Goal: Task Accomplishment & Management: Use online tool/utility

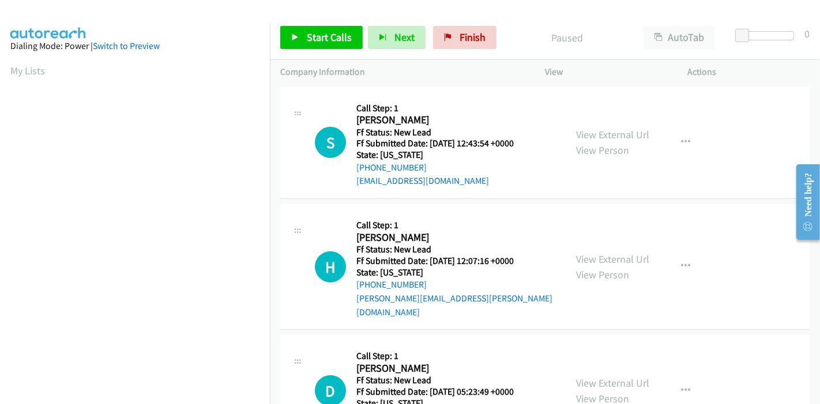
click at [603, 126] on div "View External Url View Person View External Url Email Schedule/Manage Callback …" at bounding box center [642, 143] width 153 height 91
click at [603, 133] on link "View External Url" at bounding box center [612, 134] width 73 height 13
click at [612, 253] on link "View External Url" at bounding box center [612, 259] width 73 height 13
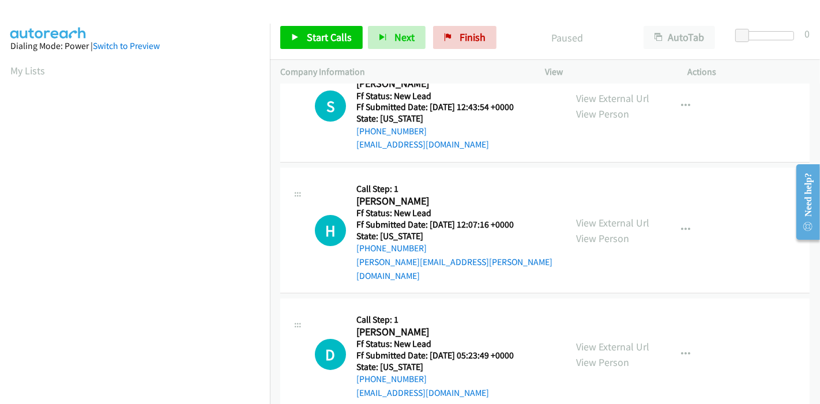
scroll to position [46, 0]
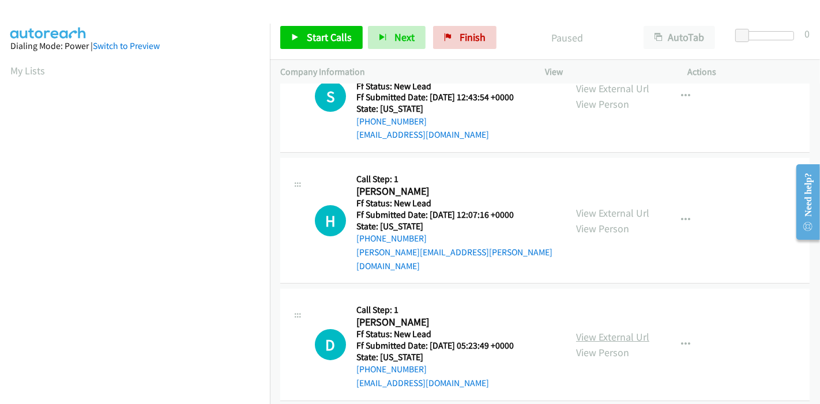
click at [587, 331] on link "View External Url" at bounding box center [612, 337] width 73 height 13
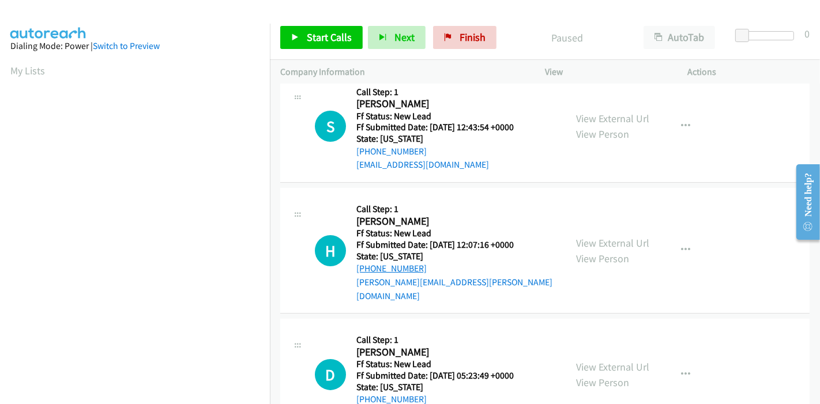
scroll to position [0, 0]
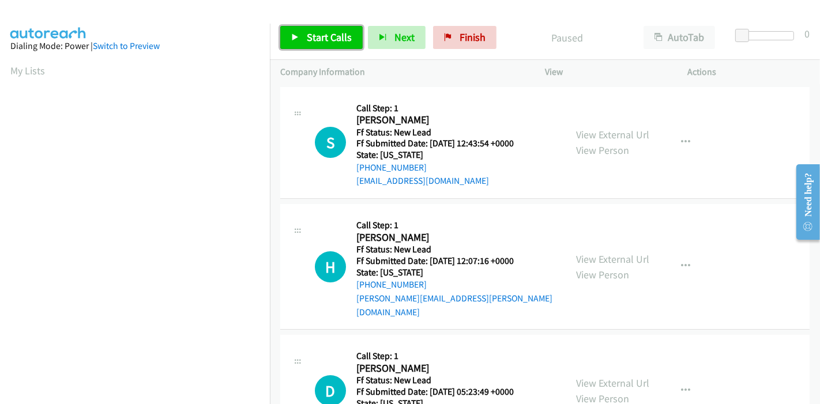
click at [331, 34] on span "Start Calls" at bounding box center [329, 37] width 45 height 13
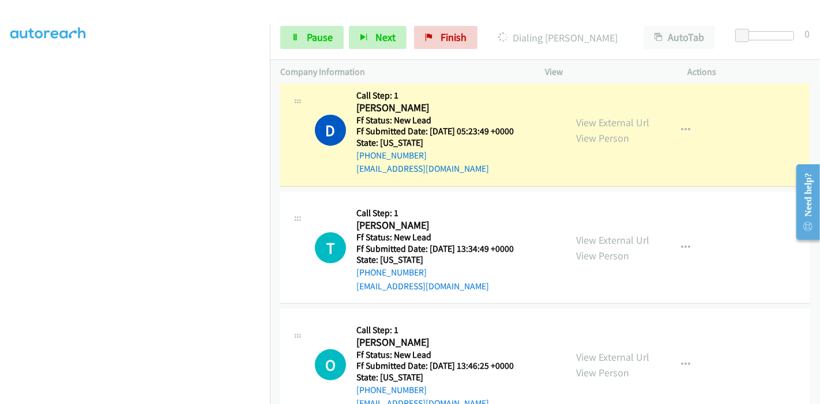
scroll to position [243, 0]
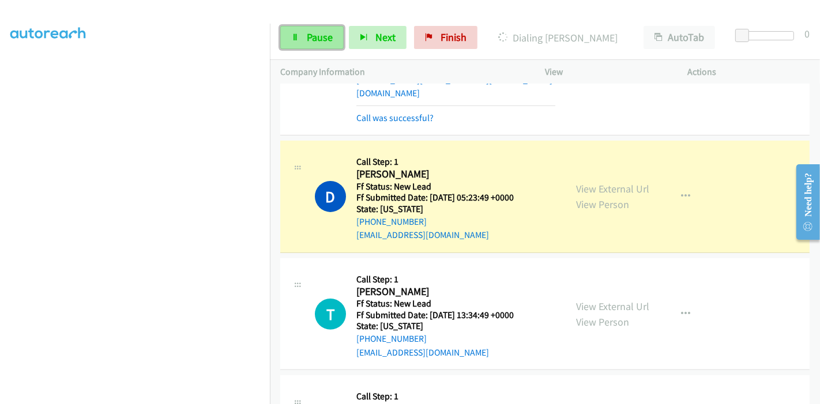
click at [296, 37] on icon at bounding box center [295, 38] width 8 height 8
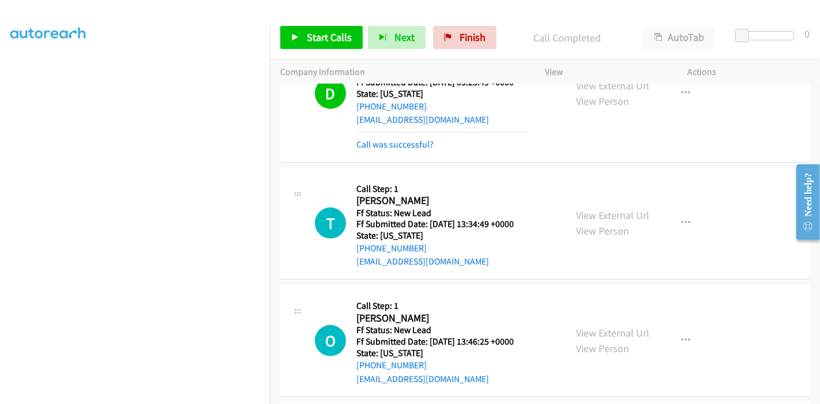
scroll to position [332, 0]
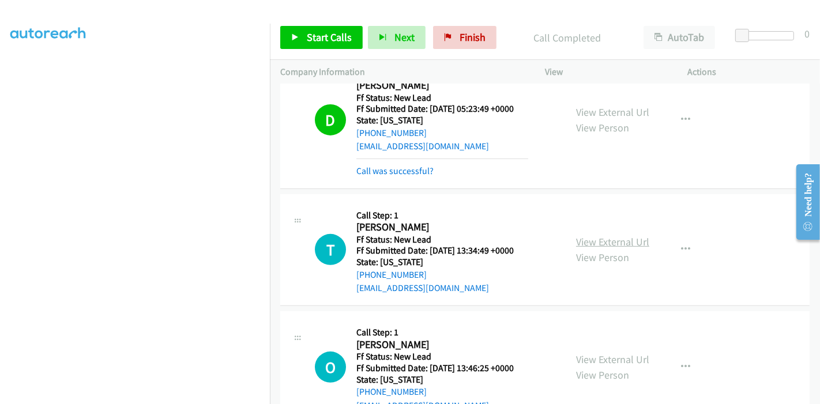
click at [606, 235] on link "View External Url" at bounding box center [612, 241] width 73 height 13
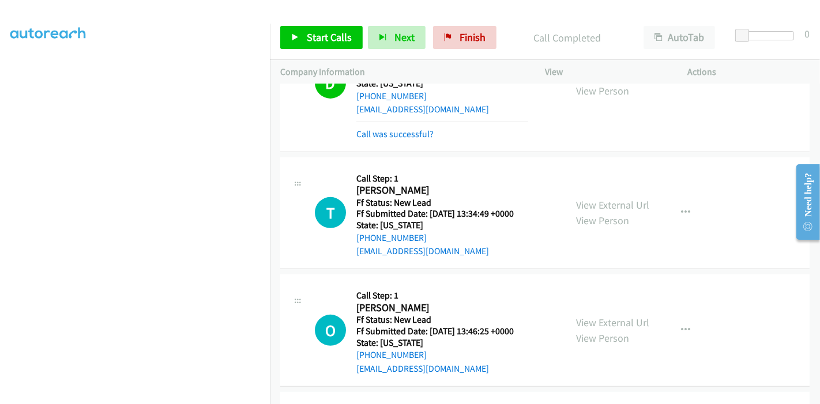
scroll to position [396, 0]
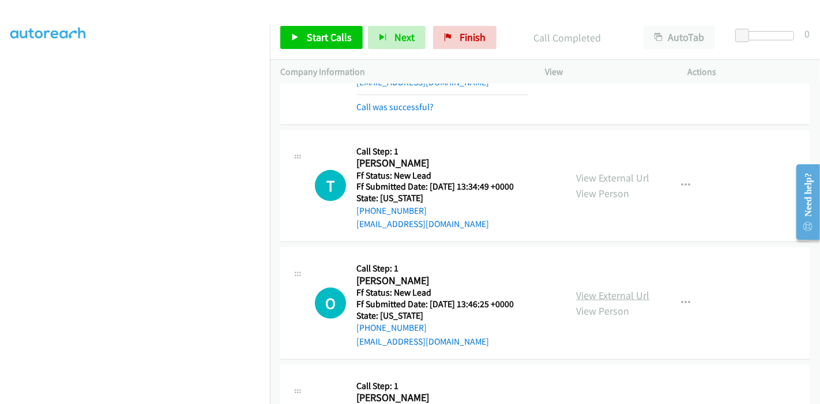
click at [594, 289] on link "View External Url" at bounding box center [612, 295] width 73 height 13
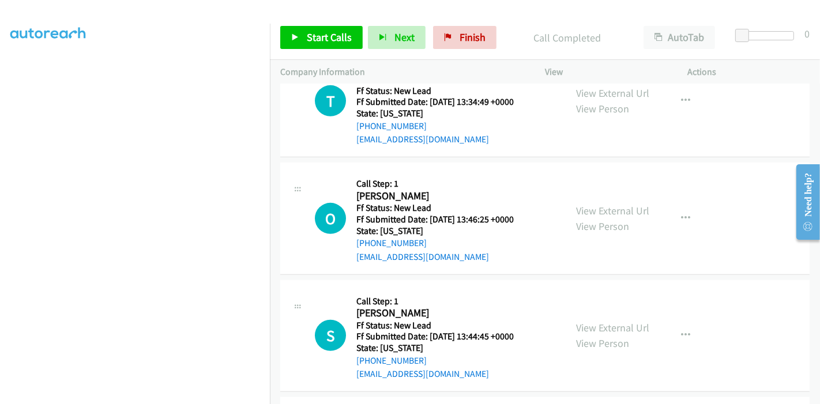
scroll to position [524, 0]
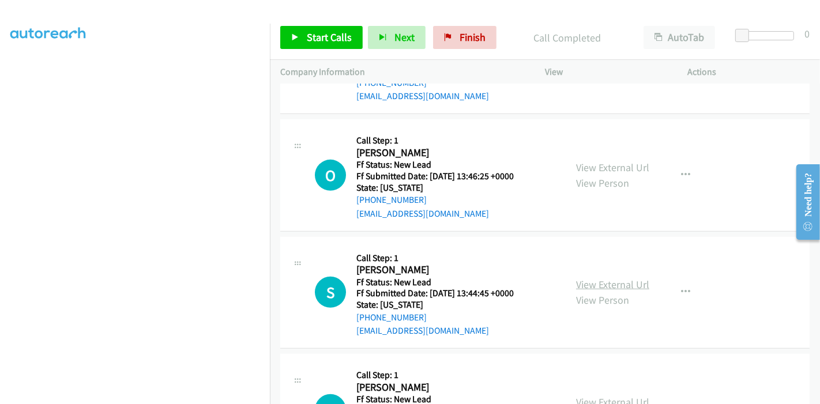
click at [590, 278] on link "View External Url" at bounding box center [612, 284] width 73 height 13
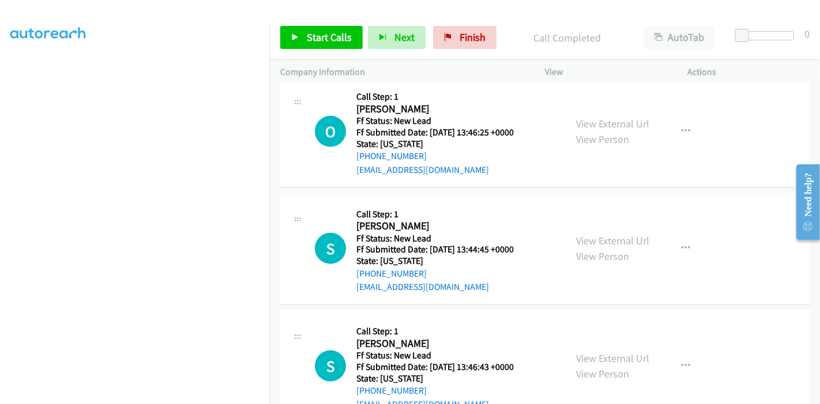
scroll to position [588, 0]
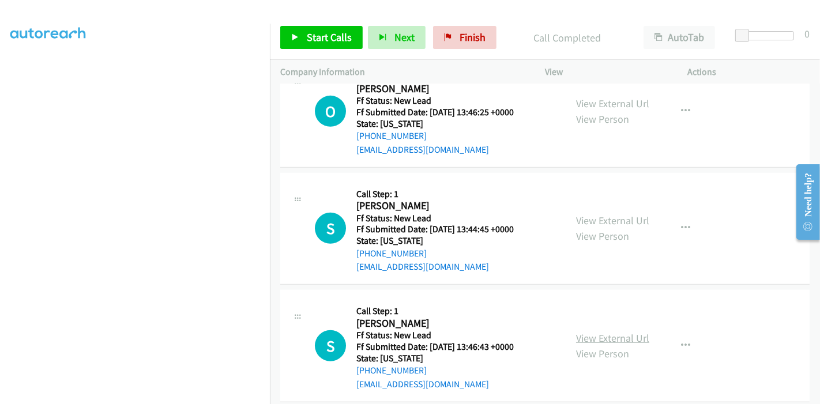
click at [587, 332] on link "View External Url" at bounding box center [612, 338] width 73 height 13
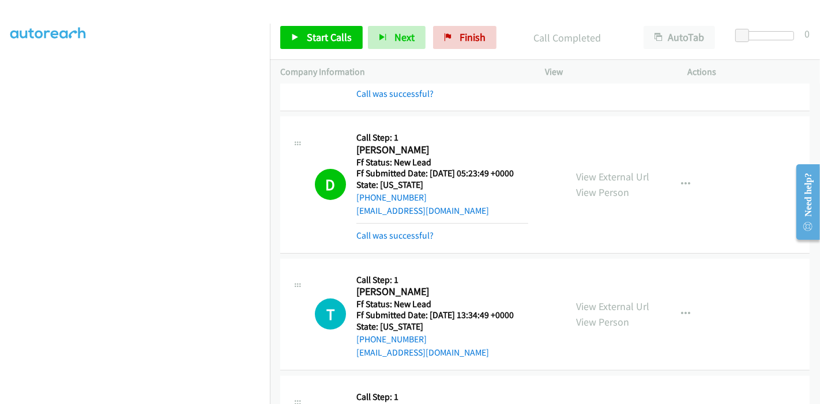
scroll to position [204, 0]
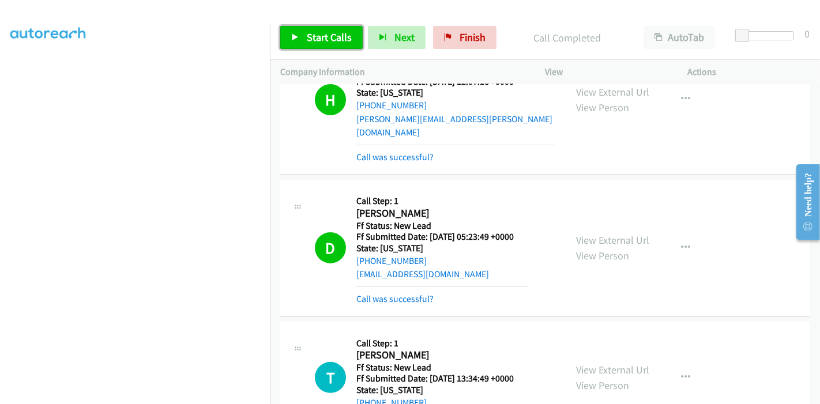
click at [293, 39] on icon at bounding box center [295, 38] width 8 height 8
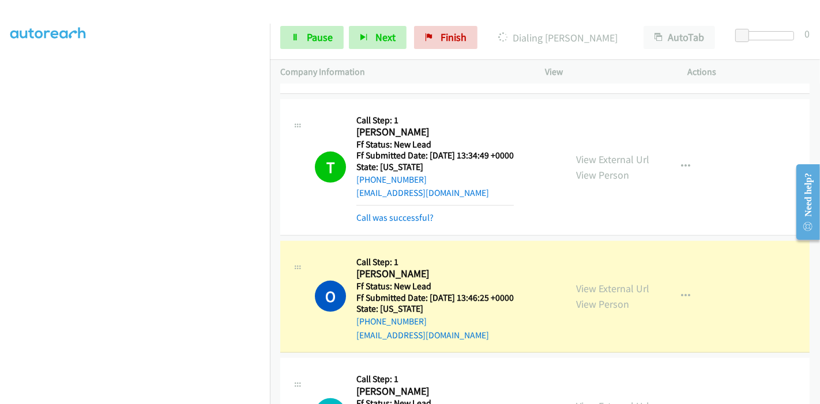
scroll to position [460, 0]
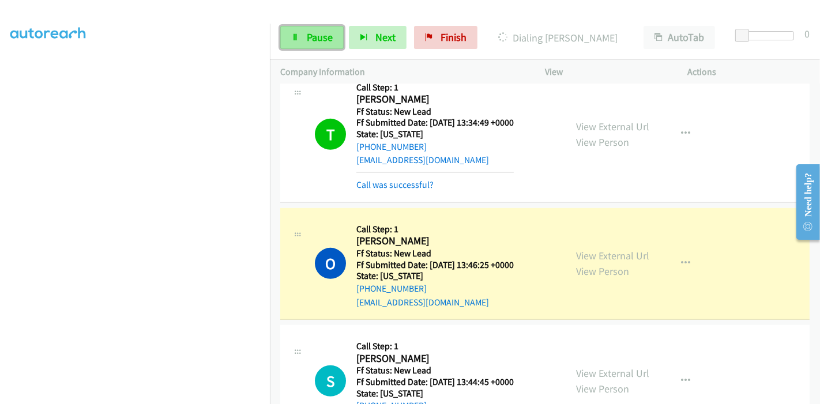
click at [314, 35] on span "Pause" at bounding box center [320, 37] width 26 height 13
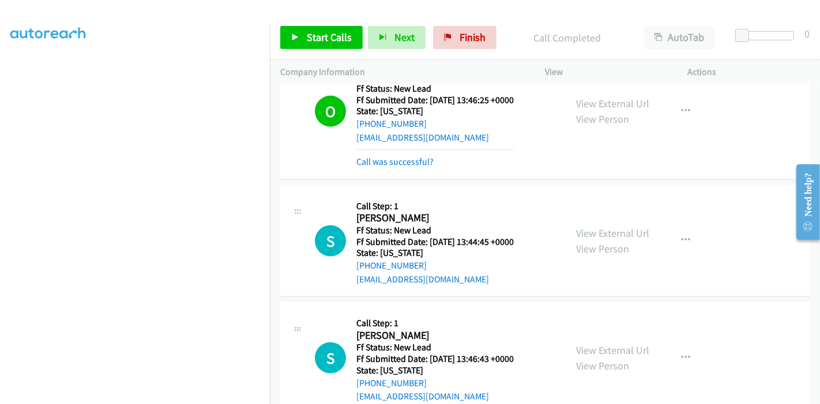
scroll to position [561, 0]
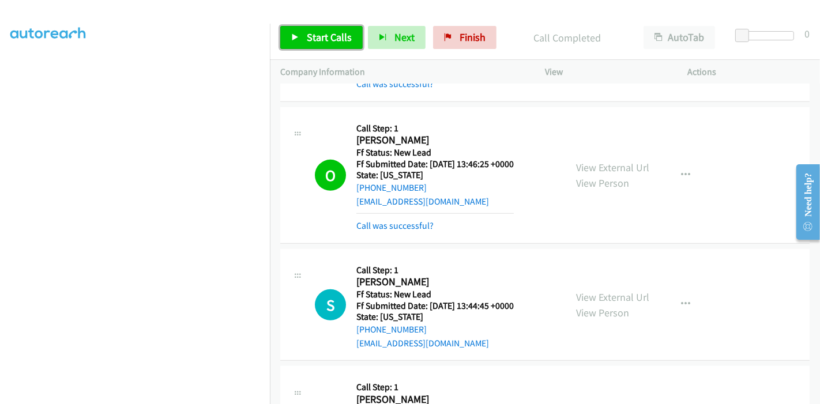
click at [327, 38] on span "Start Calls" at bounding box center [329, 37] width 45 height 13
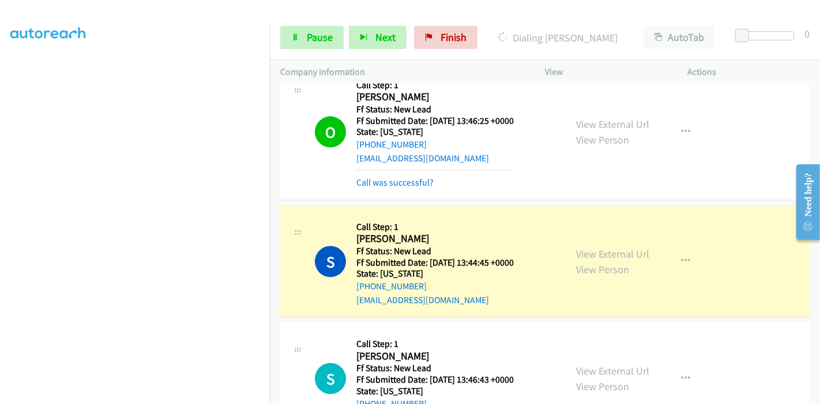
scroll to position [669, 0]
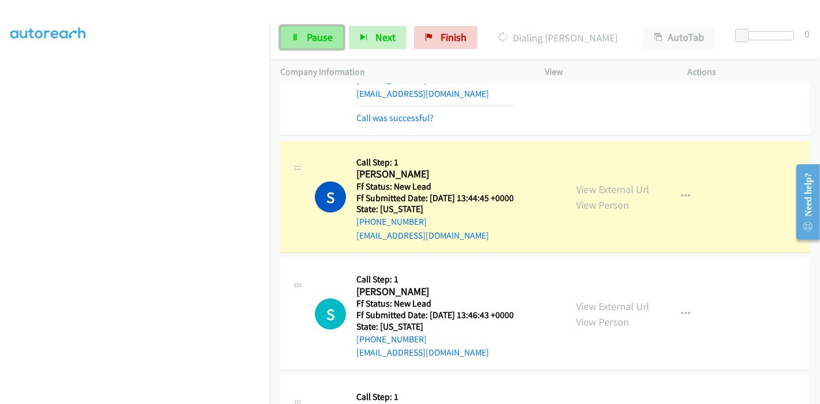
click at [286, 38] on link "Pause" at bounding box center [311, 37] width 63 height 23
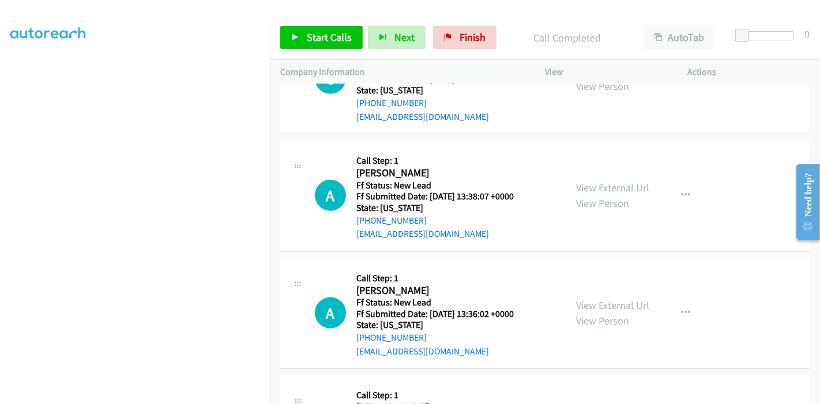
scroll to position [1014, 0]
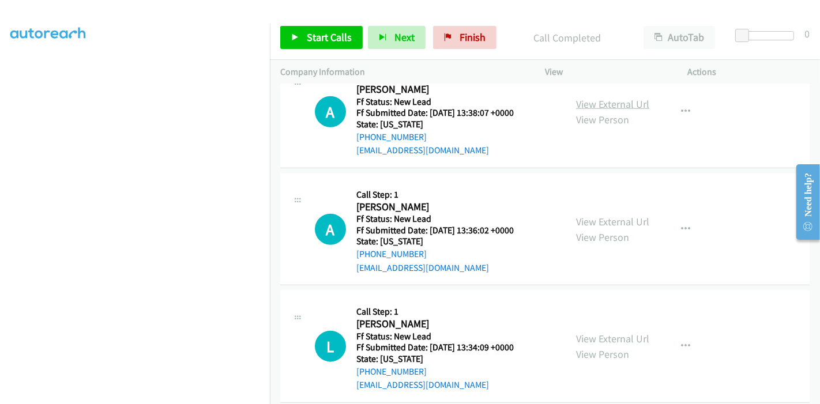
click at [608, 98] on link "View External Url" at bounding box center [612, 104] width 73 height 13
click at [588, 215] on link "View External Url" at bounding box center [612, 221] width 73 height 13
click at [593, 332] on link "View External Url" at bounding box center [612, 338] width 73 height 13
click at [320, 26] on link "Start Calls" at bounding box center [321, 37] width 83 height 23
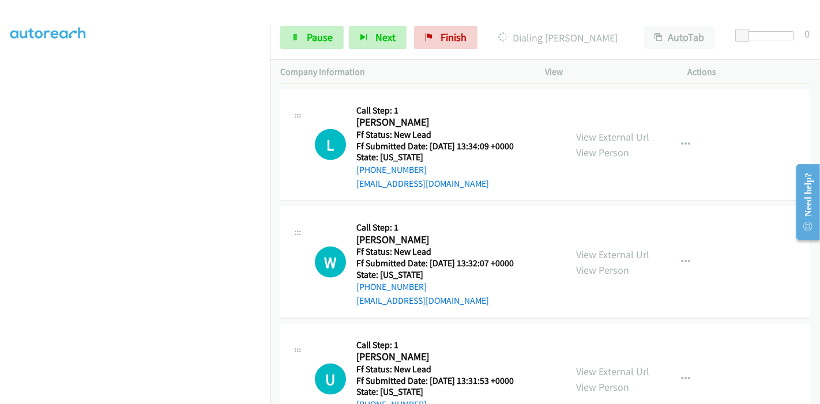
scroll to position [1270, 0]
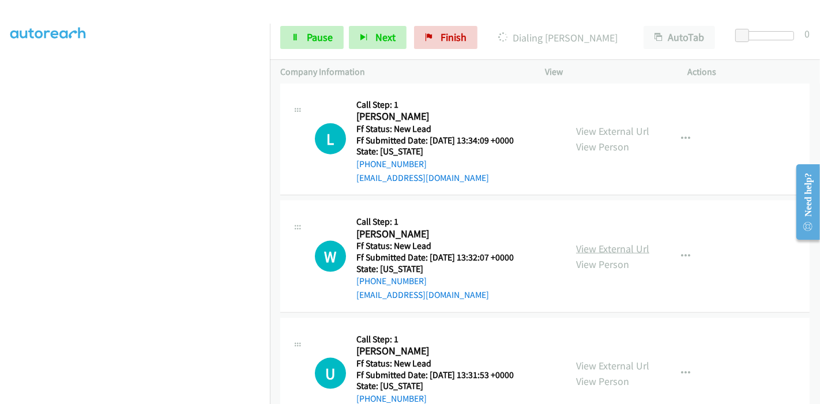
click at [588, 242] on link "View External Url" at bounding box center [612, 248] width 73 height 13
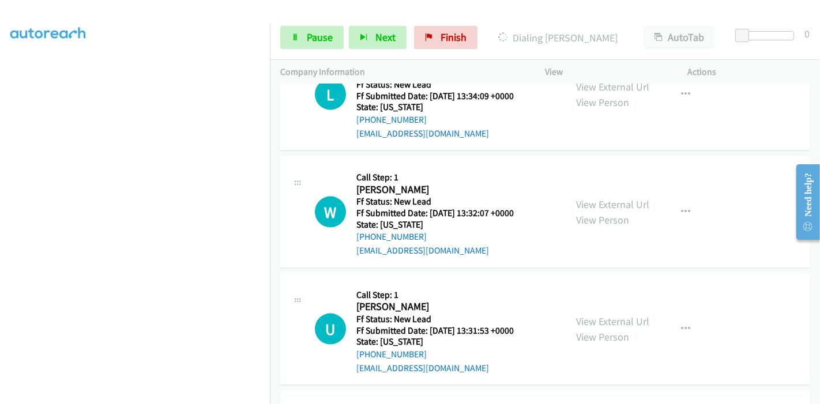
scroll to position [1398, 0]
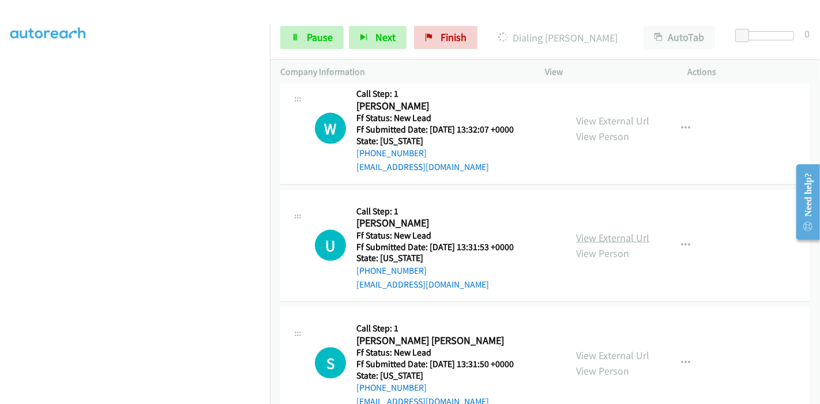
click at [581, 231] on link "View External Url" at bounding box center [612, 237] width 73 height 13
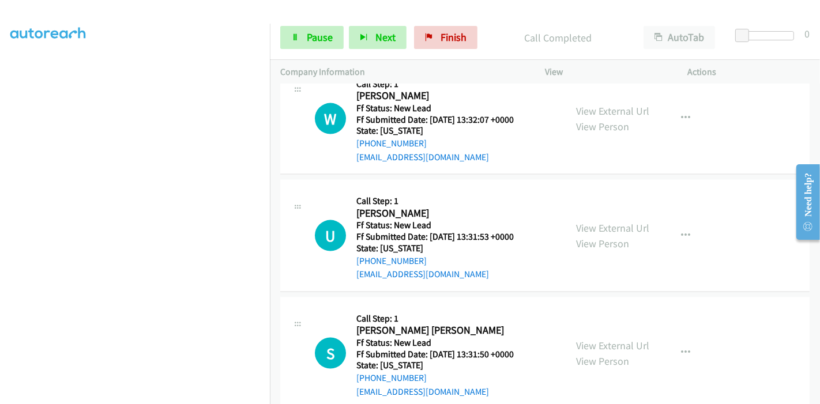
scroll to position [1439, 0]
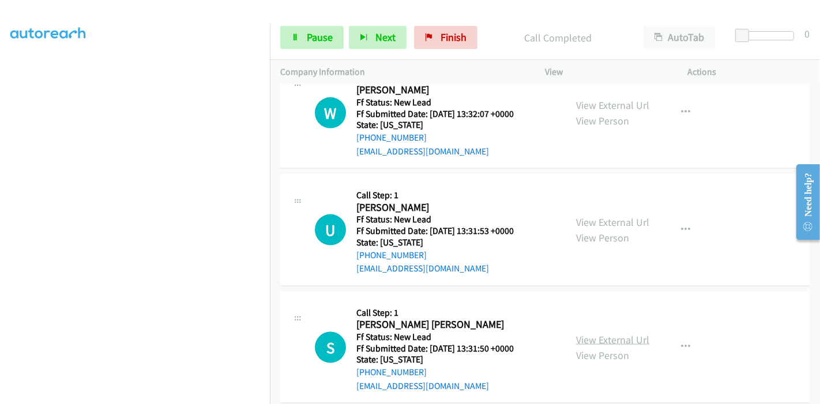
click at [582, 333] on link "View External Url" at bounding box center [612, 339] width 73 height 13
click at [307, 37] on span "Pause" at bounding box center [320, 37] width 26 height 13
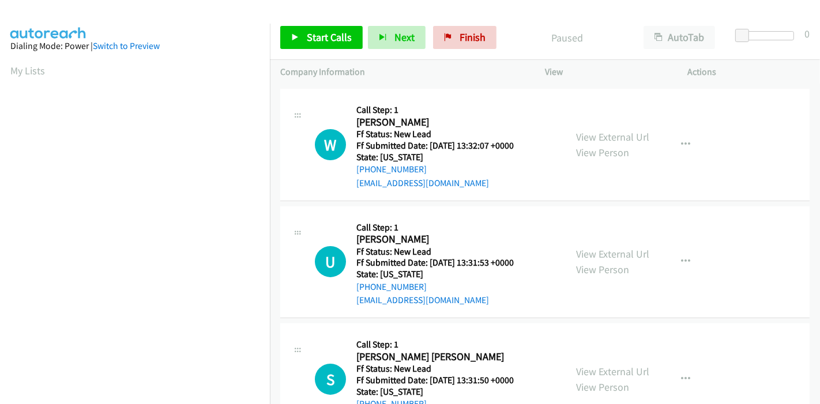
scroll to position [164, 0]
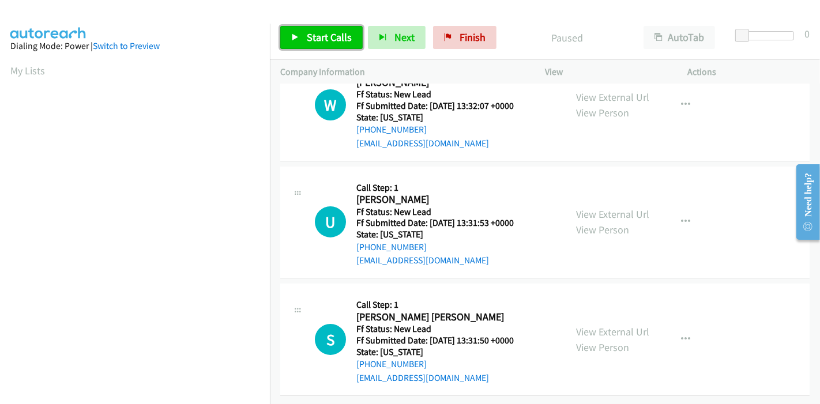
click at [293, 38] on icon at bounding box center [295, 38] width 8 height 8
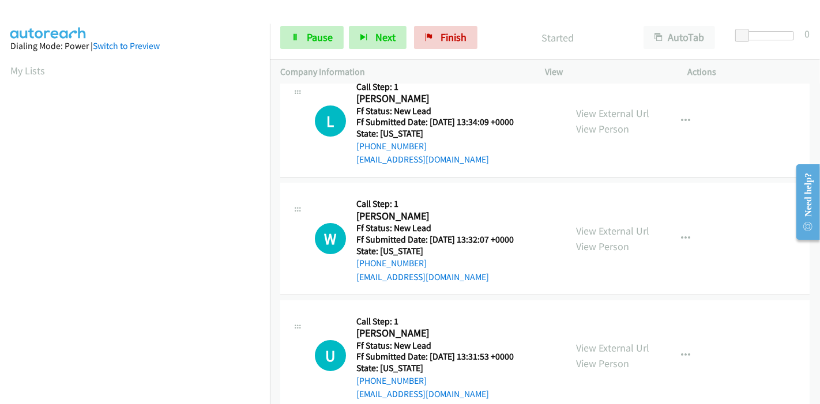
scroll to position [0, 0]
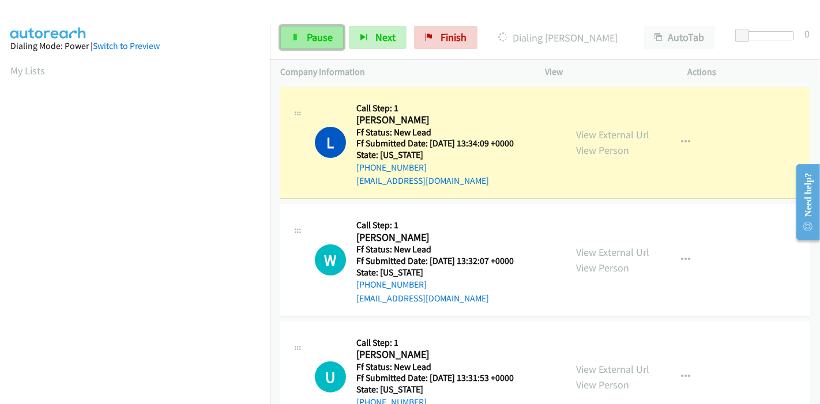
click at [301, 35] on link "Pause" at bounding box center [311, 37] width 63 height 23
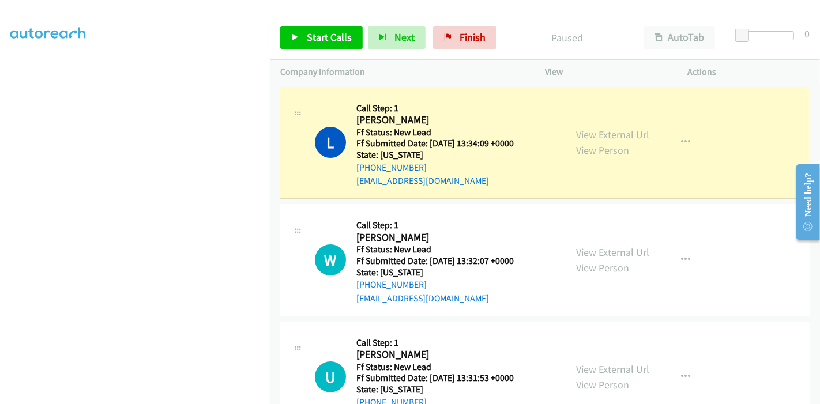
scroll to position [243, 0]
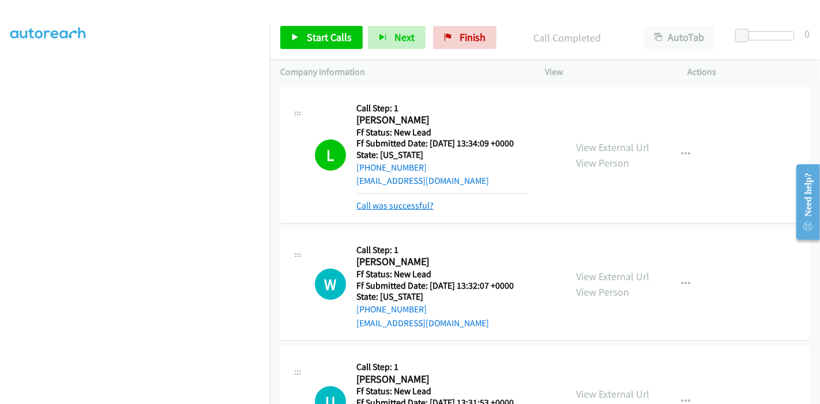
click at [431, 207] on link "Call was successful?" at bounding box center [395, 205] width 77 height 11
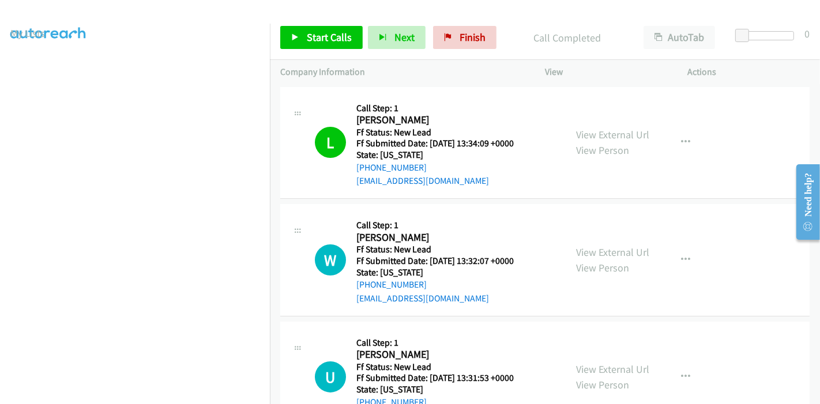
scroll to position [0, 0]
click at [305, 40] on link "Start Calls" at bounding box center [321, 37] width 83 height 23
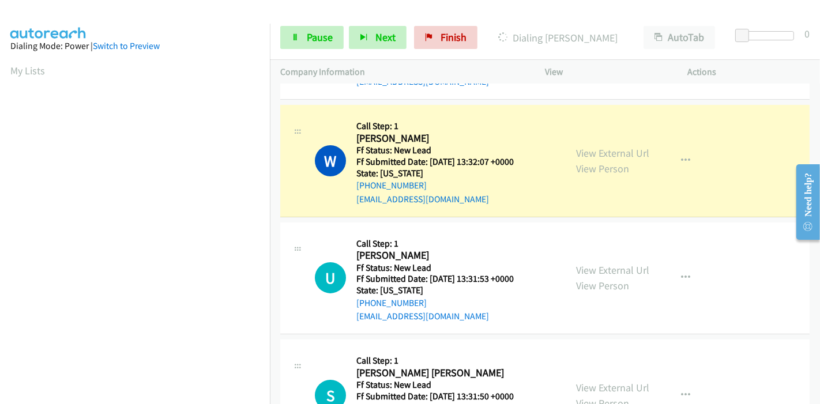
scroll to position [128, 0]
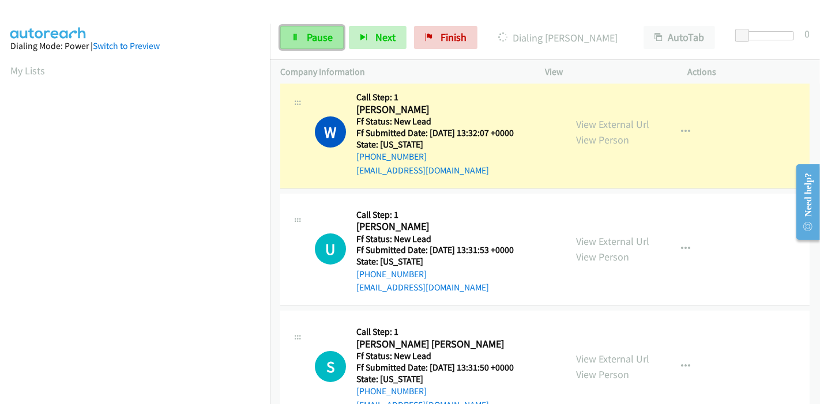
click at [312, 39] on span "Pause" at bounding box center [320, 37] width 26 height 13
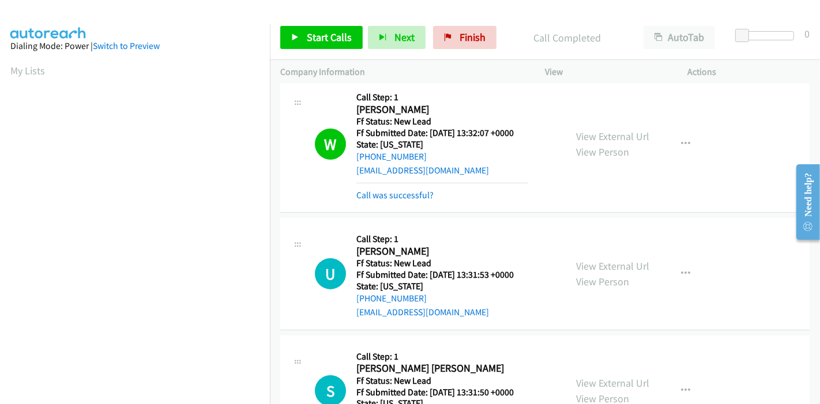
scroll to position [243, 0]
click at [388, 197] on link "Call was successful?" at bounding box center [395, 195] width 77 height 11
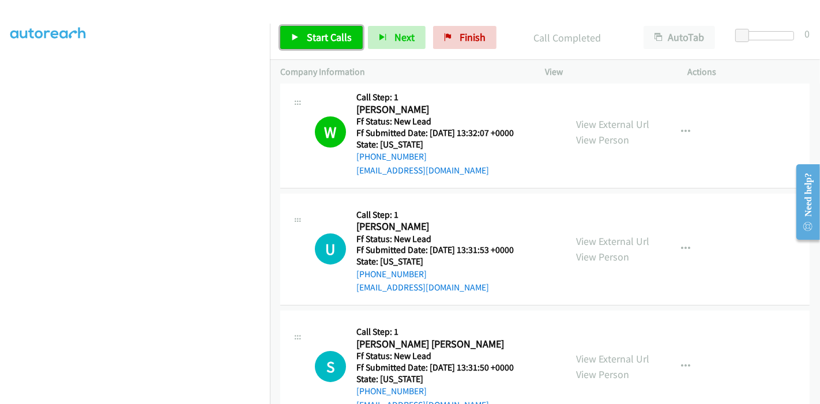
click at [323, 35] on span "Start Calls" at bounding box center [329, 37] width 45 height 13
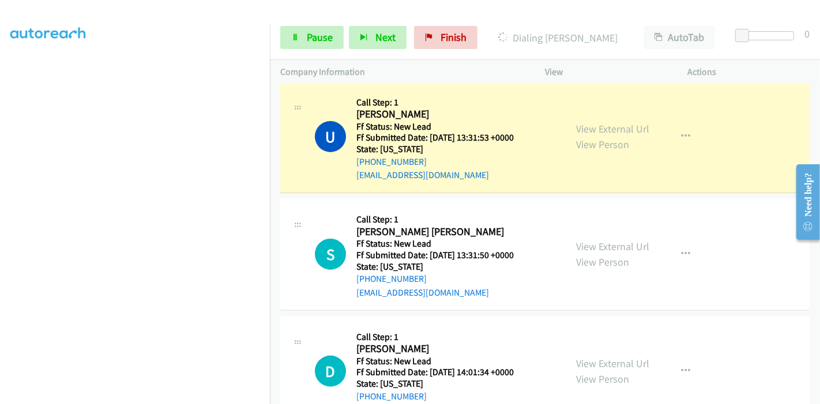
scroll to position [259, 0]
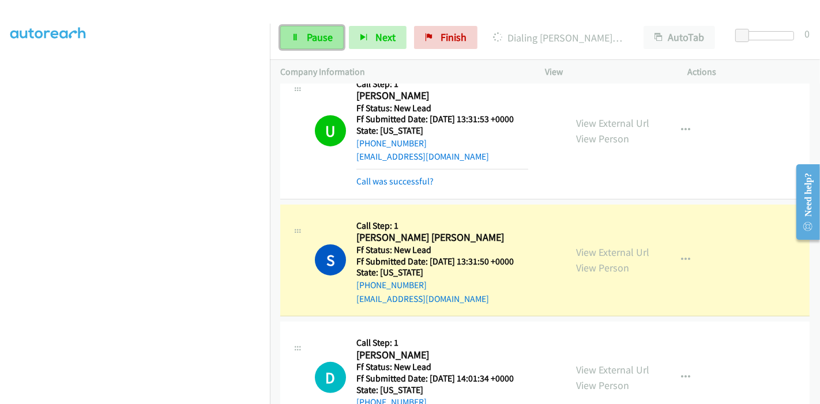
click at [317, 41] on span "Pause" at bounding box center [320, 37] width 26 height 13
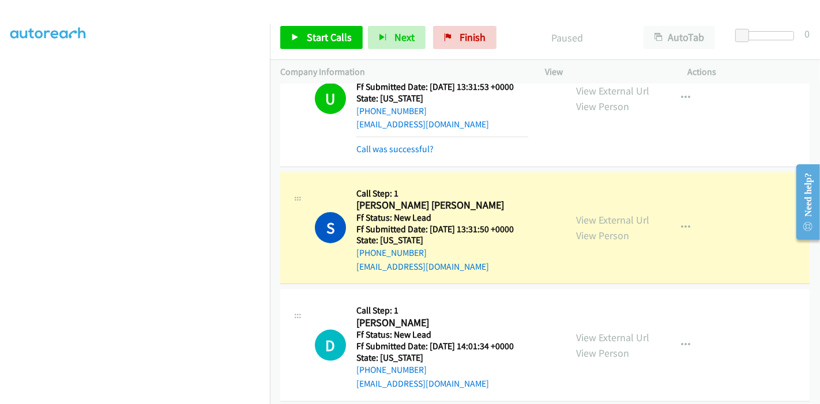
scroll to position [320, 0]
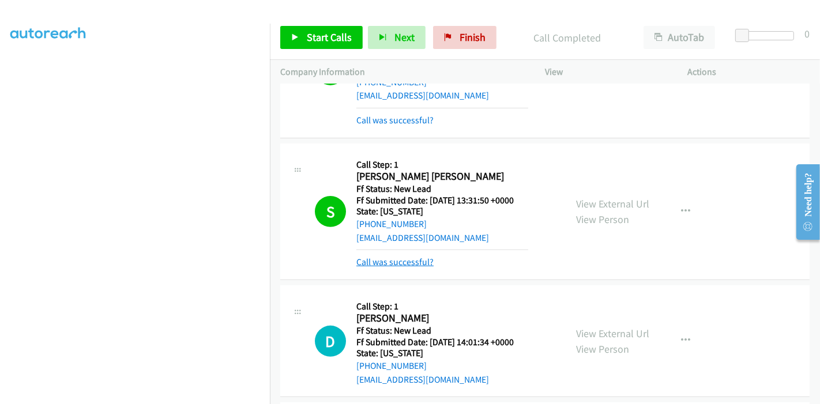
click at [425, 264] on link "Call was successful?" at bounding box center [395, 262] width 77 height 11
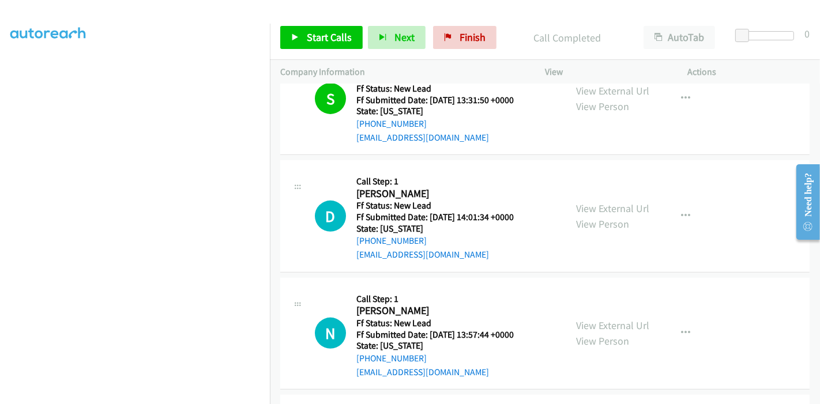
scroll to position [283, 0]
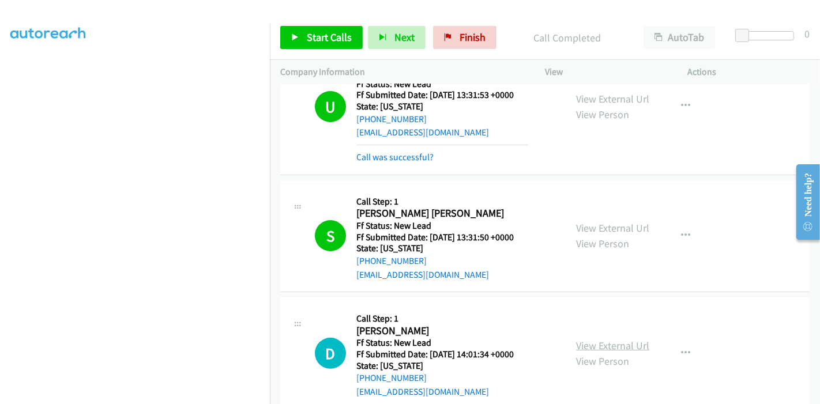
click at [584, 342] on link "View External Url" at bounding box center [612, 345] width 73 height 13
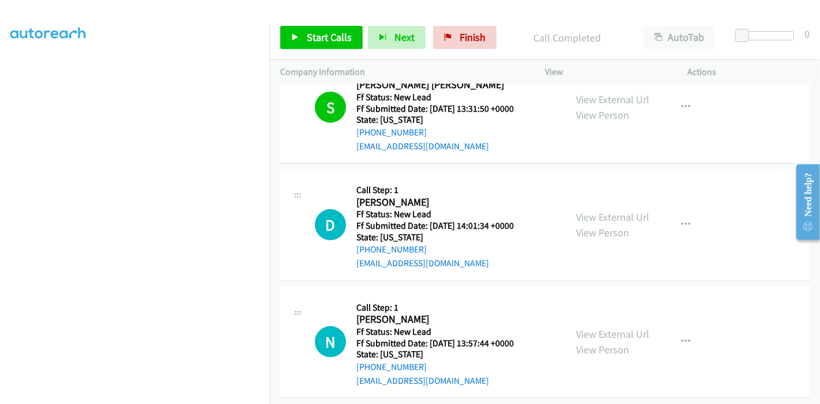
scroll to position [540, 0]
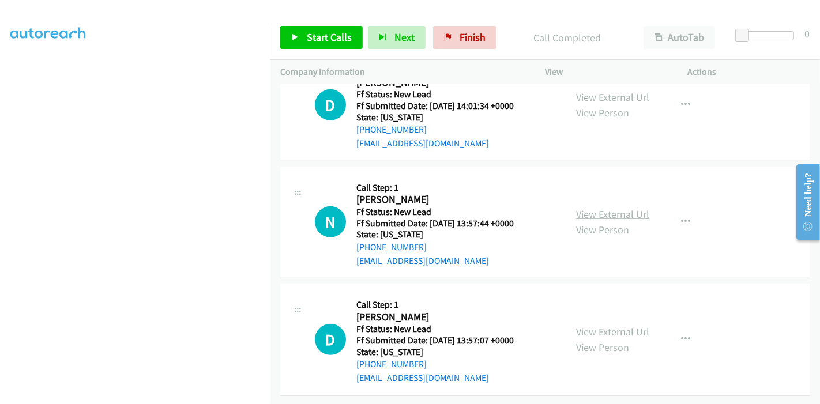
click at [593, 208] on link "View External Url" at bounding box center [612, 214] width 73 height 13
click at [588, 325] on link "View External Url" at bounding box center [612, 331] width 73 height 13
click at [309, 37] on span "Start Calls" at bounding box center [329, 37] width 45 height 13
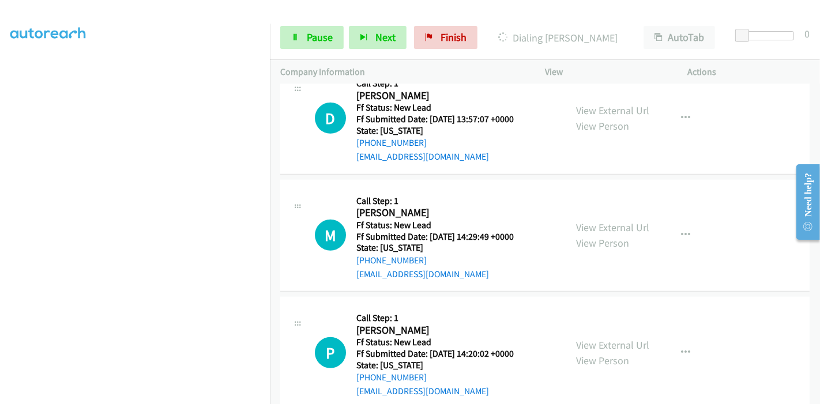
scroll to position [774, 0]
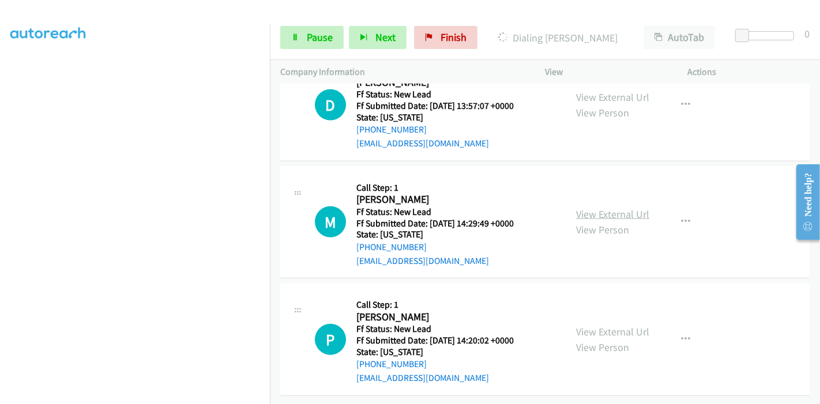
click at [599, 208] on link "View External Url" at bounding box center [612, 214] width 73 height 13
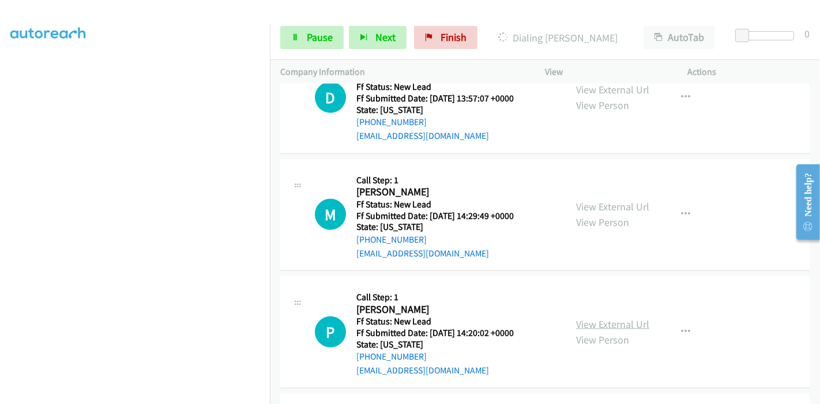
click at [585, 323] on link "View External Url" at bounding box center [612, 324] width 73 height 13
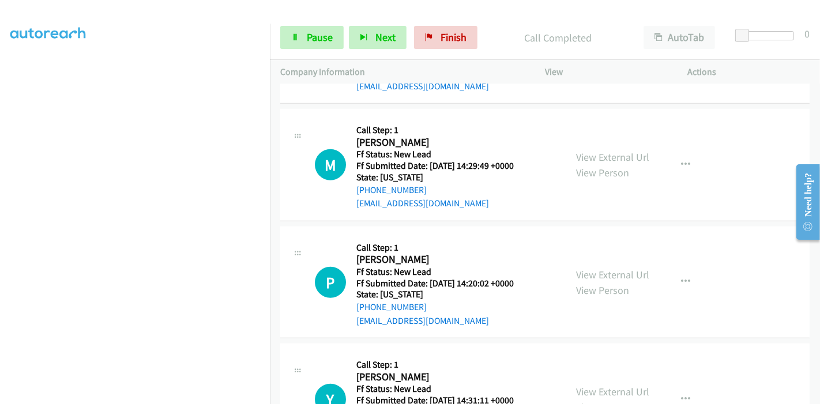
scroll to position [916, 0]
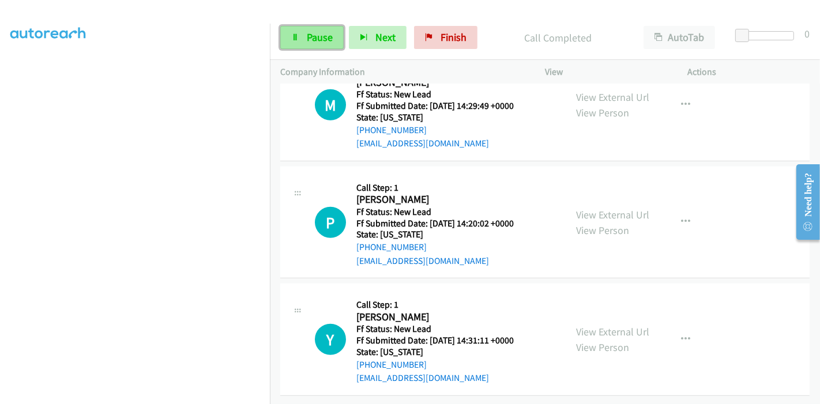
click at [301, 40] on link "Pause" at bounding box center [311, 37] width 63 height 23
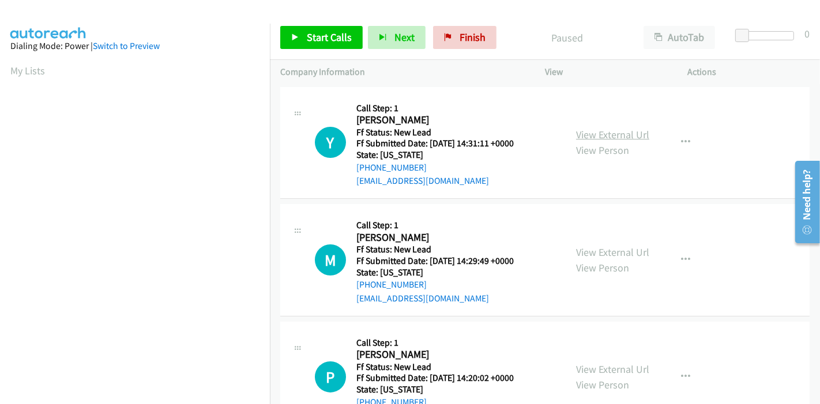
click at [594, 136] on link "View External Url" at bounding box center [612, 134] width 73 height 13
click at [304, 39] on link "Start Calls" at bounding box center [321, 37] width 83 height 23
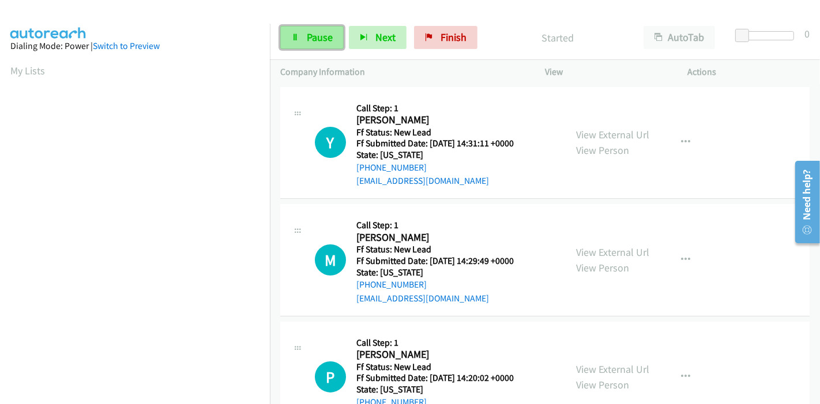
click at [318, 32] on span "Pause" at bounding box center [320, 37] width 26 height 13
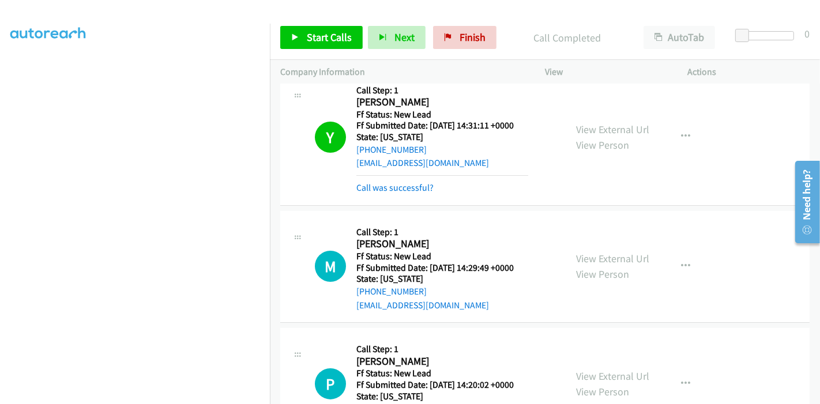
scroll to position [64, 0]
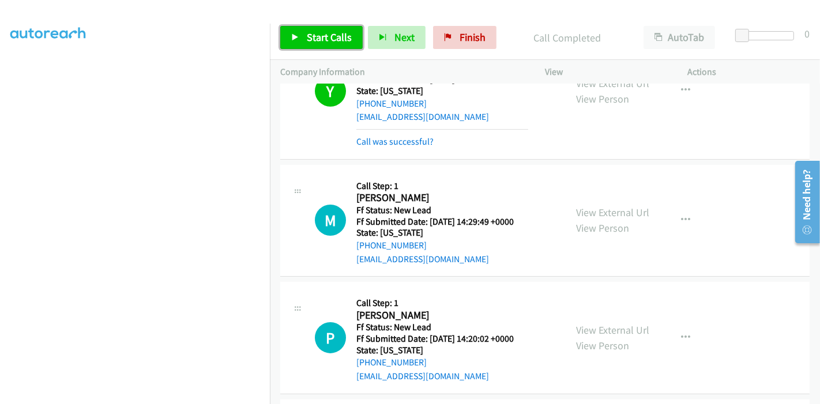
click at [301, 35] on link "Start Calls" at bounding box center [321, 37] width 83 height 23
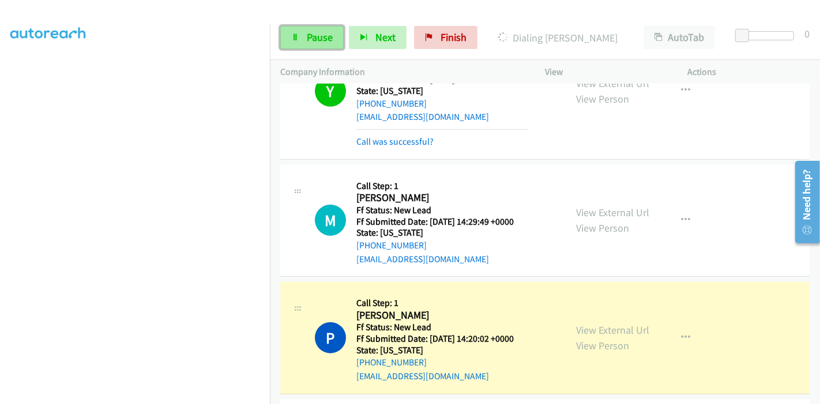
click at [316, 36] on span "Pause" at bounding box center [320, 37] width 26 height 13
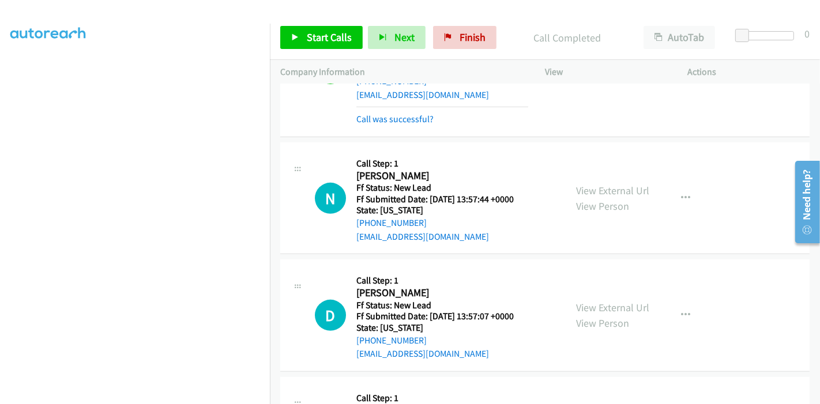
scroll to position [372, 0]
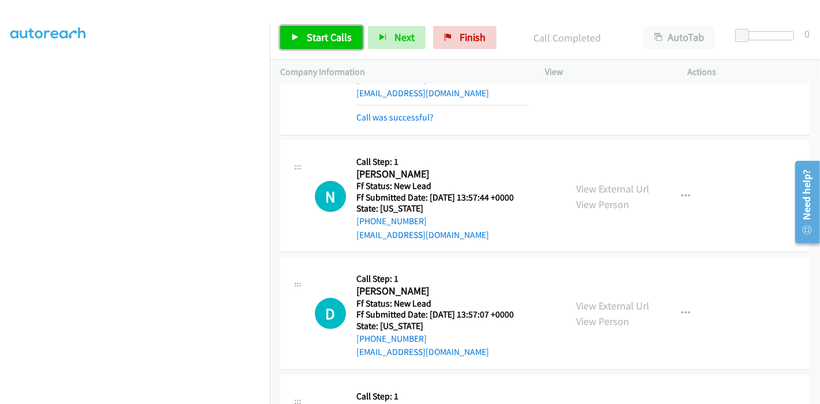
click at [317, 38] on span "Start Calls" at bounding box center [329, 37] width 45 height 13
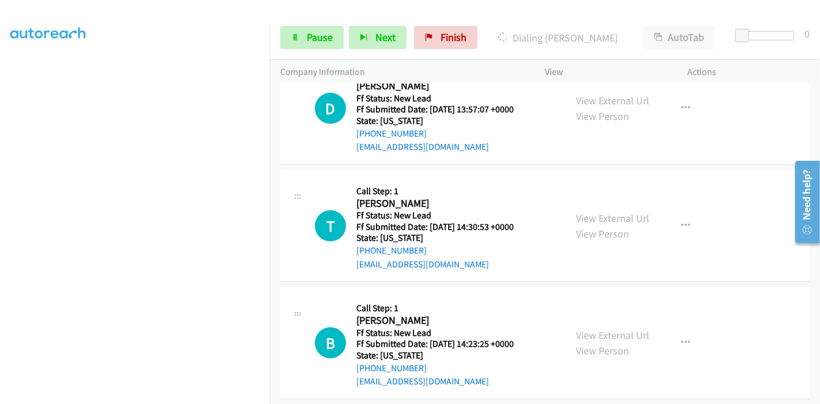
scroll to position [588, 0]
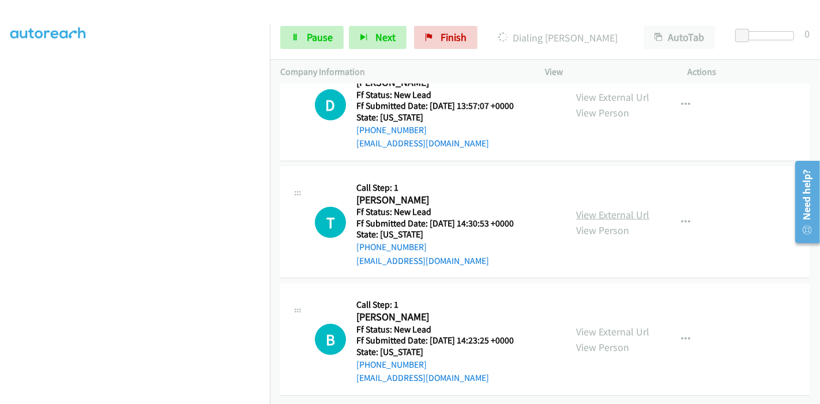
click at [592, 211] on link "View External Url" at bounding box center [612, 214] width 73 height 13
click at [581, 325] on link "View External Url" at bounding box center [612, 331] width 73 height 13
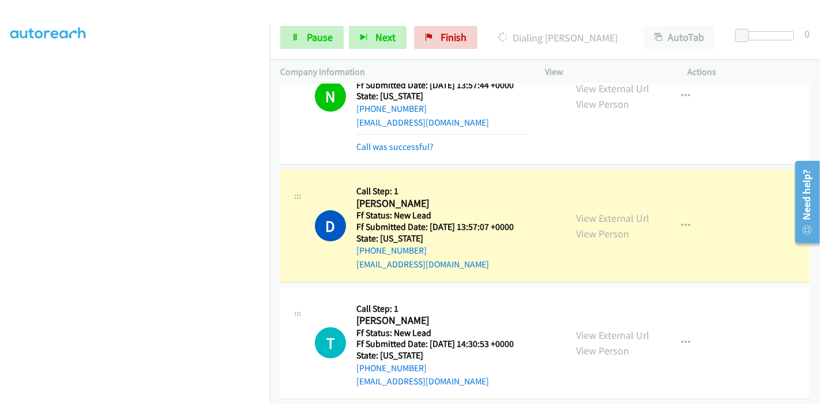
scroll to position [0, 0]
click at [310, 33] on span "Pause" at bounding box center [320, 37] width 26 height 13
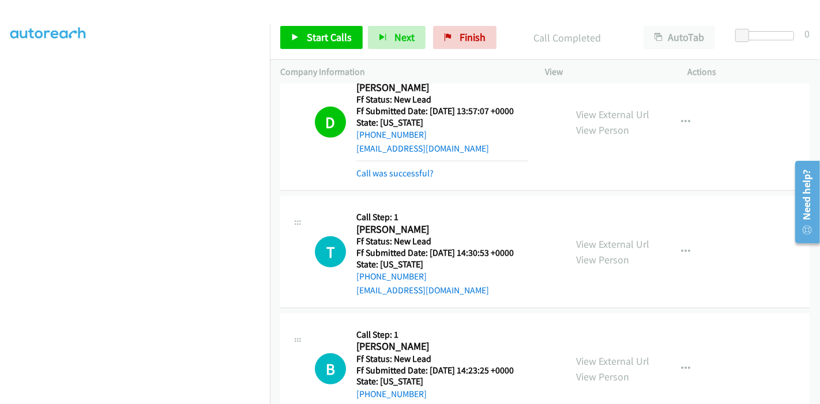
scroll to position [669, 0]
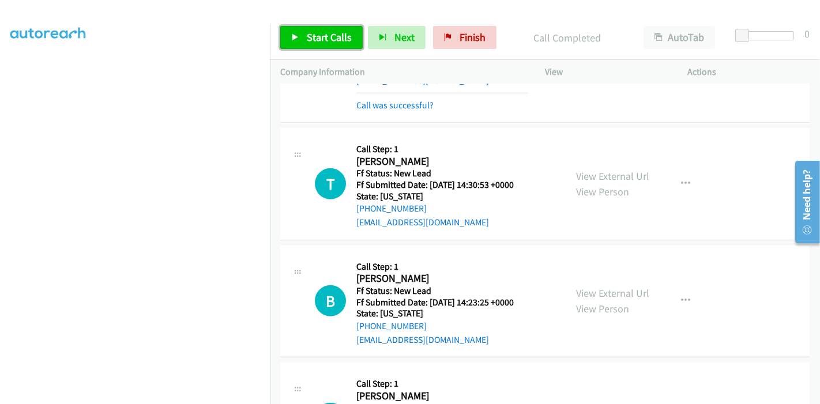
click at [321, 46] on link "Start Calls" at bounding box center [321, 37] width 83 height 23
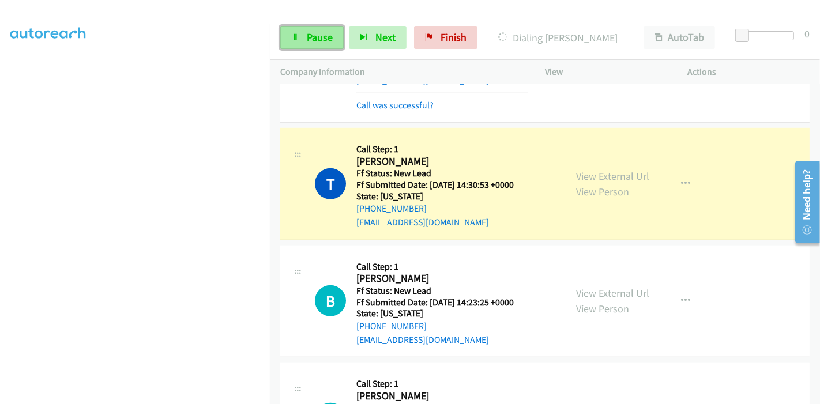
click at [302, 39] on link "Pause" at bounding box center [311, 37] width 63 height 23
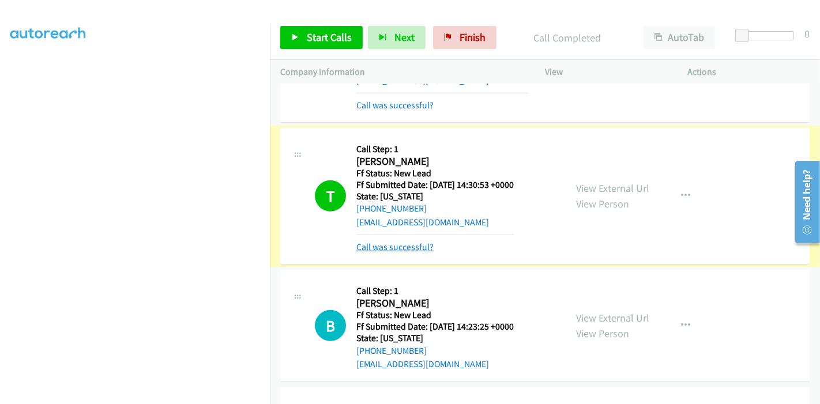
click at [408, 246] on link "Call was successful?" at bounding box center [395, 247] width 77 height 11
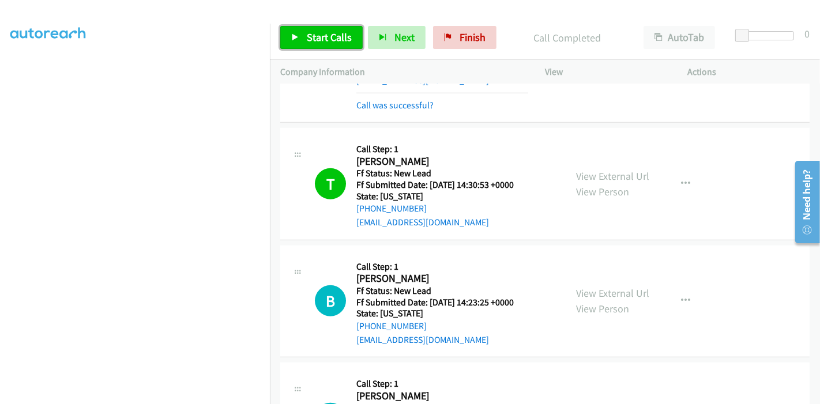
click at [328, 42] on span "Start Calls" at bounding box center [329, 37] width 45 height 13
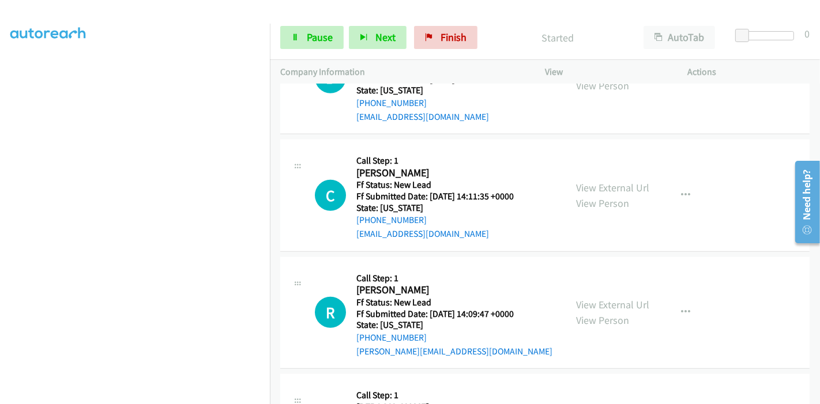
scroll to position [797, 0]
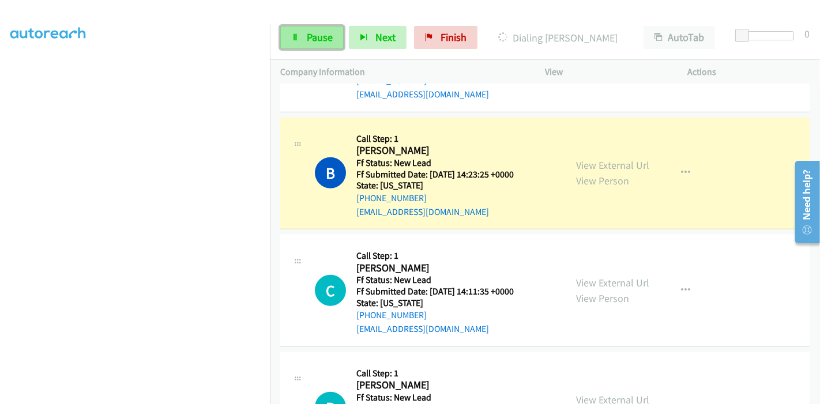
click at [305, 39] on link "Pause" at bounding box center [311, 37] width 63 height 23
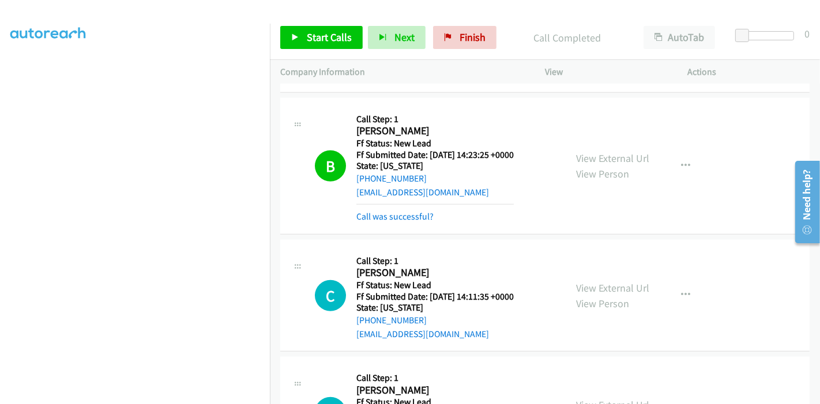
scroll to position [799, 0]
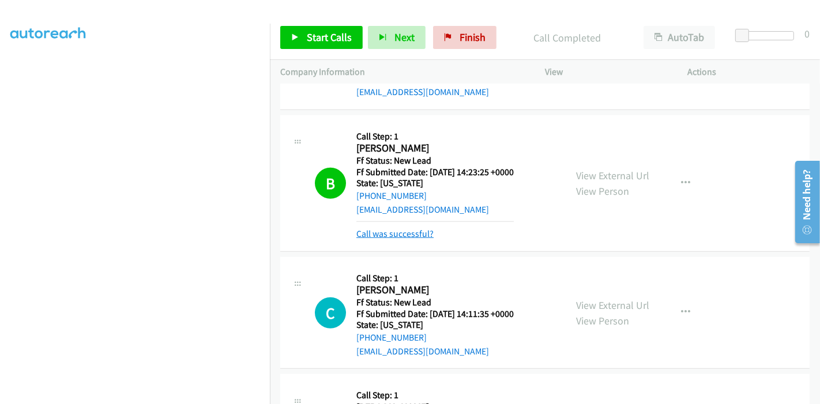
click at [408, 228] on link "Call was successful?" at bounding box center [395, 233] width 77 height 11
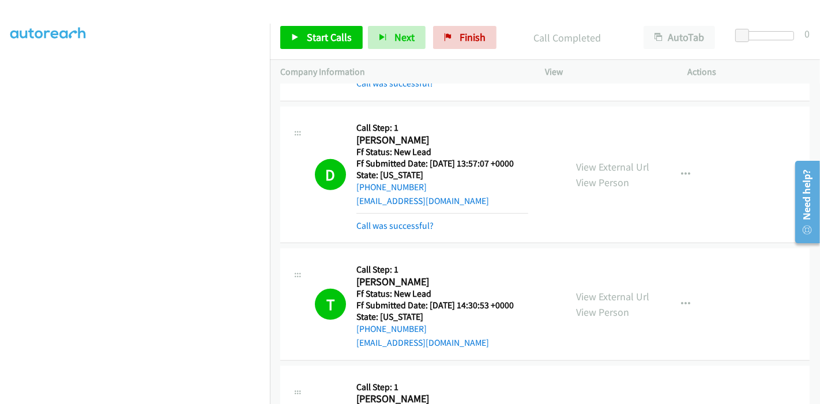
scroll to position [543, 0]
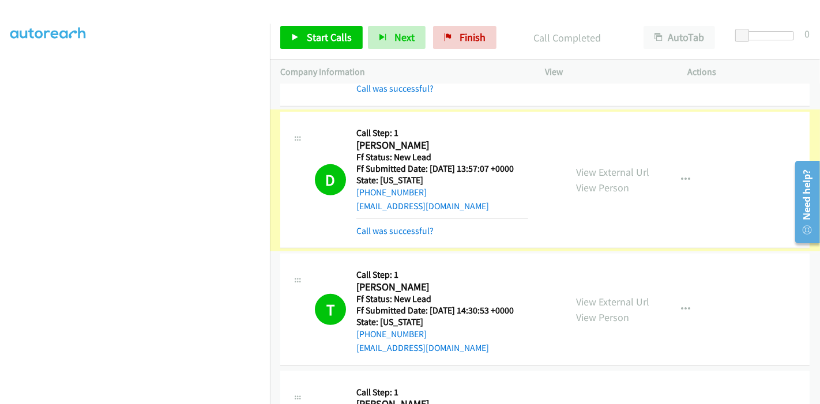
click at [400, 226] on link "Call was successful?" at bounding box center [395, 231] width 77 height 11
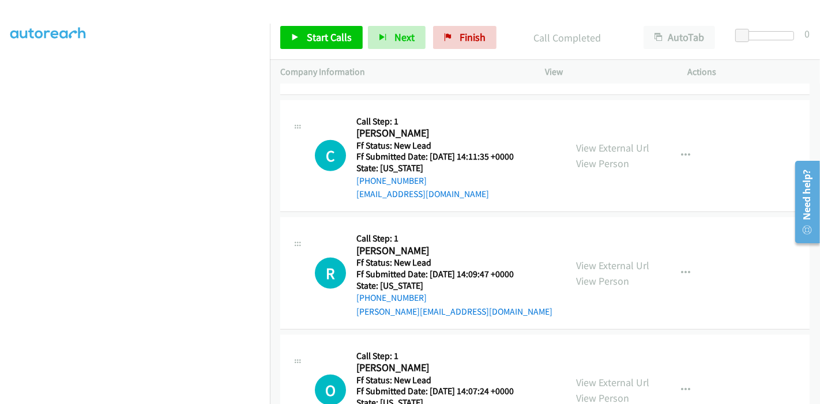
scroll to position [928, 0]
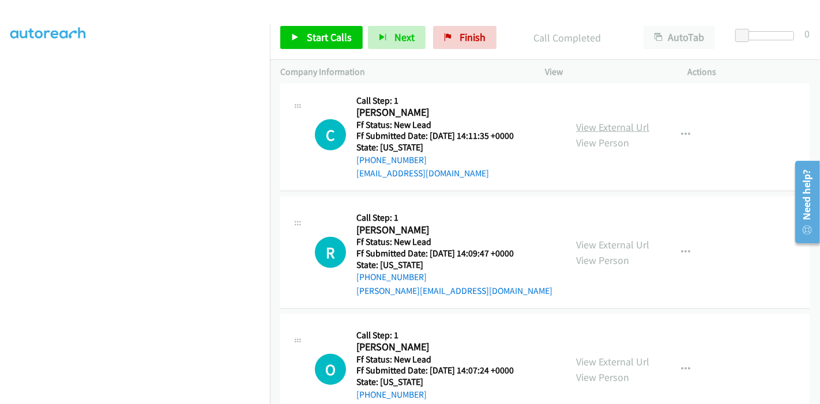
click at [594, 129] on link "View External Url" at bounding box center [612, 127] width 73 height 13
click at [596, 241] on link "View External Url" at bounding box center [612, 244] width 73 height 13
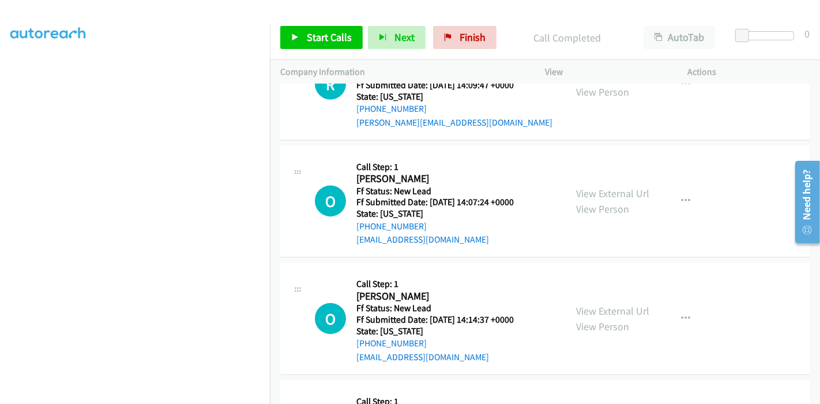
scroll to position [1120, 0]
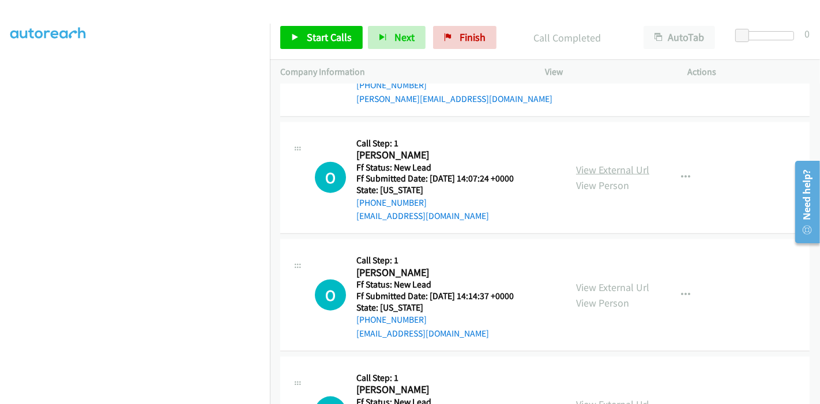
click at [597, 167] on link "View External Url" at bounding box center [612, 169] width 73 height 13
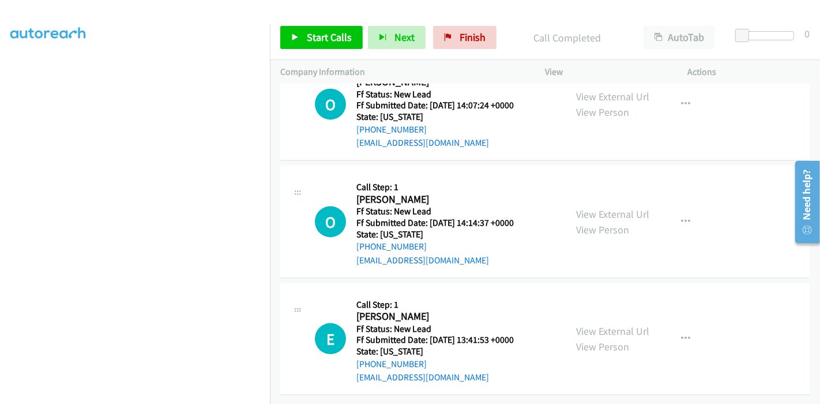
scroll to position [1199, 0]
click at [599, 208] on link "View External Url" at bounding box center [612, 214] width 73 height 13
click at [599, 325] on link "View External Url" at bounding box center [612, 331] width 73 height 13
click at [323, 32] on span "Start Calls" at bounding box center [329, 37] width 45 height 13
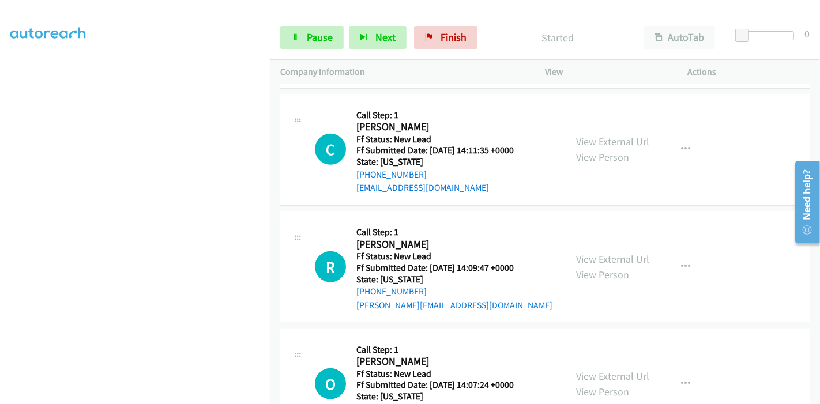
scroll to position [943, 0]
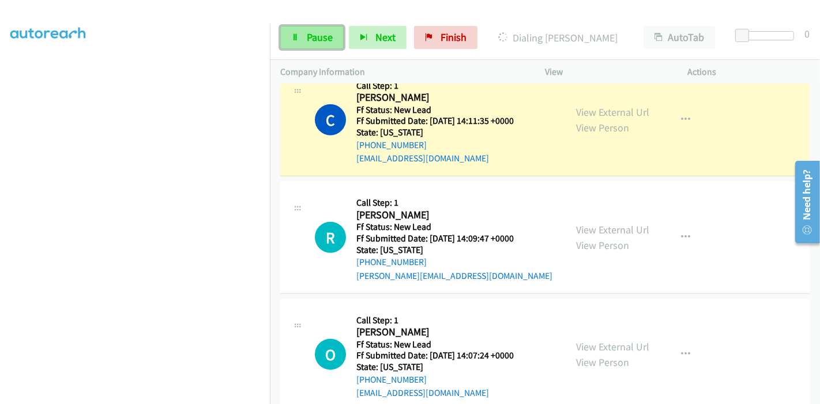
click at [309, 35] on span "Pause" at bounding box center [320, 37] width 26 height 13
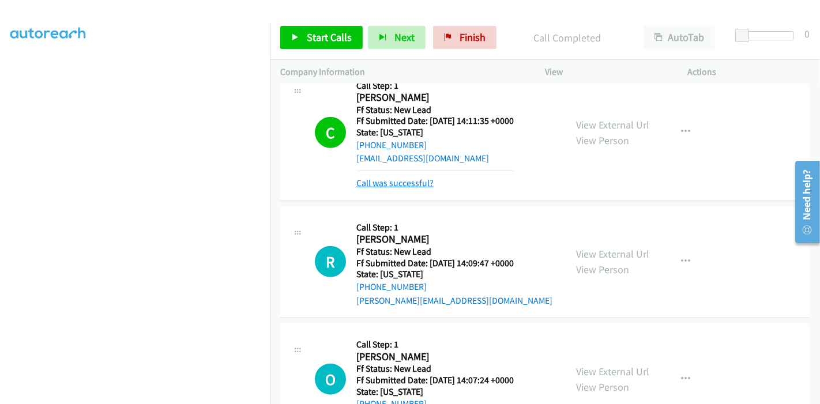
click at [410, 183] on link "Call was successful?" at bounding box center [395, 183] width 77 height 11
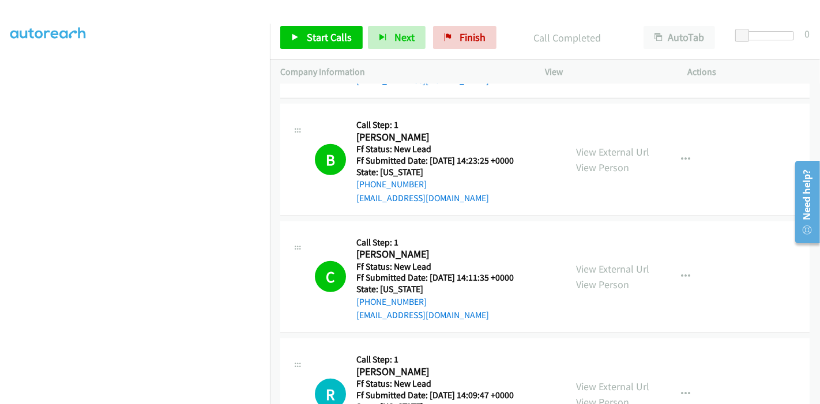
scroll to position [879, 0]
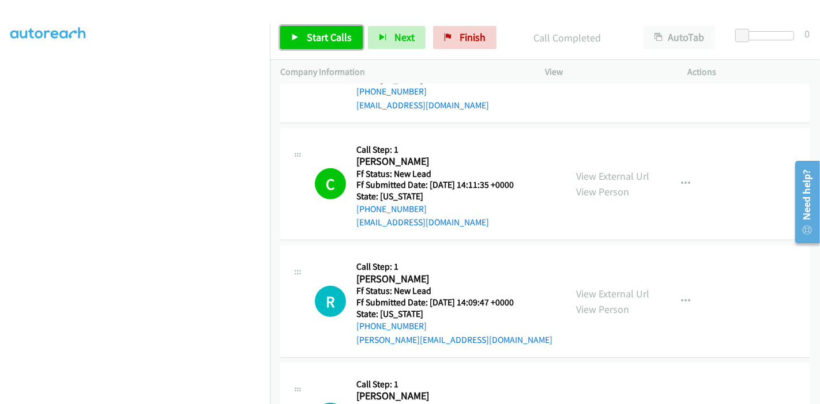
click at [305, 40] on link "Start Calls" at bounding box center [321, 37] width 83 height 23
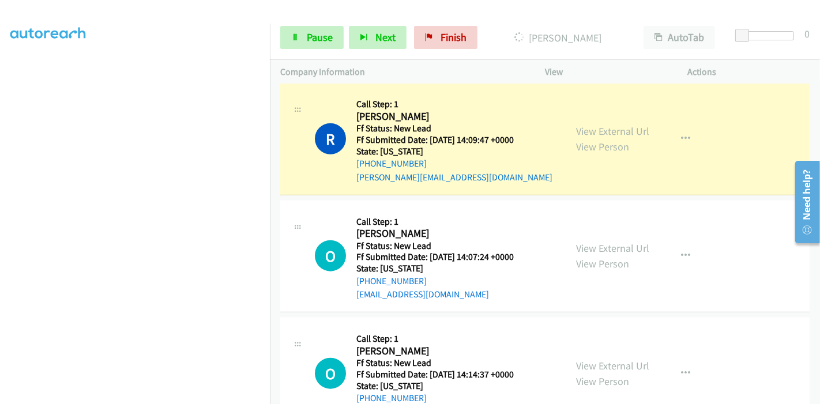
scroll to position [1071, 0]
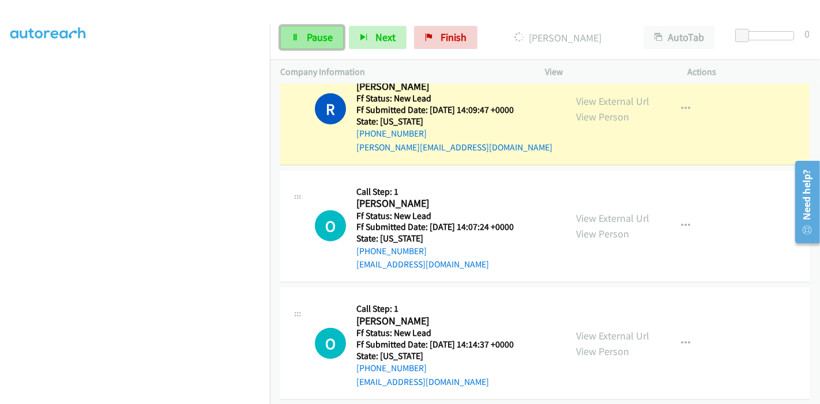
click at [320, 35] on span "Pause" at bounding box center [320, 37] width 26 height 13
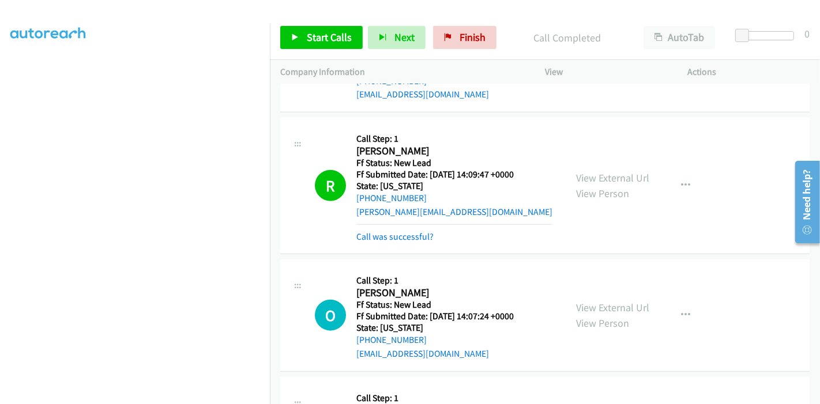
scroll to position [243, 0]
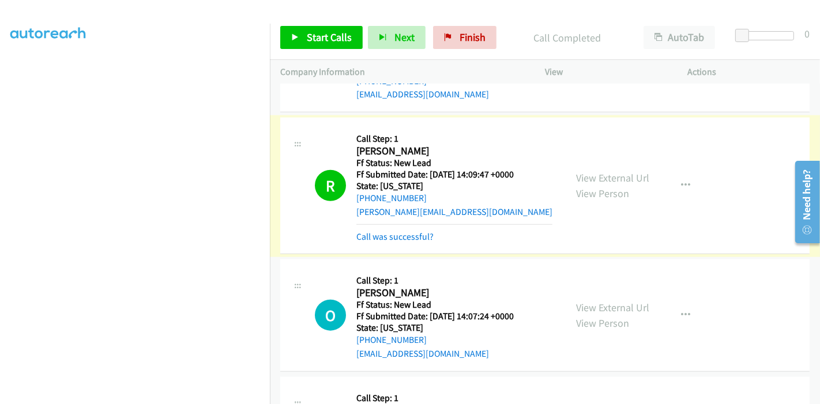
click at [408, 235] on link "Call was successful?" at bounding box center [395, 236] width 77 height 11
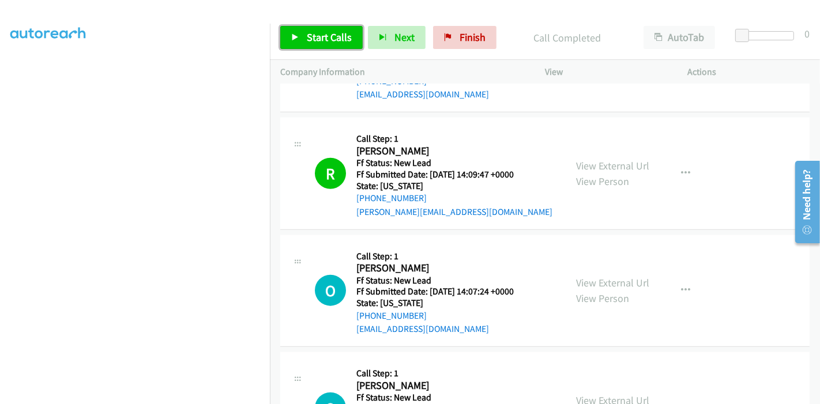
click at [304, 32] on link "Start Calls" at bounding box center [321, 37] width 83 height 23
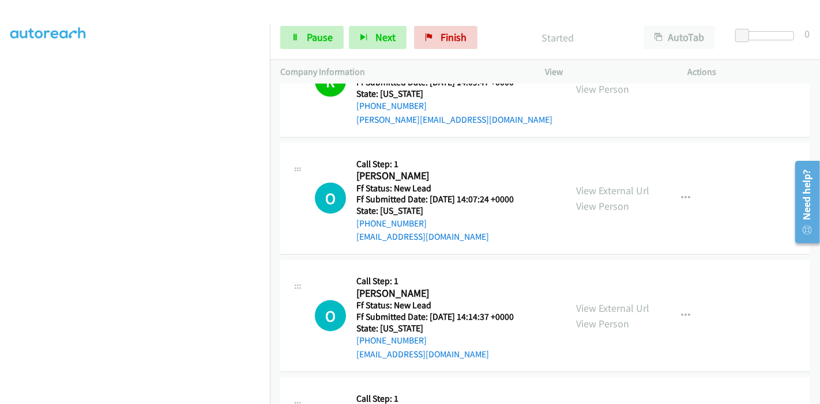
scroll to position [1071, 0]
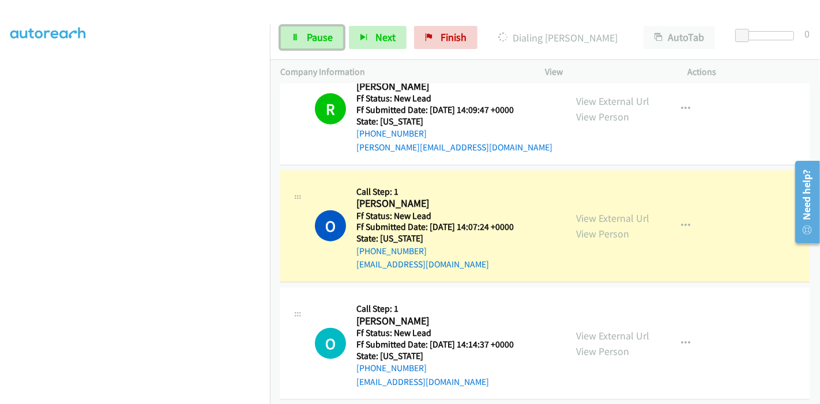
drag, startPoint x: 303, startPoint y: 37, endPoint x: 298, endPoint y: 54, distance: 18.1
click at [303, 37] on link "Pause" at bounding box center [311, 37] width 63 height 23
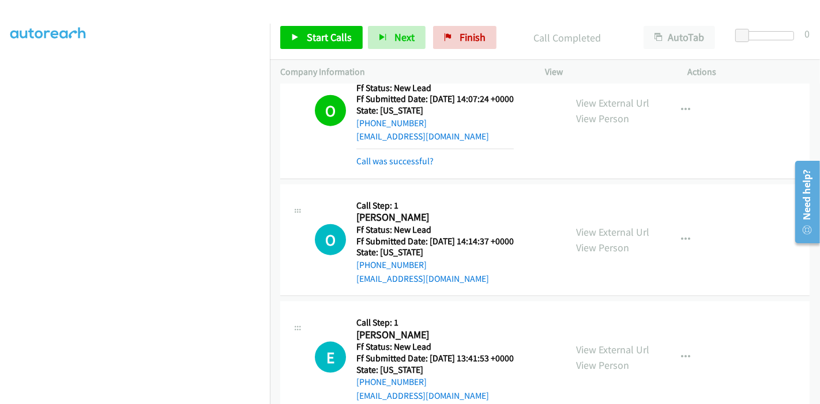
scroll to position [1224, 0]
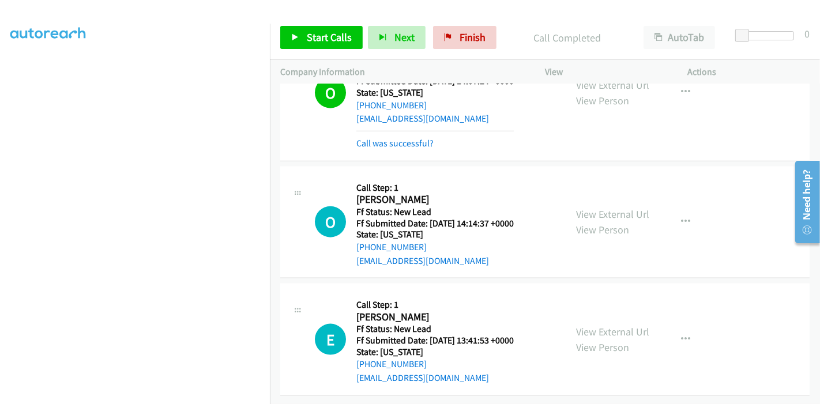
click at [308, 55] on div "Start Calls Pause Next Finish Call Completed AutoTab AutoTab 0" at bounding box center [545, 38] width 550 height 44
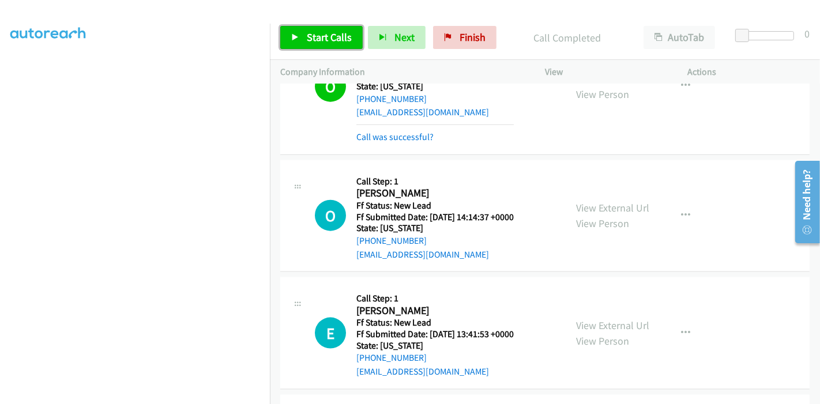
click at [310, 40] on span "Start Calls" at bounding box center [329, 37] width 45 height 13
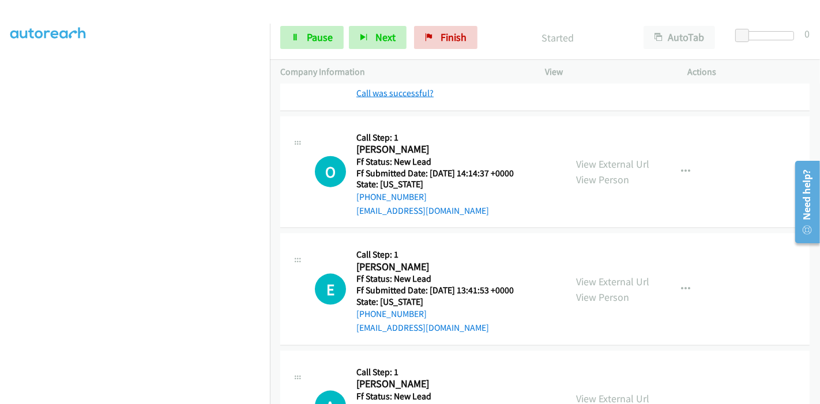
scroll to position [1288, 0]
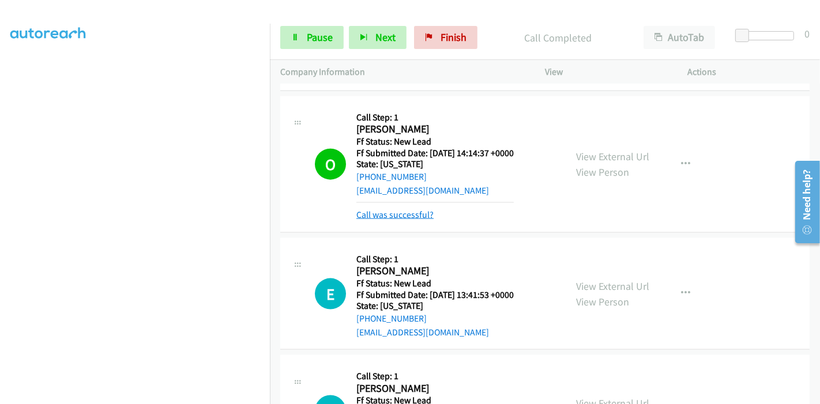
click at [385, 216] on link "Call was successful?" at bounding box center [395, 214] width 77 height 11
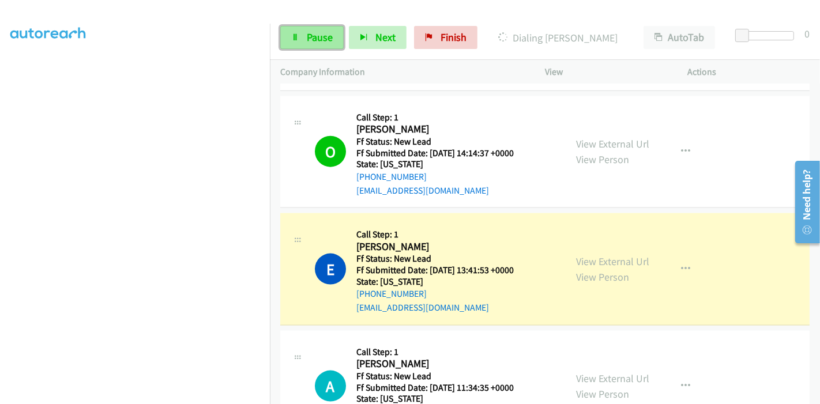
click at [305, 37] on link "Pause" at bounding box center [311, 37] width 63 height 23
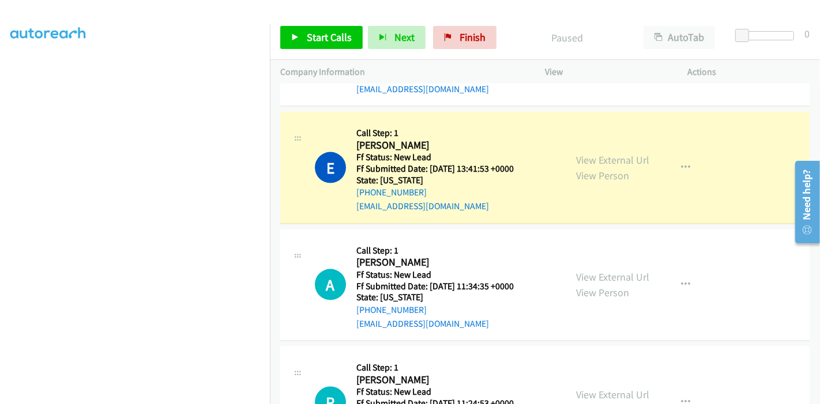
scroll to position [1383, 0]
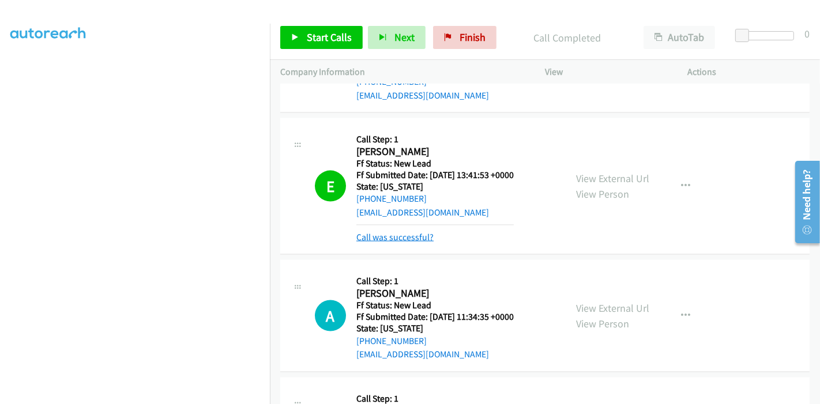
click at [407, 238] on link "Call was successful?" at bounding box center [395, 237] width 77 height 11
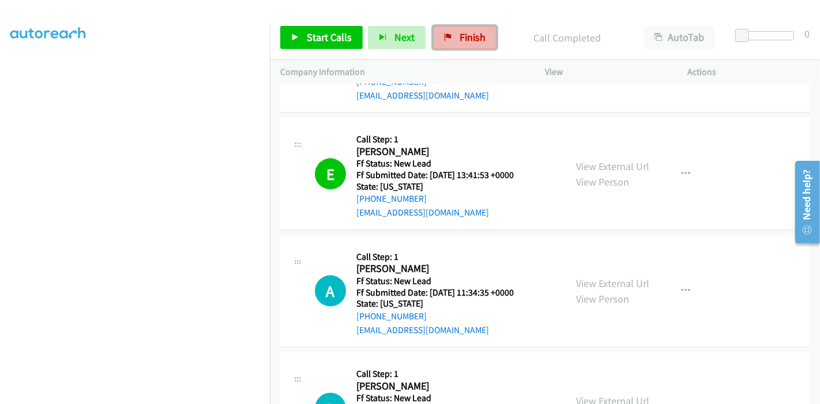
click at [448, 39] on icon at bounding box center [448, 38] width 8 height 8
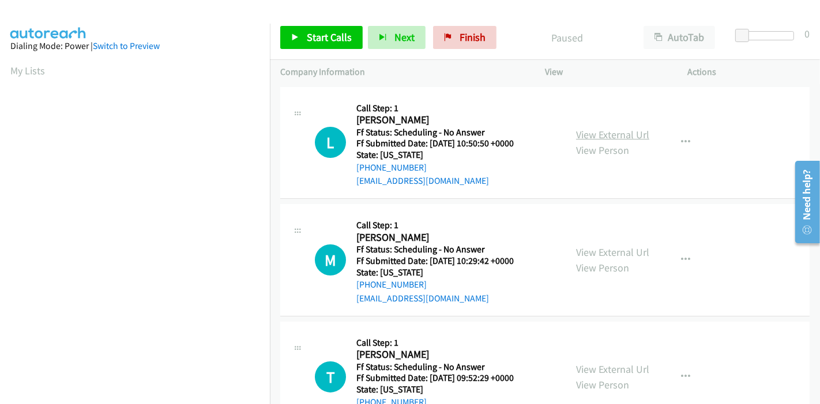
click at [613, 136] on link "View External Url" at bounding box center [612, 134] width 73 height 13
click at [601, 247] on link "View External Url" at bounding box center [612, 252] width 73 height 13
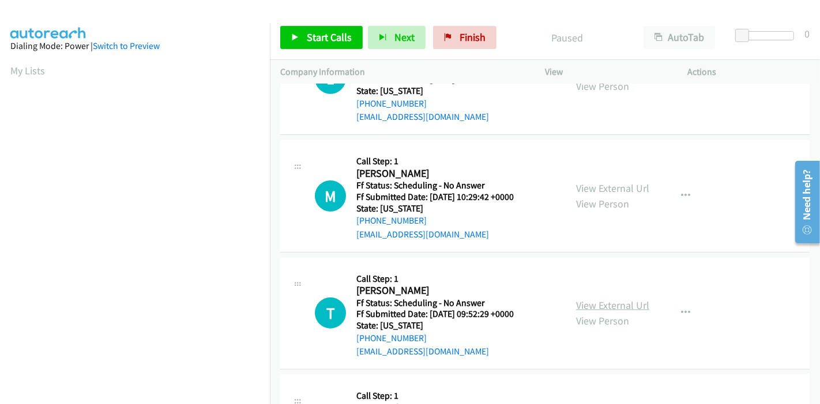
click at [583, 300] on link "View External Url" at bounding box center [612, 305] width 73 height 13
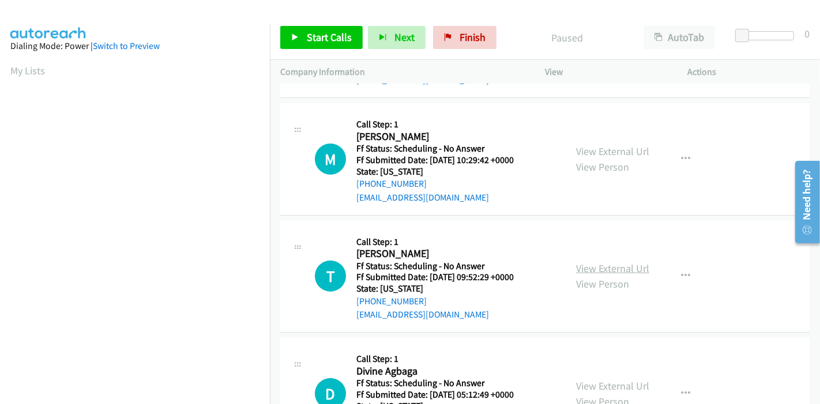
scroll to position [128, 0]
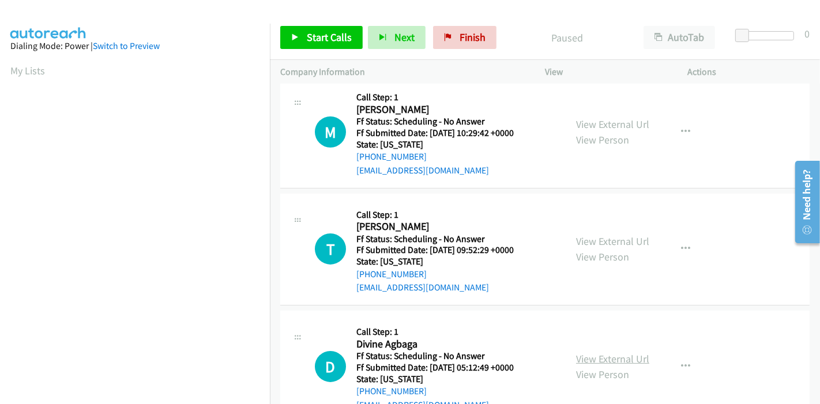
click at [603, 354] on link "View External Url" at bounding box center [612, 359] width 73 height 13
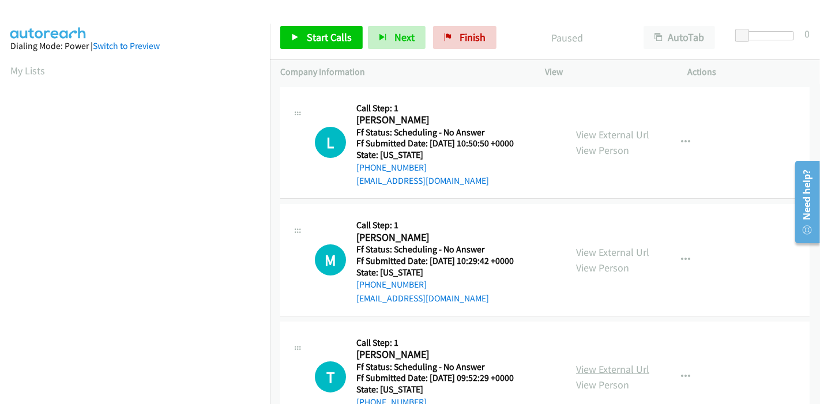
scroll to position [256, 0]
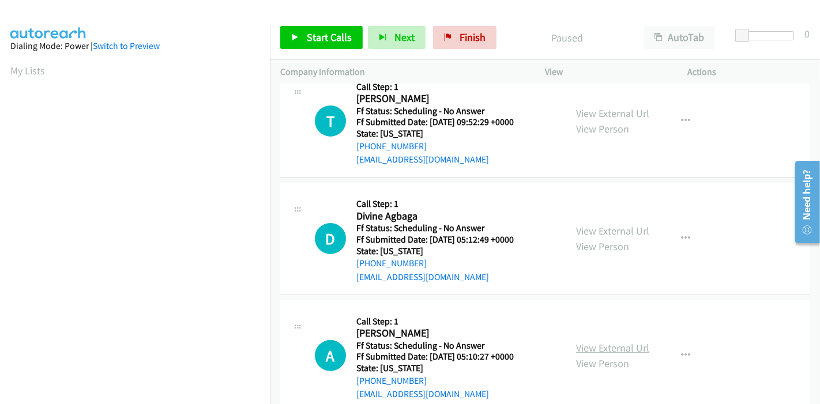
click at [586, 344] on link "View External Url" at bounding box center [612, 348] width 73 height 13
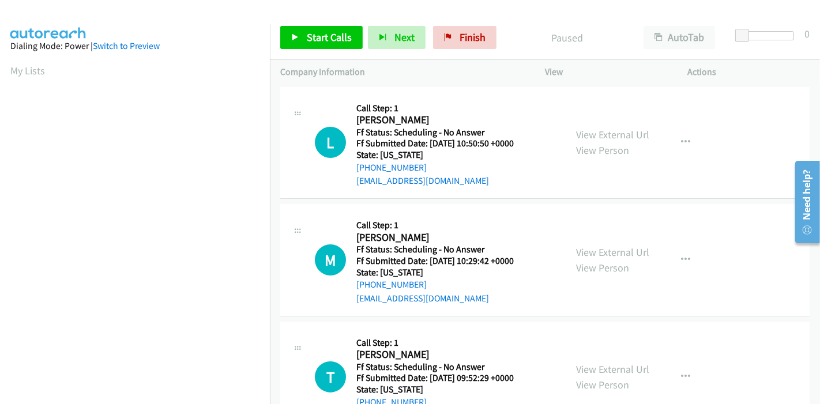
scroll to position [0, 0]
click at [320, 44] on link "Start Calls" at bounding box center [321, 37] width 83 height 23
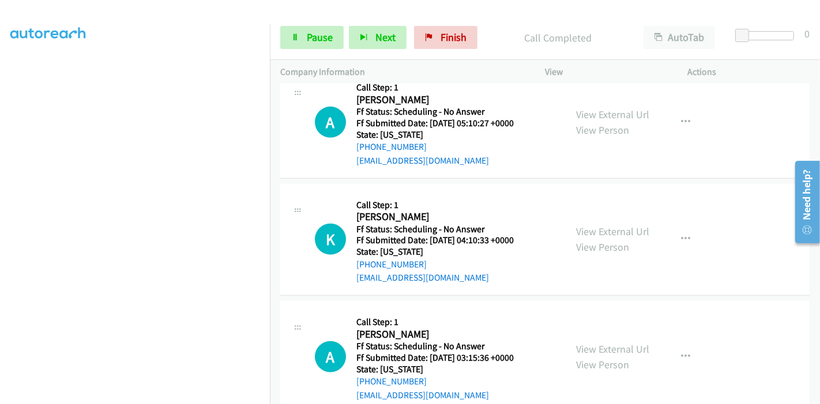
scroll to position [653, 0]
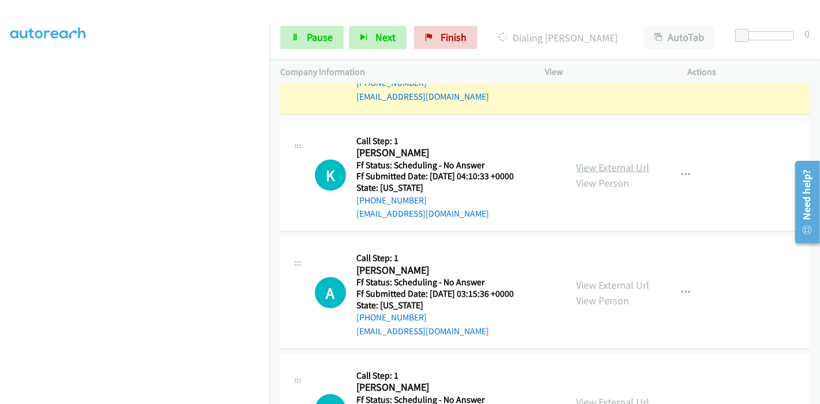
click at [602, 169] on link "View External Url" at bounding box center [612, 167] width 73 height 13
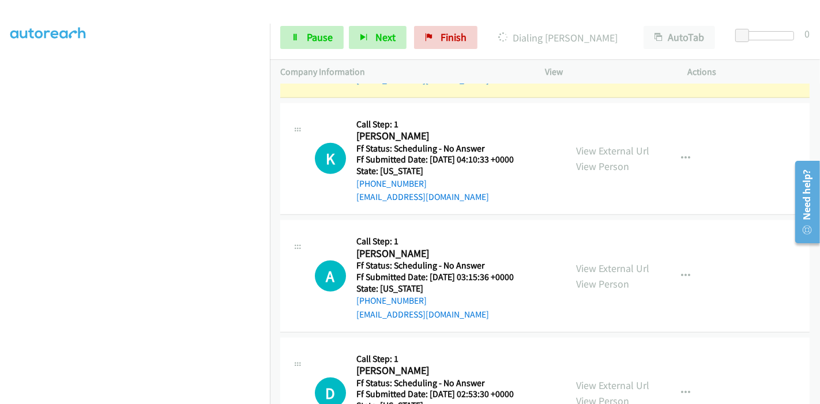
scroll to position [717, 0]
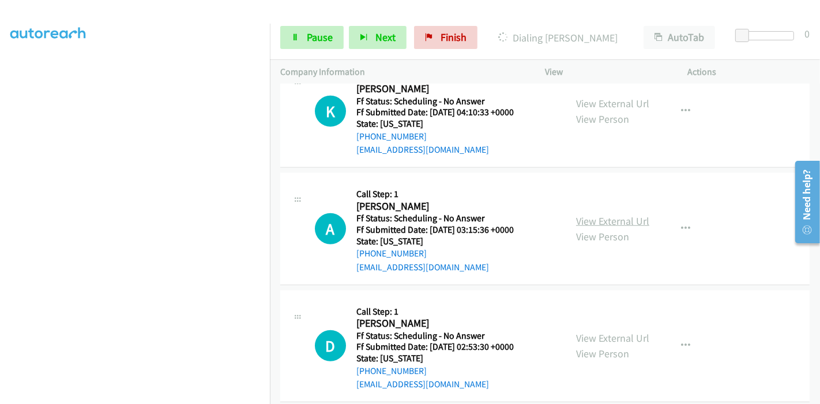
click at [599, 222] on link "View External Url" at bounding box center [612, 221] width 73 height 13
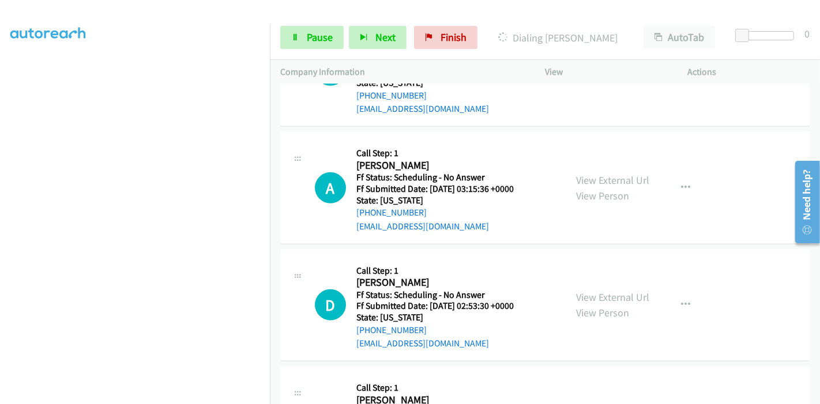
scroll to position [845, 0]
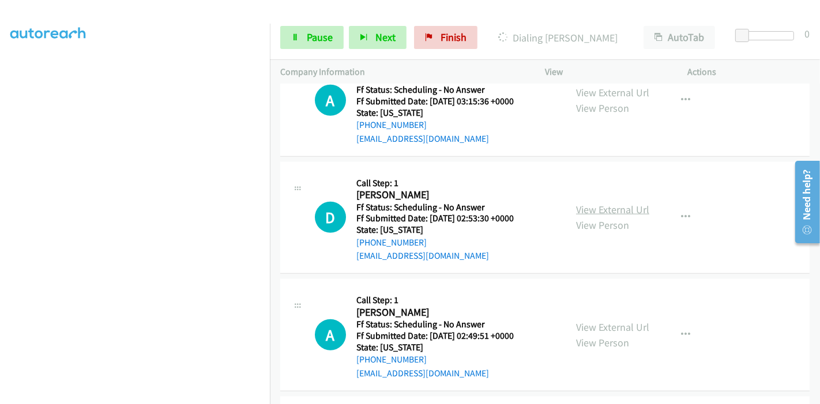
click at [590, 206] on link "View External Url" at bounding box center [612, 209] width 73 height 13
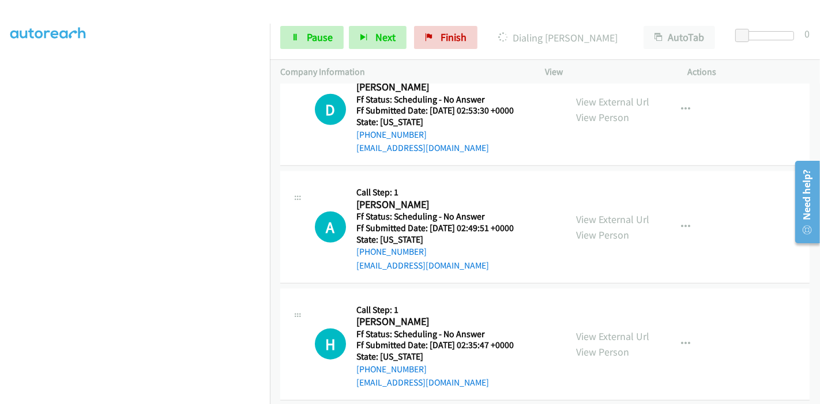
scroll to position [973, 0]
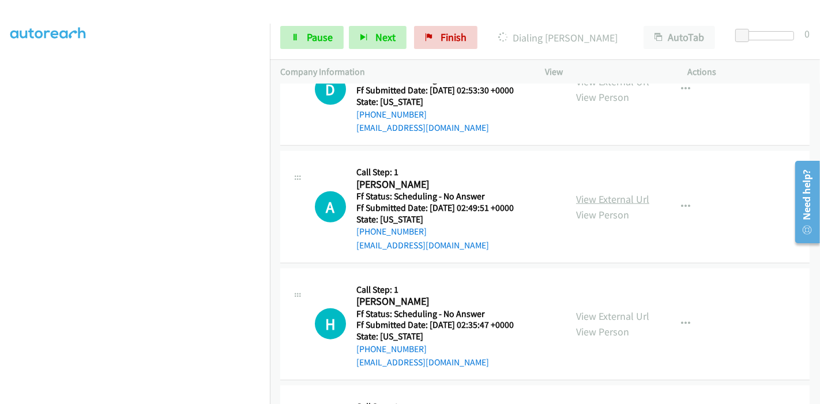
click at [597, 200] on link "View External Url" at bounding box center [612, 199] width 73 height 13
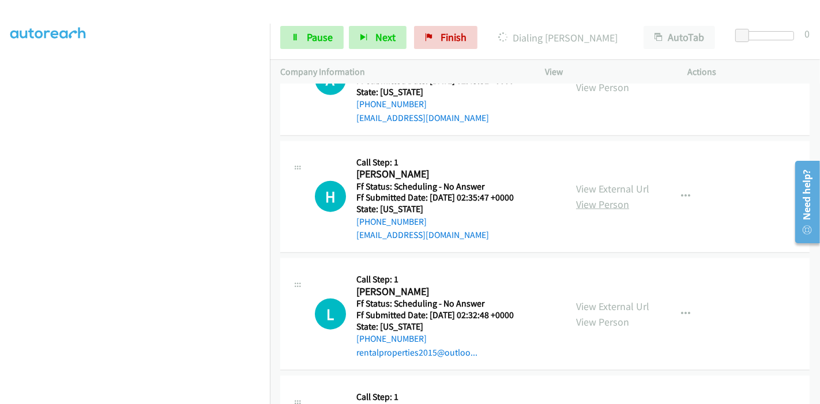
scroll to position [1101, 0]
click at [595, 190] on link "View External Url" at bounding box center [612, 188] width 73 height 13
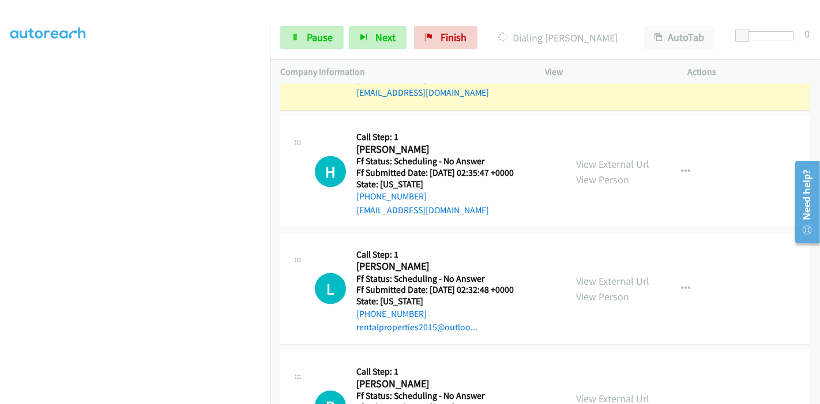
scroll to position [1254, 0]
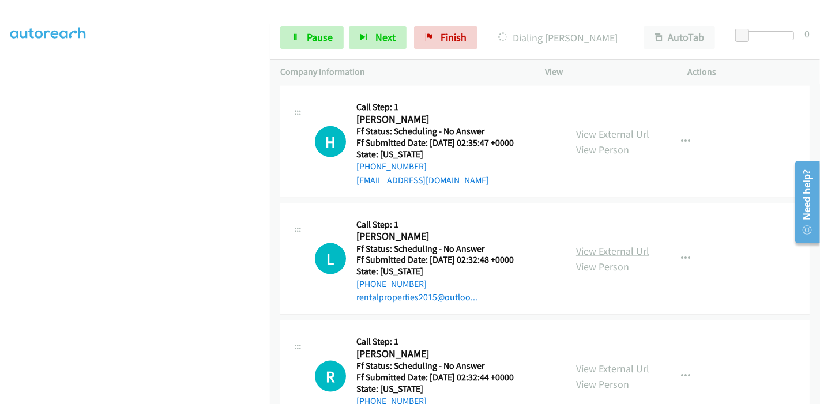
click at [588, 247] on link "View External Url" at bounding box center [612, 251] width 73 height 13
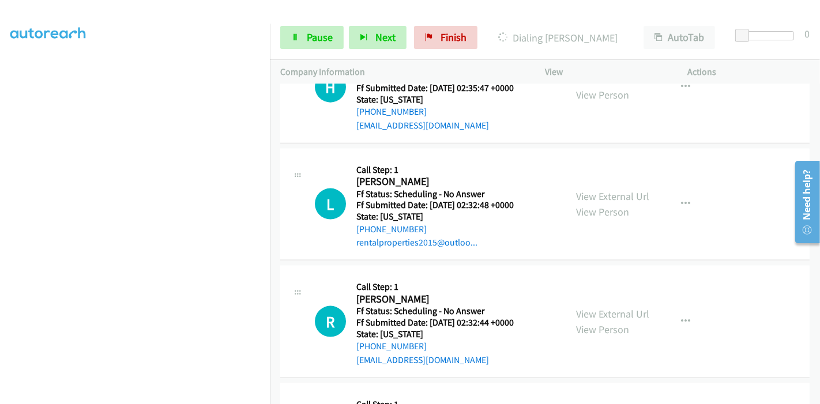
scroll to position [1382, 0]
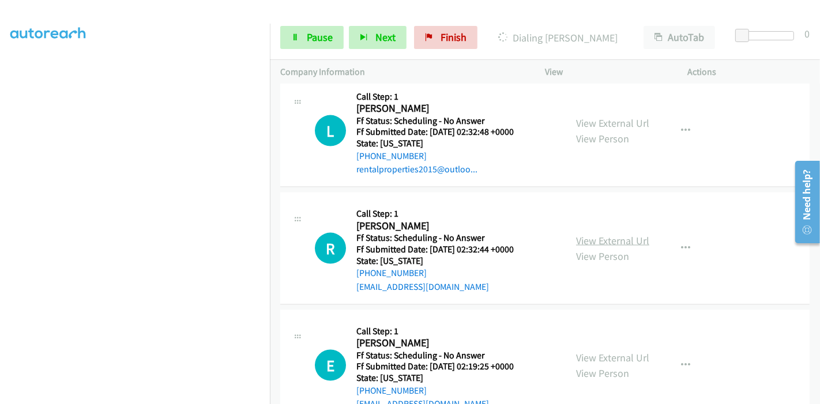
click at [583, 238] on link "View External Url" at bounding box center [612, 240] width 73 height 13
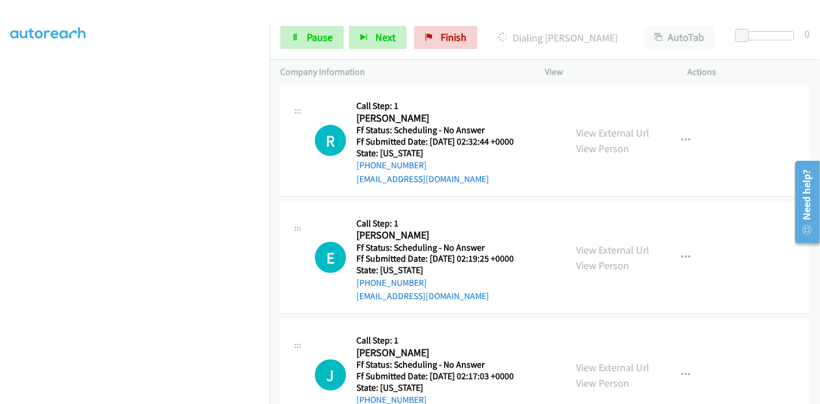
scroll to position [1510, 0]
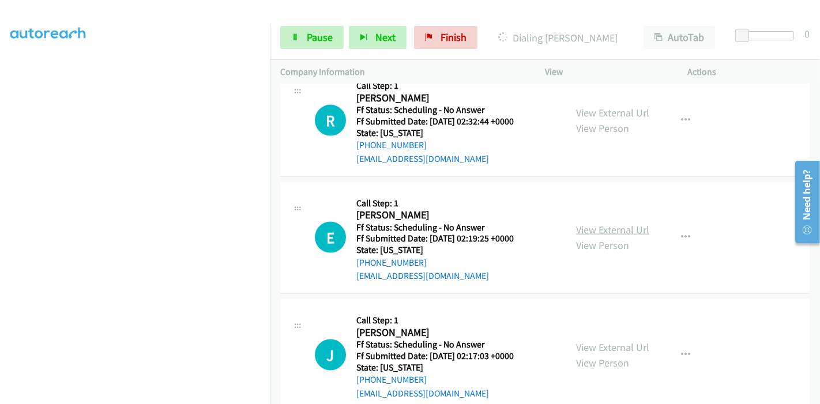
click at [585, 225] on link "View External Url" at bounding box center [612, 229] width 73 height 13
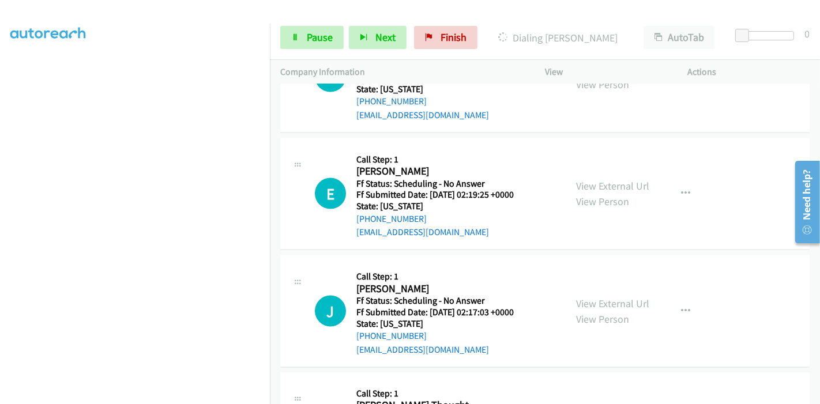
scroll to position [1574, 0]
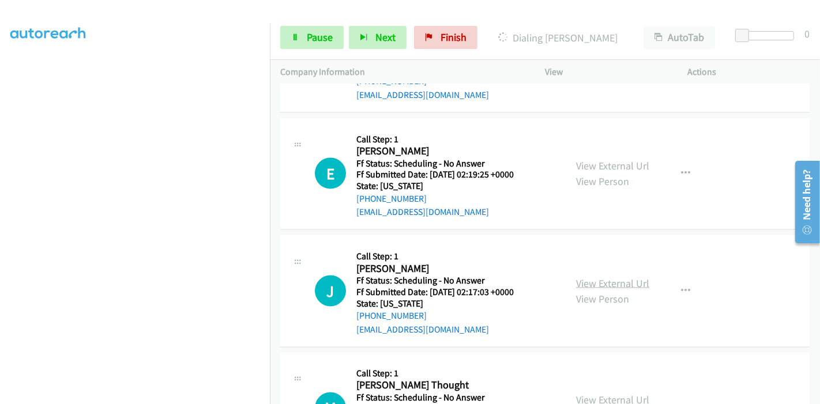
click at [600, 277] on link "View External Url" at bounding box center [612, 283] width 73 height 13
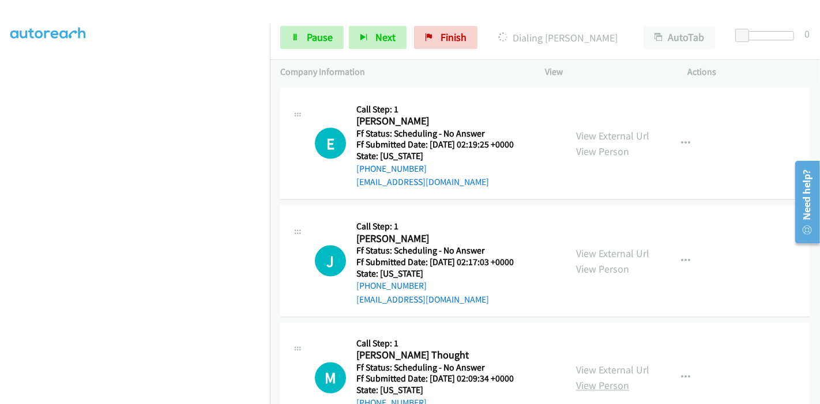
scroll to position [1703, 0]
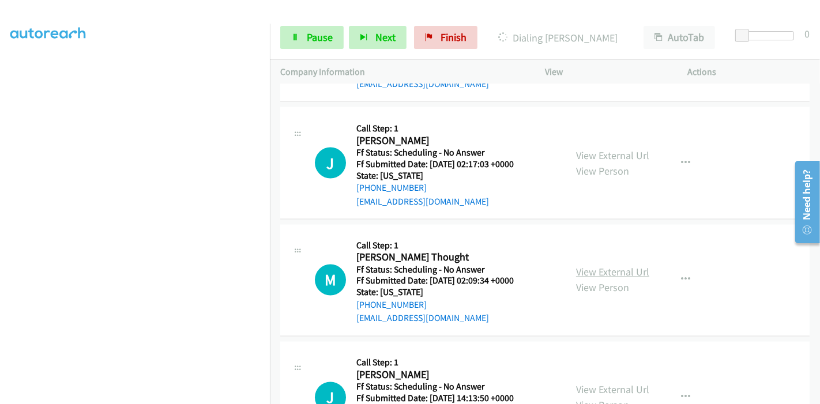
click at [595, 271] on link "View External Url" at bounding box center [612, 272] width 73 height 13
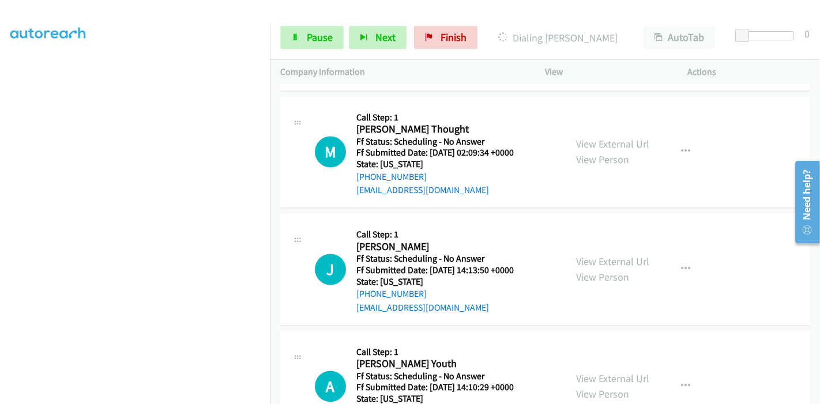
scroll to position [1831, 0]
click at [608, 261] on link "View External Url" at bounding box center [612, 261] width 73 height 13
click at [310, 33] on span "Pause" at bounding box center [320, 37] width 26 height 13
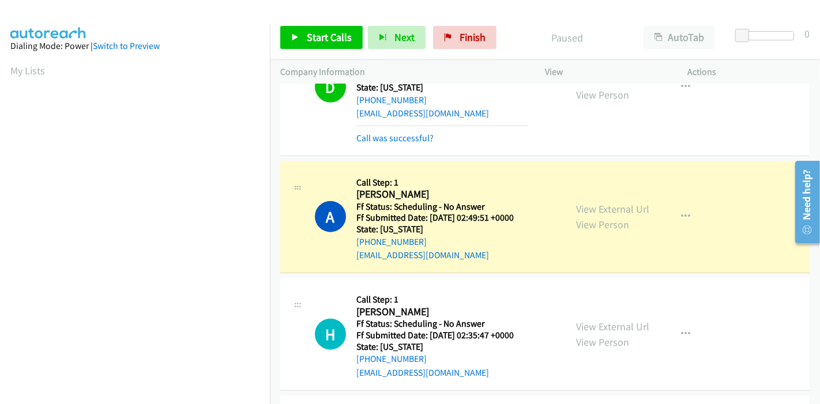
scroll to position [243, 0]
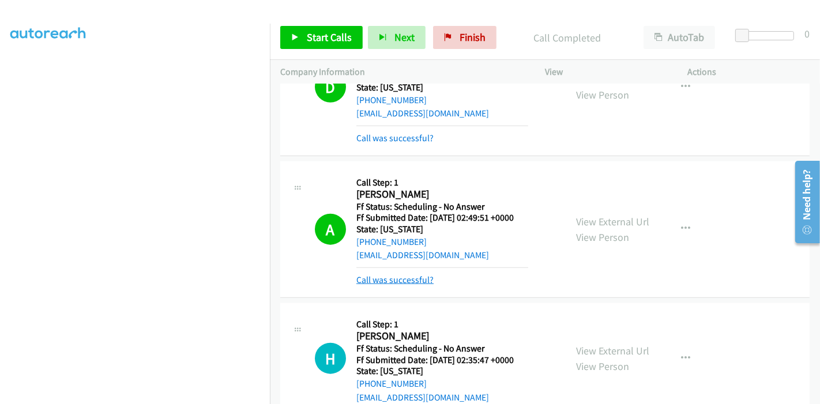
click at [375, 275] on link "Call was successful?" at bounding box center [395, 280] width 77 height 11
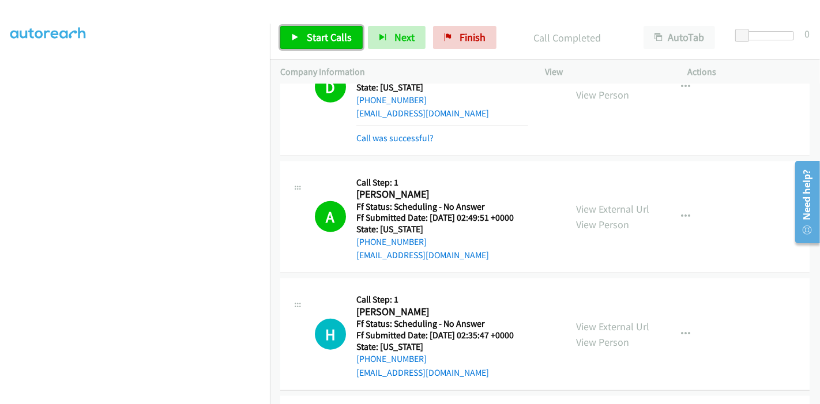
click at [320, 39] on span "Start Calls" at bounding box center [329, 37] width 45 height 13
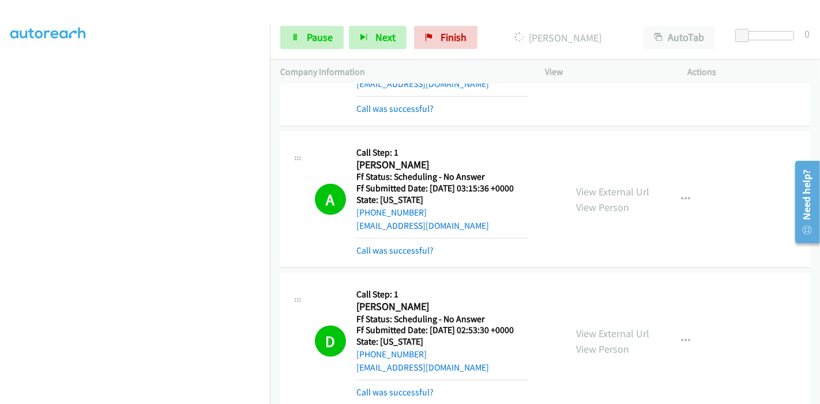
scroll to position [805, 0]
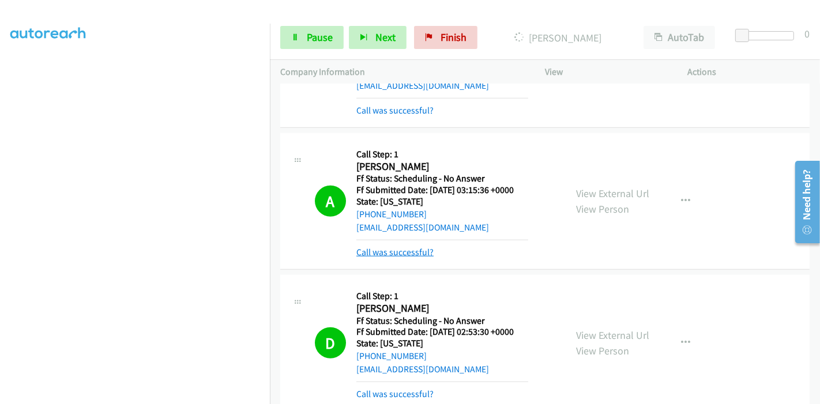
click at [417, 247] on link "Call was successful?" at bounding box center [395, 252] width 77 height 11
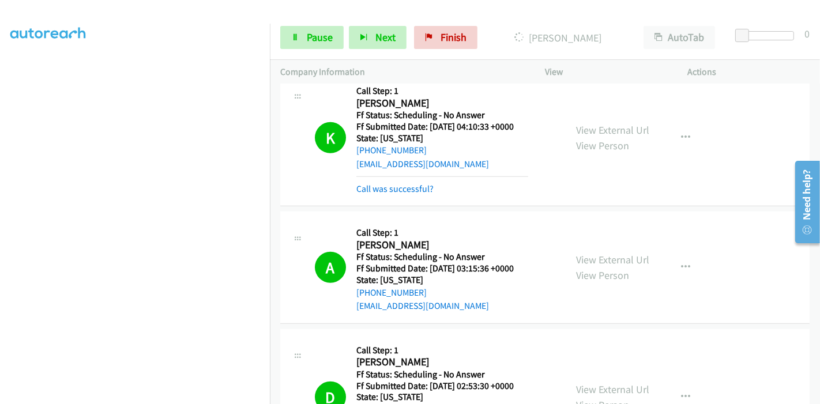
scroll to position [613, 0]
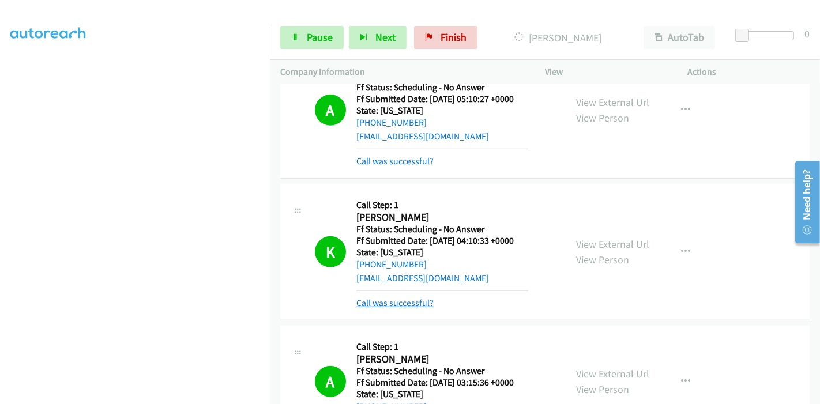
click at [400, 302] on link "Call was successful?" at bounding box center [395, 303] width 77 height 11
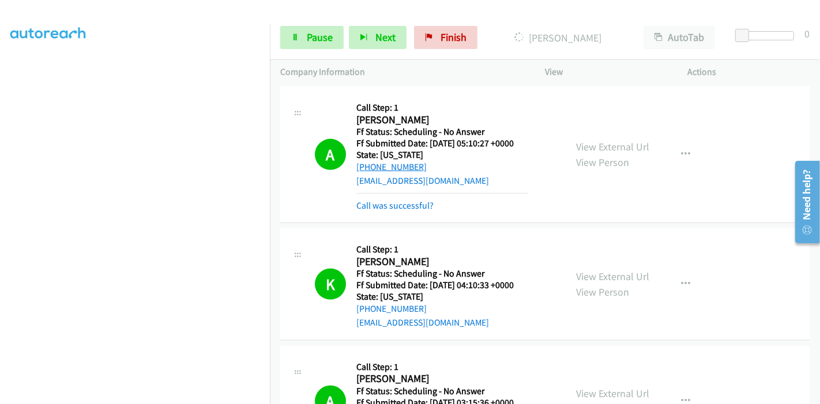
scroll to position [549, 0]
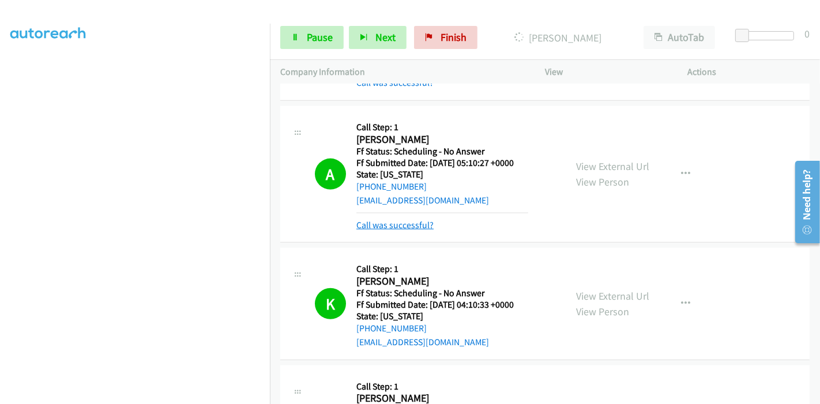
click at [387, 224] on link "Call was successful?" at bounding box center [395, 225] width 77 height 11
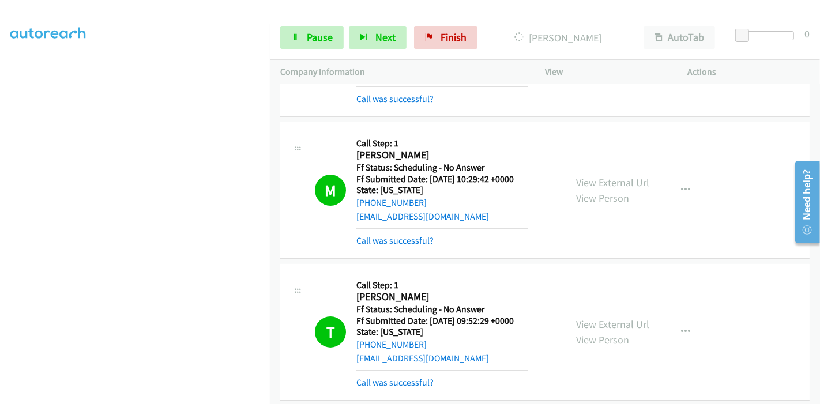
scroll to position [100, 0]
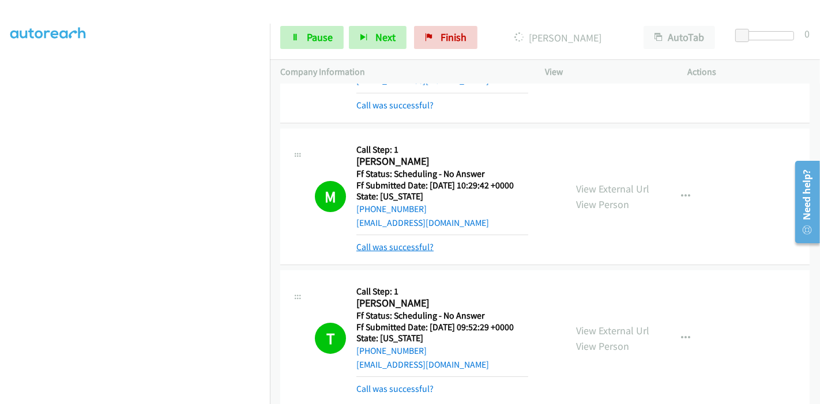
click at [412, 249] on link "Call was successful?" at bounding box center [395, 247] width 77 height 11
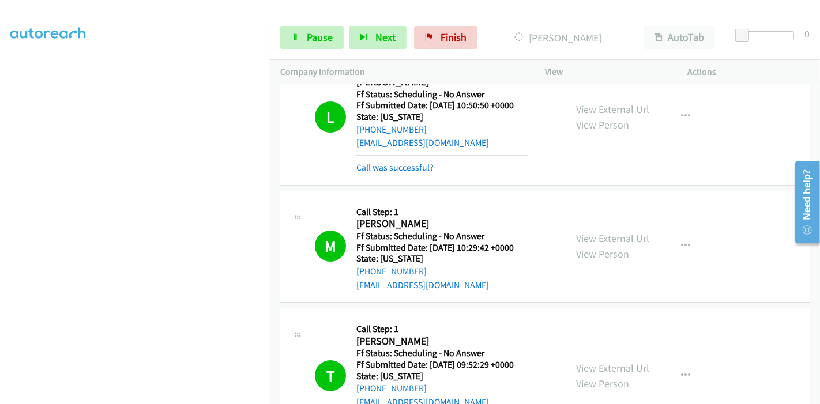
scroll to position [0, 0]
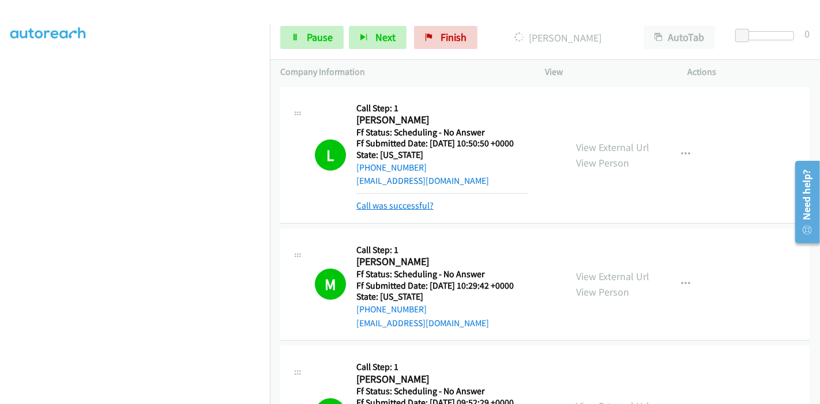
click at [394, 206] on link "Call was successful?" at bounding box center [395, 205] width 77 height 11
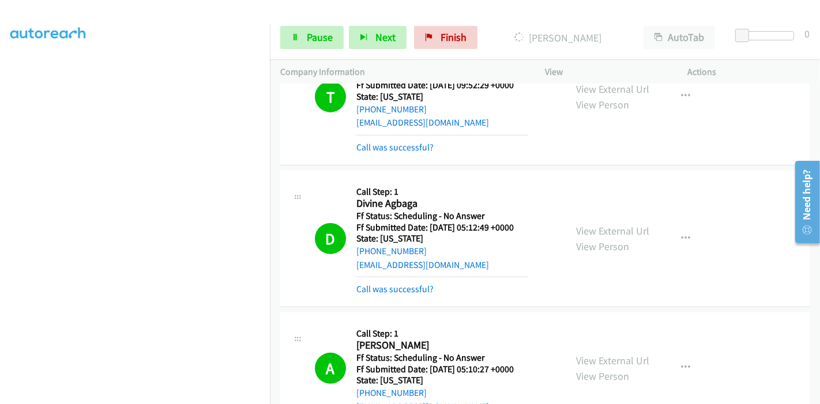
scroll to position [384, 0]
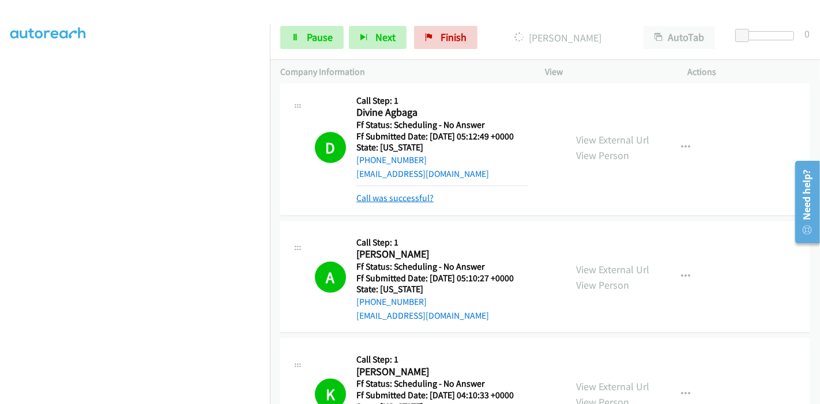
click at [418, 198] on link "Call was successful?" at bounding box center [395, 198] width 77 height 11
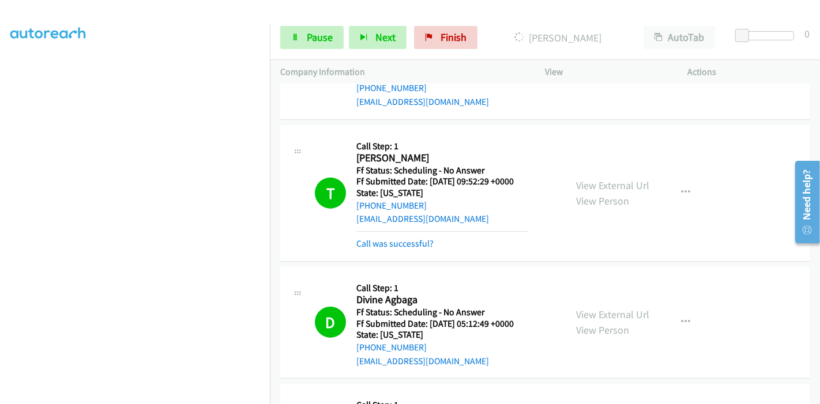
scroll to position [192, 0]
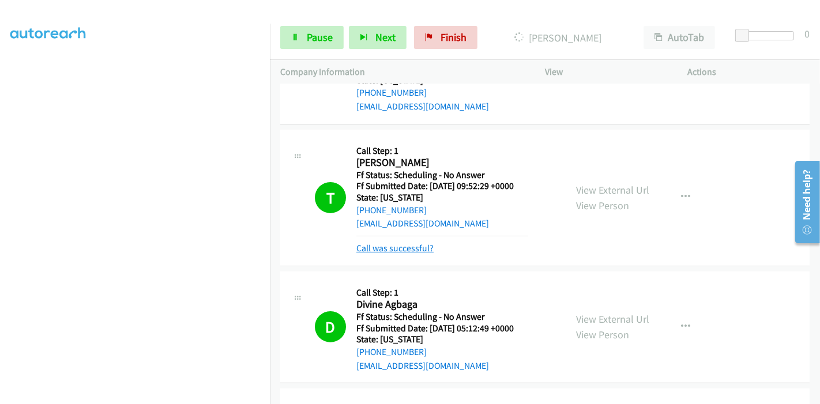
click at [393, 249] on link "Call was successful?" at bounding box center [395, 248] width 77 height 11
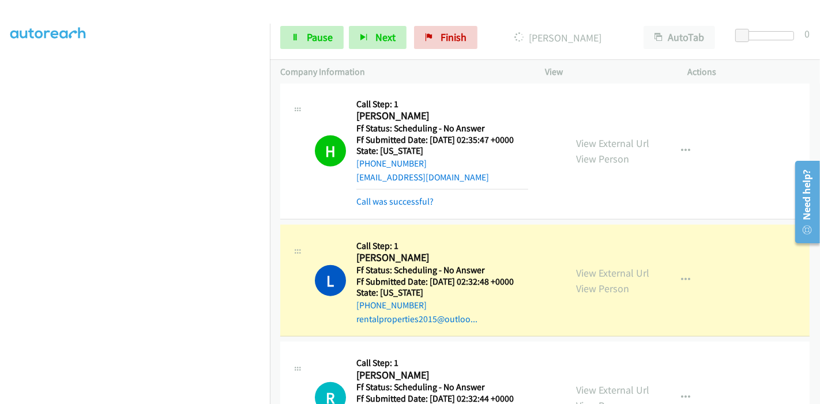
scroll to position [1114, 0]
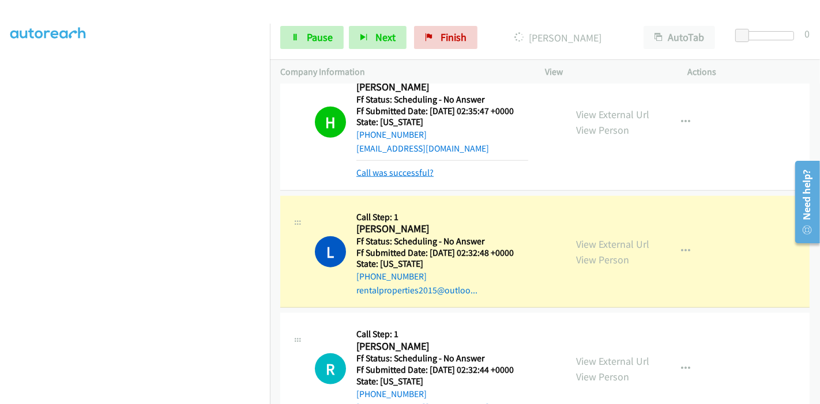
click at [412, 174] on link "Call was successful?" at bounding box center [395, 172] width 77 height 11
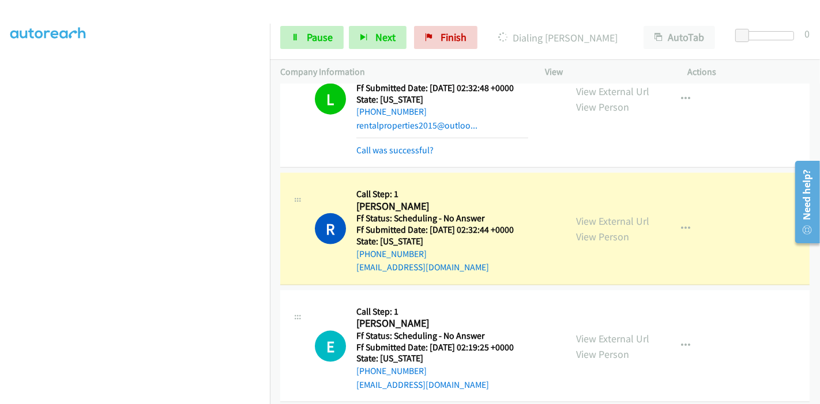
scroll to position [1190, 0]
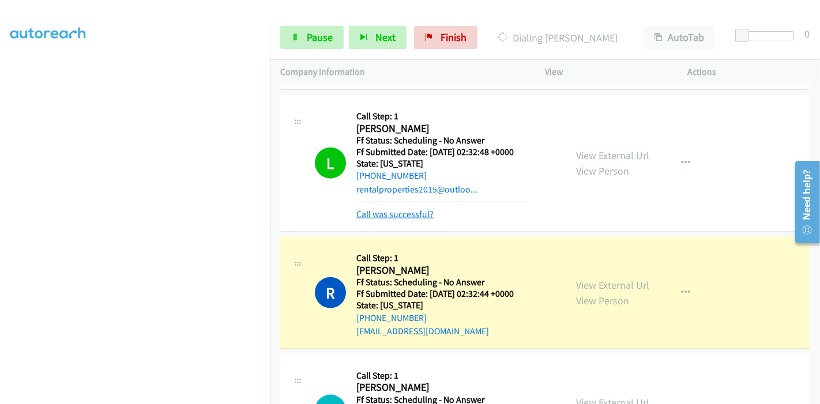
click at [402, 213] on link "Call was successful?" at bounding box center [395, 214] width 77 height 11
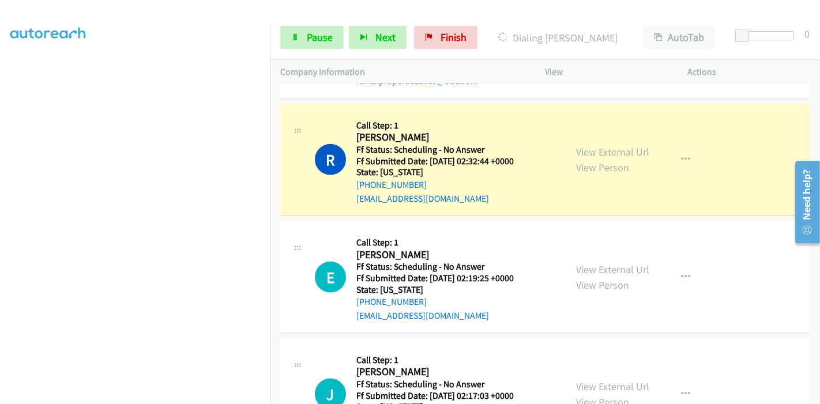
scroll to position [1318, 0]
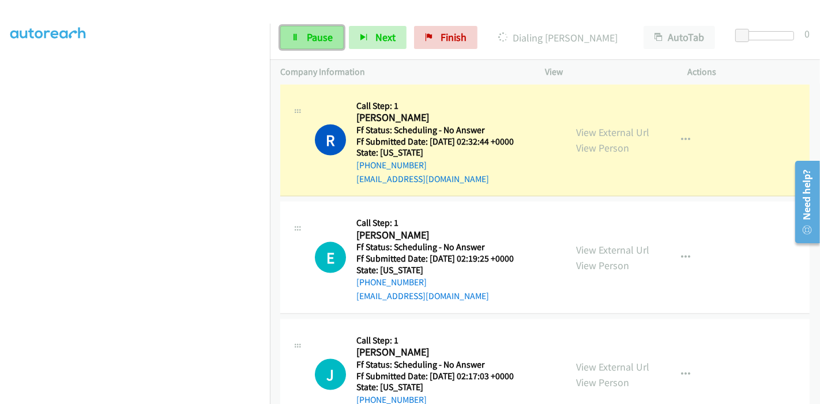
click at [310, 40] on span "Pause" at bounding box center [320, 37] width 26 height 13
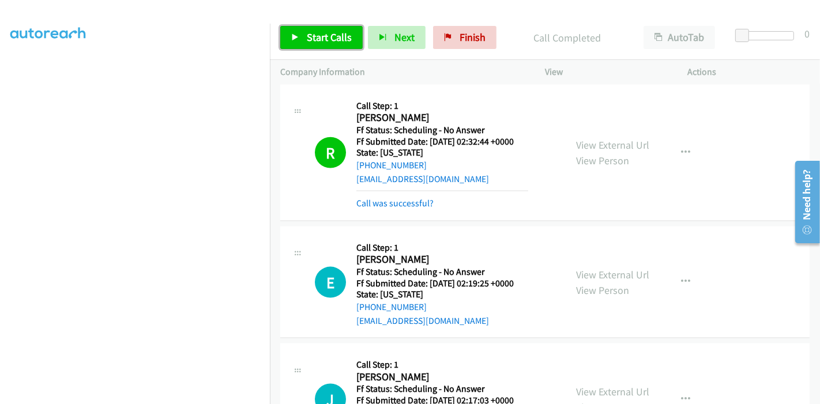
click at [301, 35] on link "Start Calls" at bounding box center [321, 37] width 83 height 23
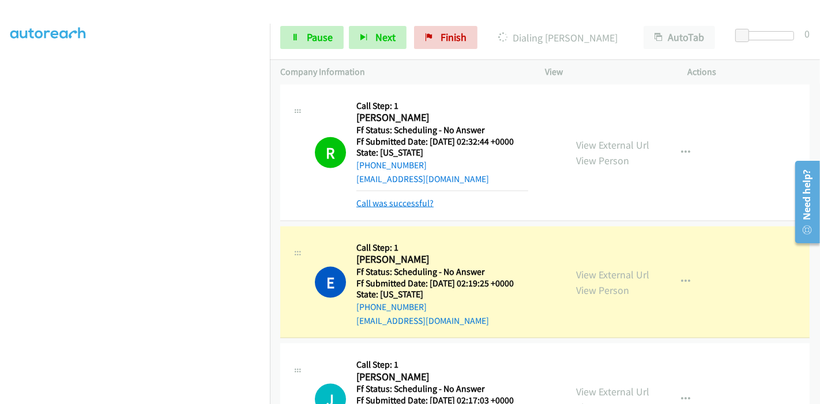
click at [392, 198] on link "Call was successful?" at bounding box center [395, 203] width 77 height 11
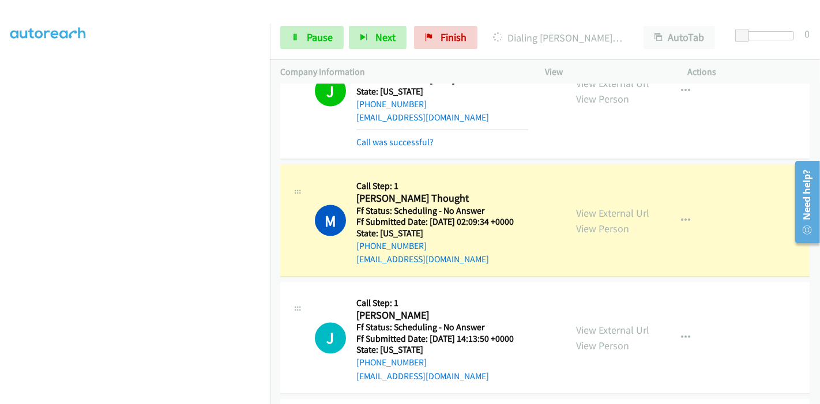
scroll to position [1703, 0]
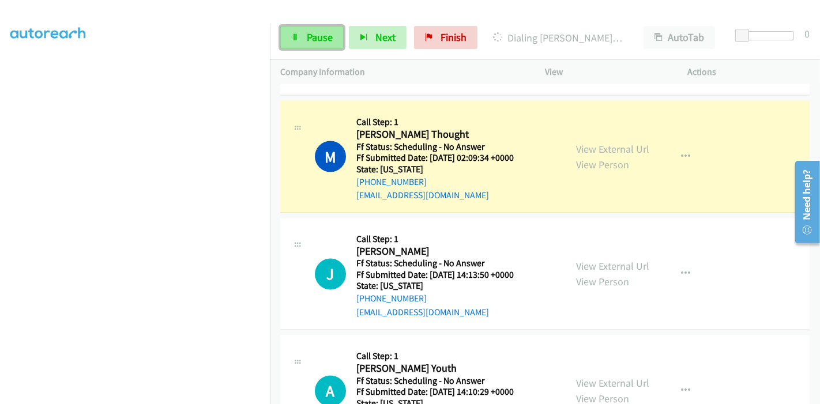
click at [321, 37] on span "Pause" at bounding box center [320, 37] width 26 height 13
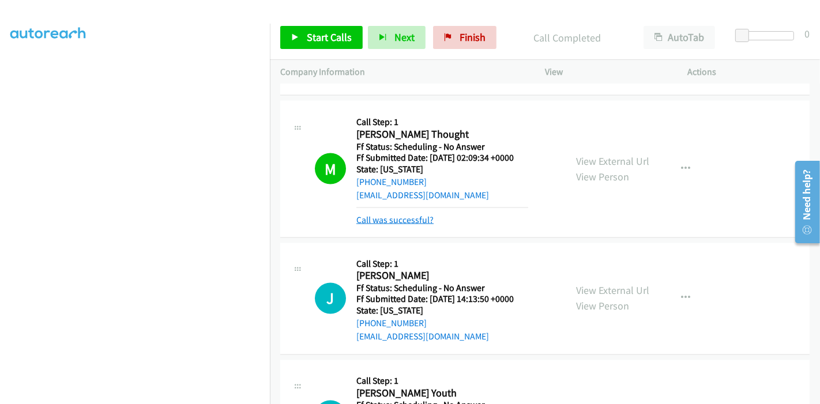
click at [393, 217] on link "Call was successful?" at bounding box center [395, 220] width 77 height 11
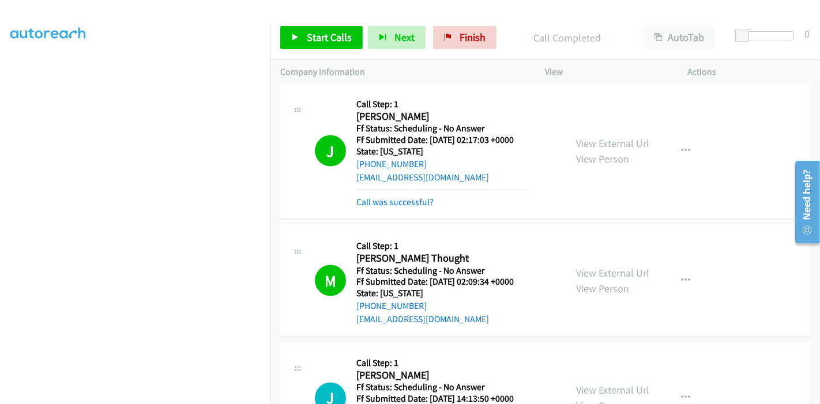
scroll to position [1575, 0]
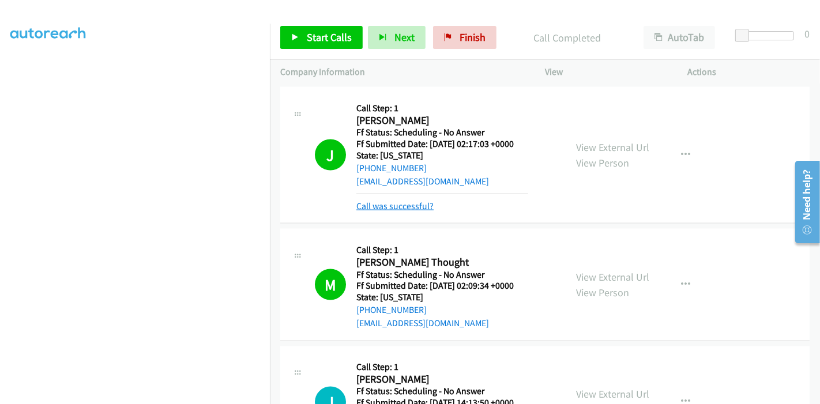
click at [399, 208] on link "Call was successful?" at bounding box center [395, 206] width 77 height 11
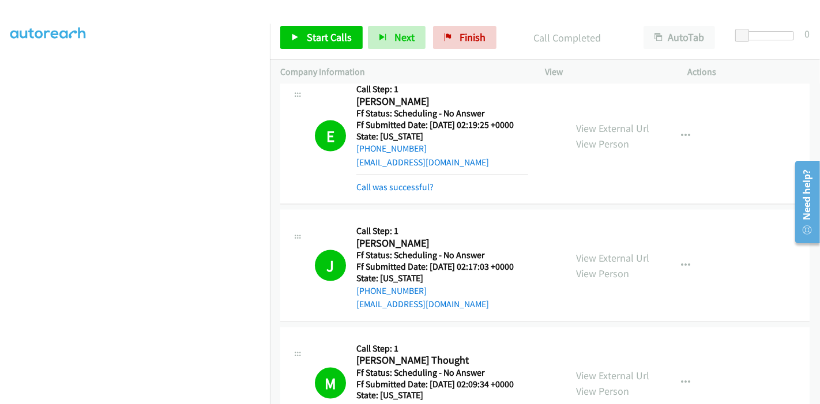
scroll to position [1447, 0]
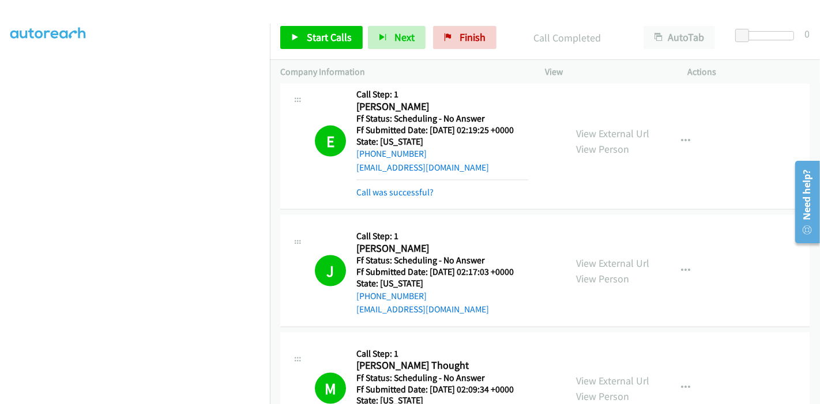
click at [407, 196] on div "Call was successful?" at bounding box center [443, 193] width 172 height 14
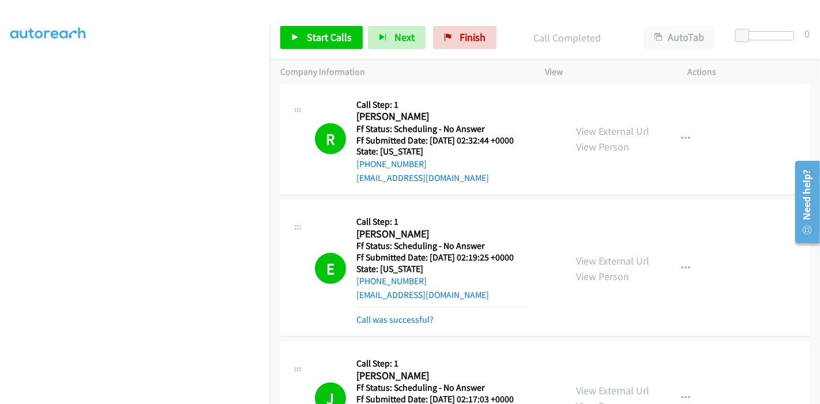
scroll to position [1318, 0]
click at [403, 313] on mb0 "Call was successful?" at bounding box center [443, 319] width 172 height 20
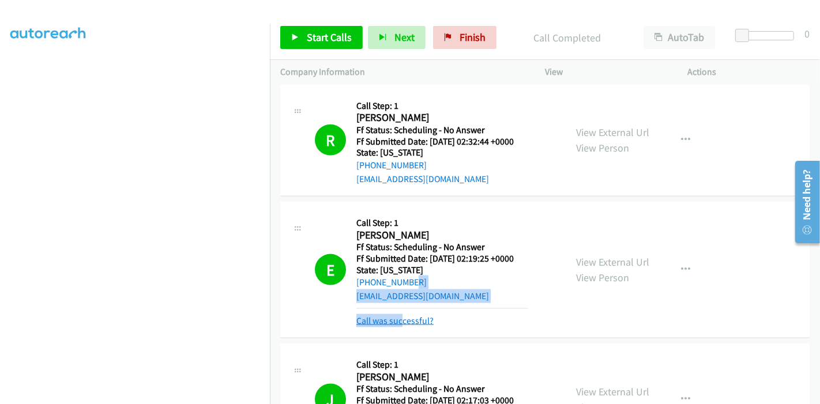
click at [403, 318] on link "Call was successful?" at bounding box center [395, 321] width 77 height 11
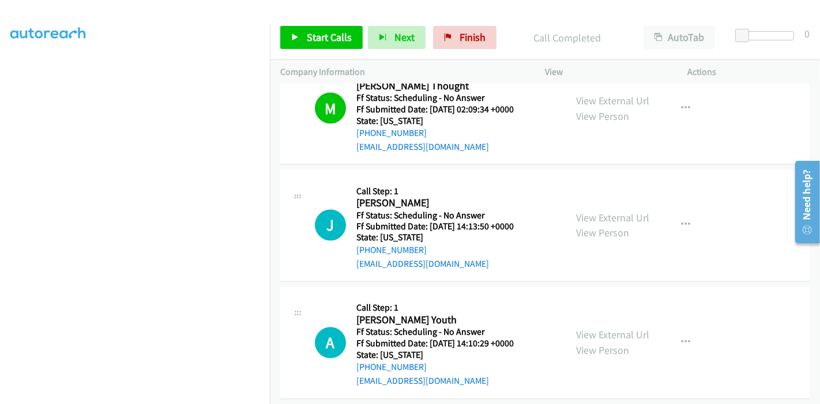
scroll to position [1703, 0]
click at [331, 44] on link "Start Calls" at bounding box center [321, 37] width 83 height 23
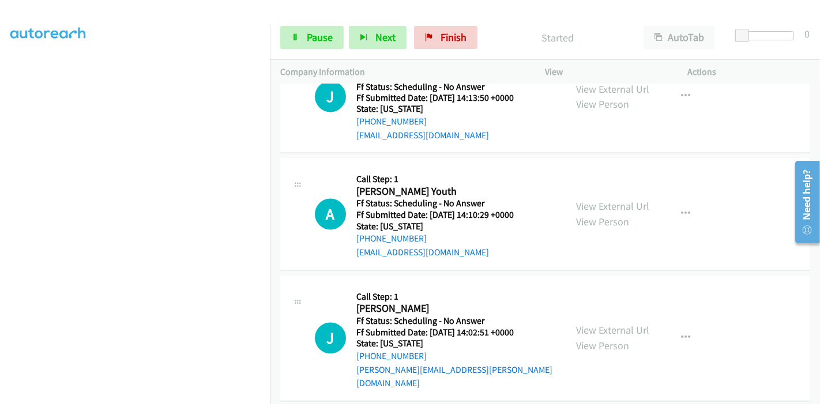
scroll to position [1831, 0]
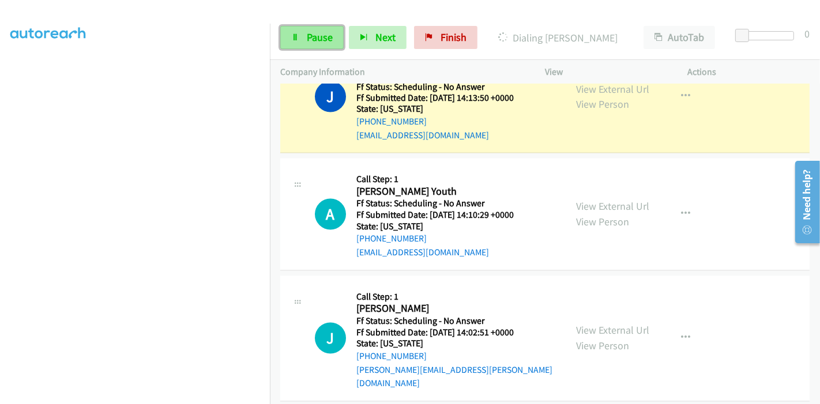
click at [300, 37] on link "Pause" at bounding box center [311, 37] width 63 height 23
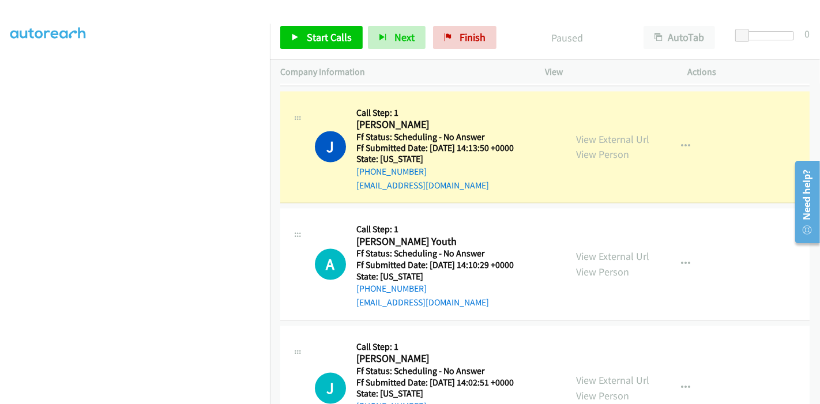
scroll to position [1767, 0]
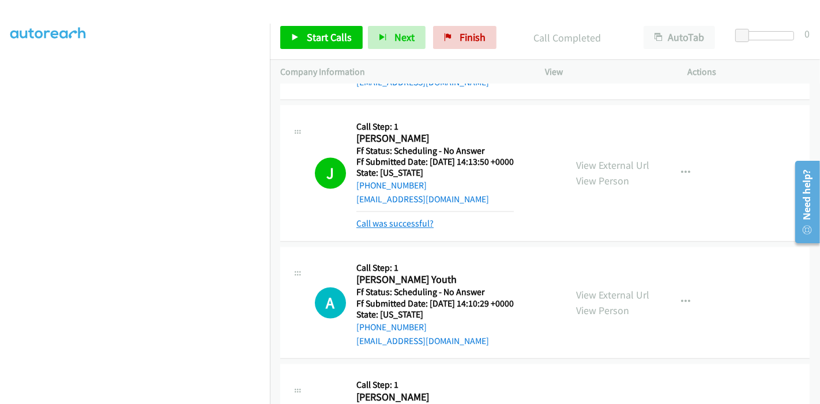
click at [407, 219] on link "Call was successful?" at bounding box center [395, 224] width 77 height 11
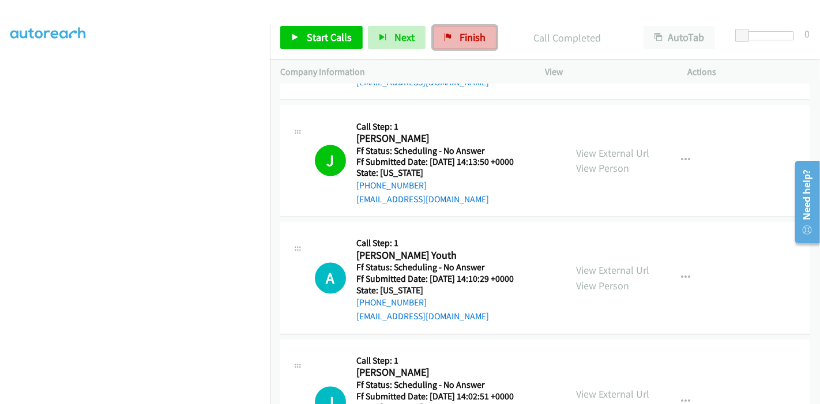
click at [473, 33] on span "Finish" at bounding box center [473, 37] width 26 height 13
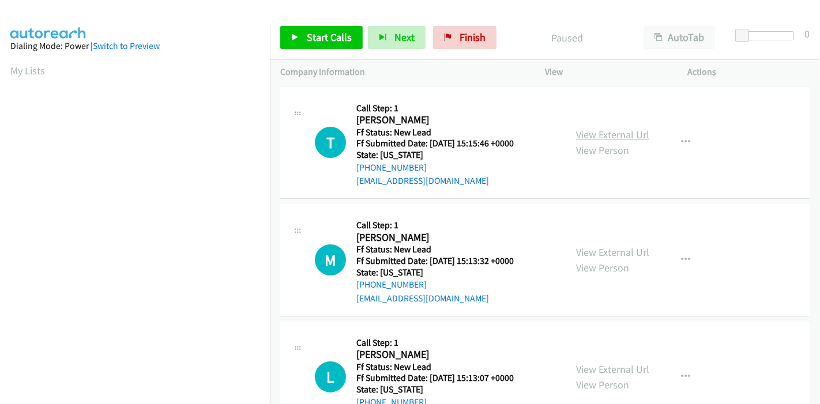
click at [611, 138] on link "View External Url" at bounding box center [612, 134] width 73 height 13
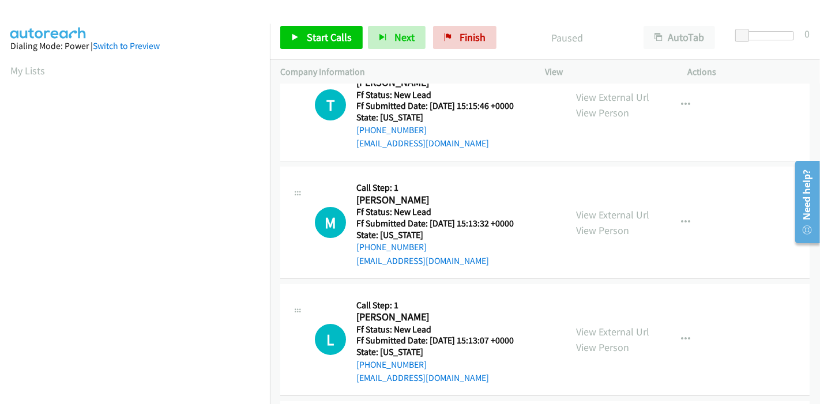
scroll to position [64, 0]
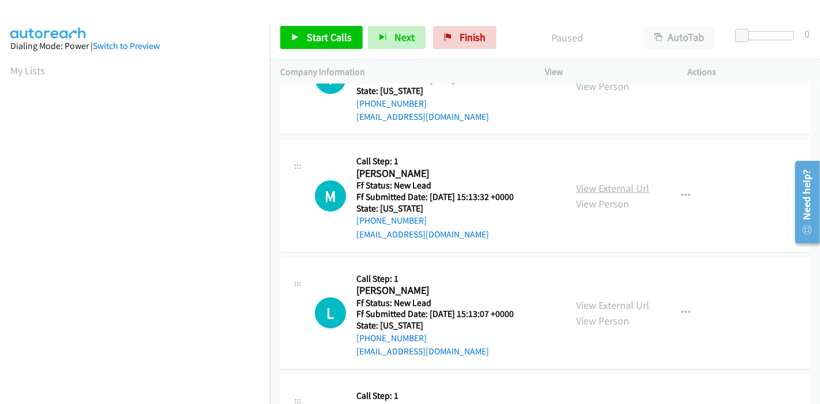
click at [601, 184] on link "View External Url" at bounding box center [612, 188] width 73 height 13
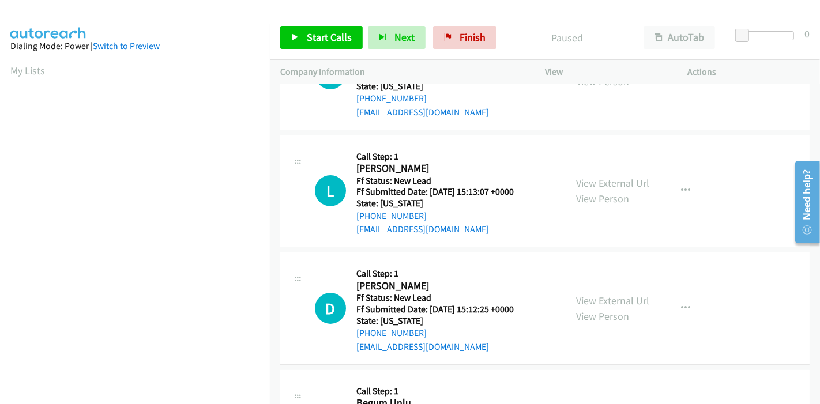
scroll to position [192, 0]
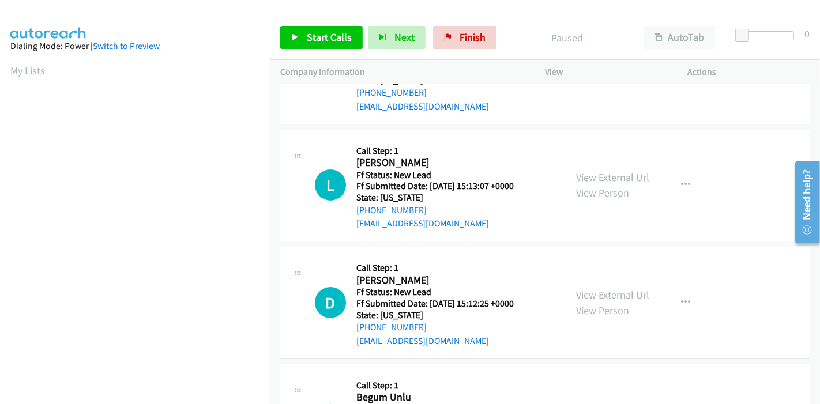
click at [585, 175] on link "View External Url" at bounding box center [612, 177] width 73 height 13
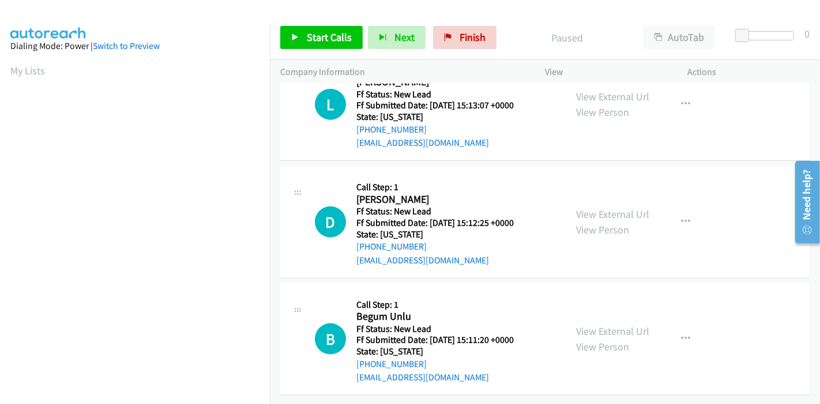
scroll to position [281, 0]
click at [595, 208] on link "View External Url" at bounding box center [612, 214] width 73 height 13
click at [576, 325] on link "View External Url" at bounding box center [612, 331] width 73 height 13
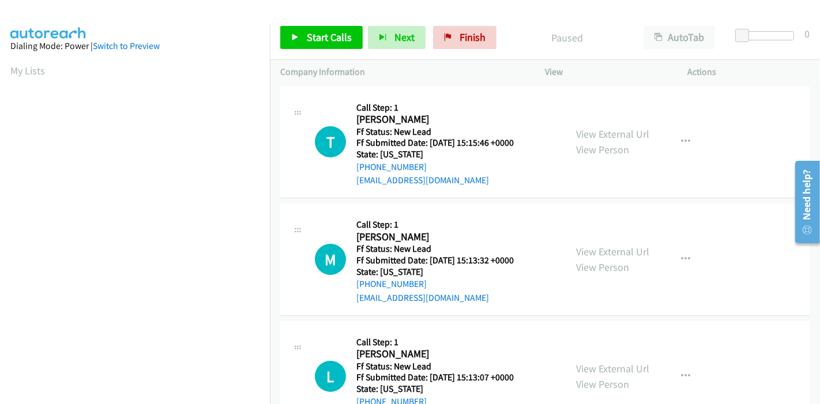
scroll to position [0, 0]
click at [321, 35] on span "Start Calls" at bounding box center [329, 37] width 45 height 13
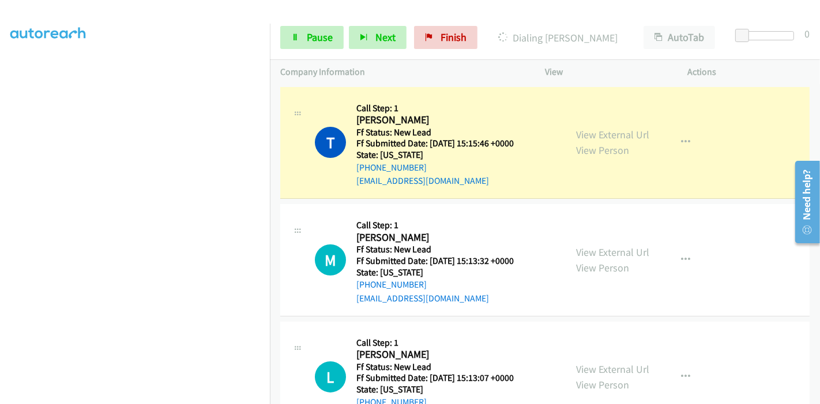
scroll to position [243, 0]
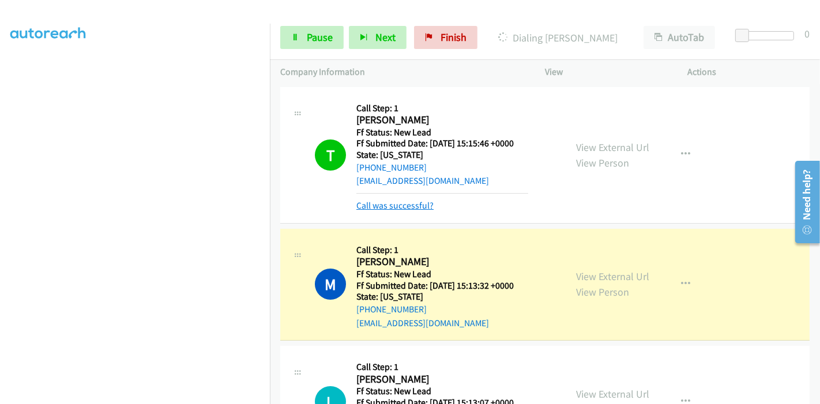
click at [393, 203] on link "Call was successful?" at bounding box center [395, 205] width 77 height 11
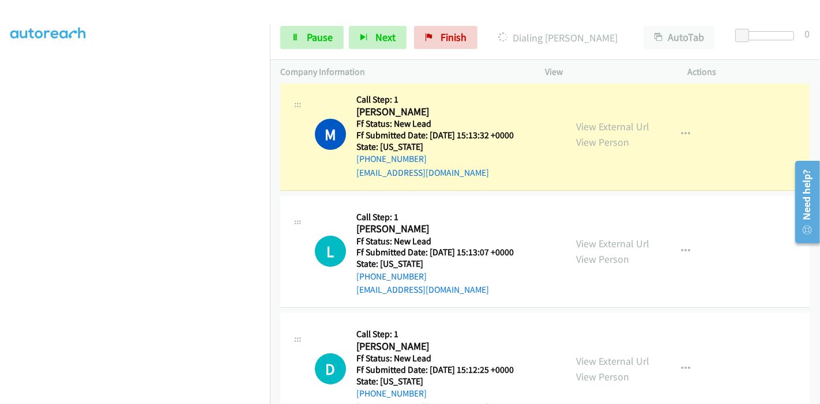
scroll to position [128, 0]
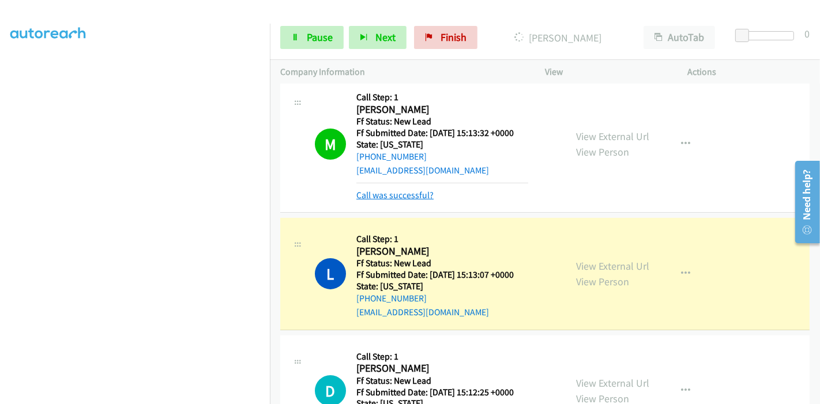
click at [399, 190] on link "Call was successful?" at bounding box center [395, 195] width 77 height 11
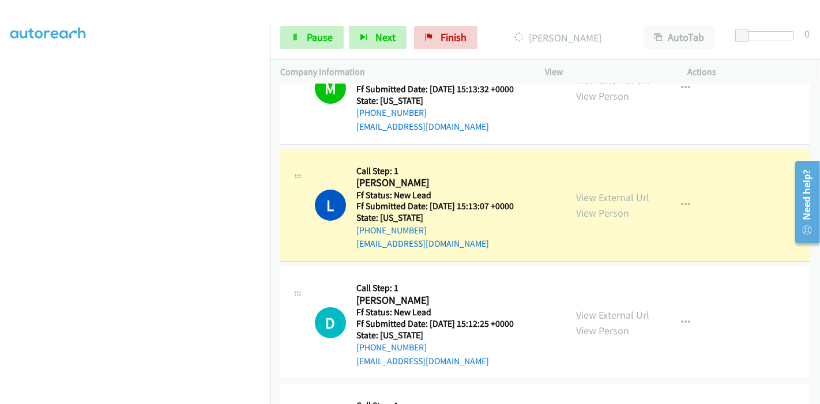
scroll to position [192, 0]
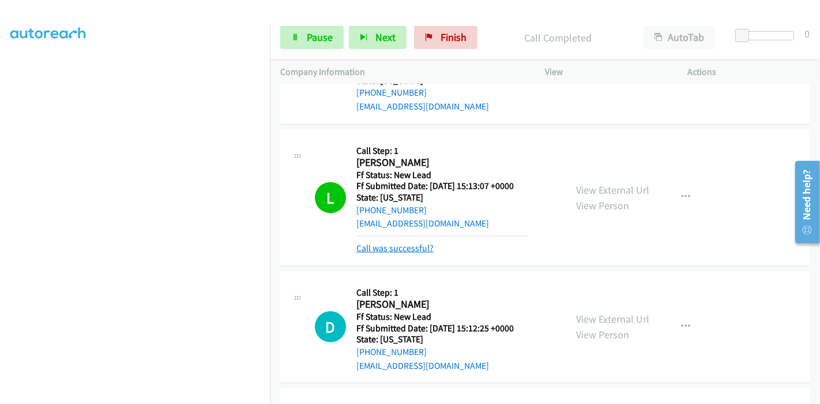
click at [404, 247] on link "Call was successful?" at bounding box center [395, 248] width 77 height 11
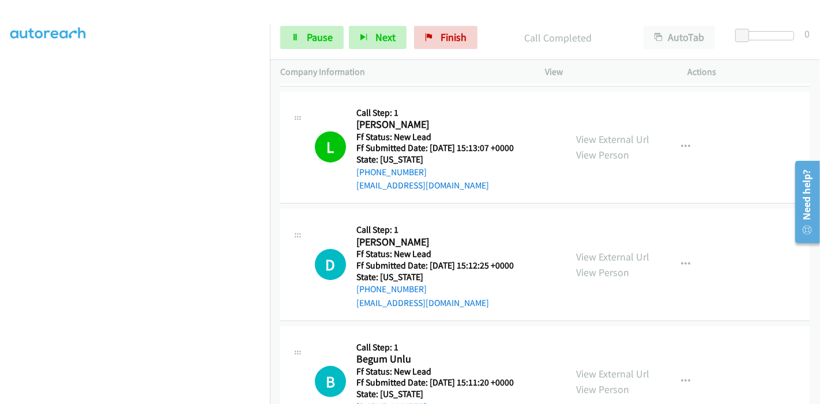
scroll to position [256, 0]
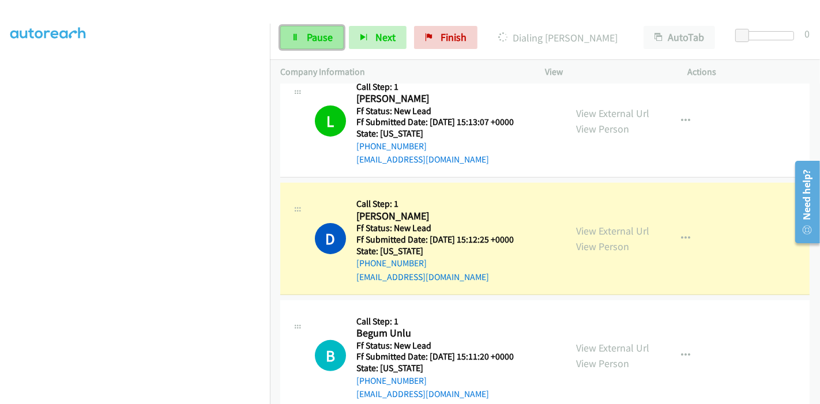
click at [318, 31] on span "Pause" at bounding box center [320, 37] width 26 height 13
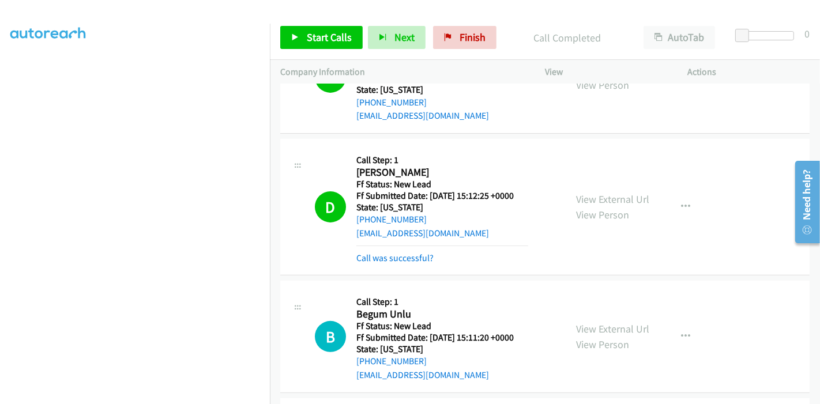
scroll to position [320, 0]
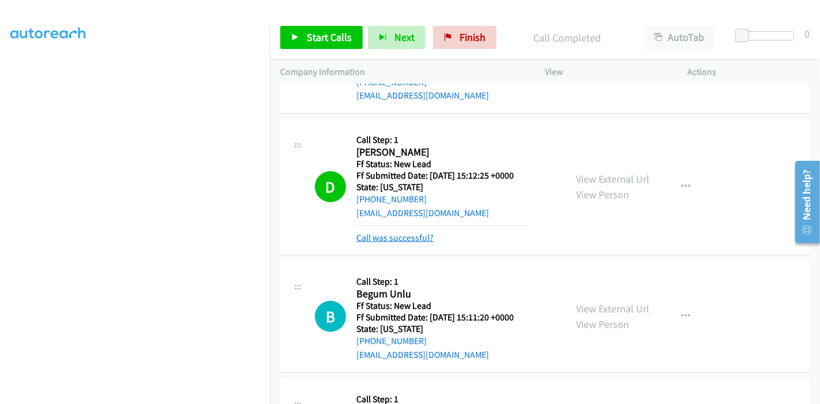
click at [373, 233] on link "Call was successful?" at bounding box center [395, 238] width 77 height 11
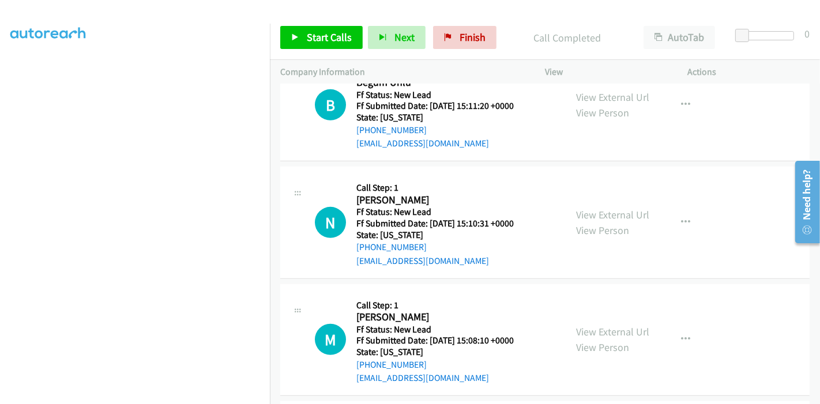
scroll to position [512, 0]
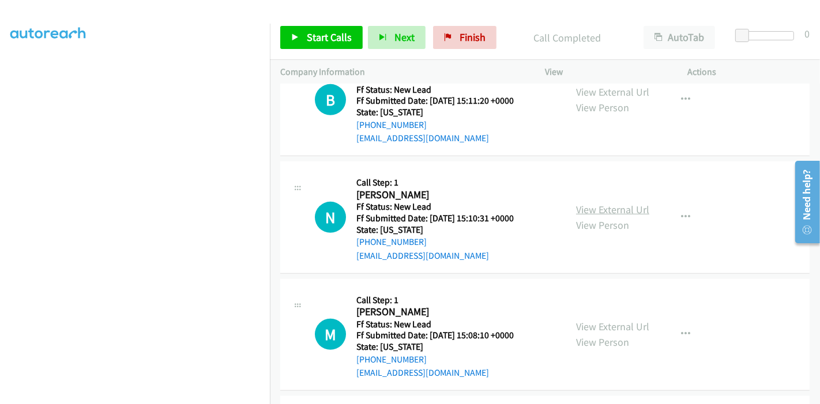
click at [586, 205] on link "View External Url" at bounding box center [612, 209] width 73 height 13
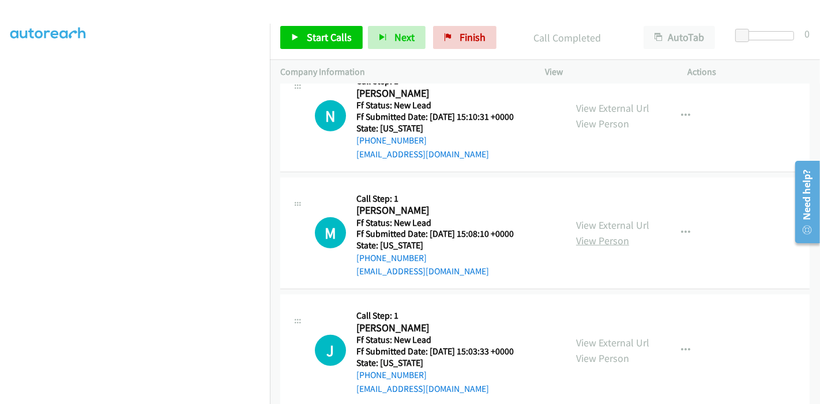
scroll to position [633, 0]
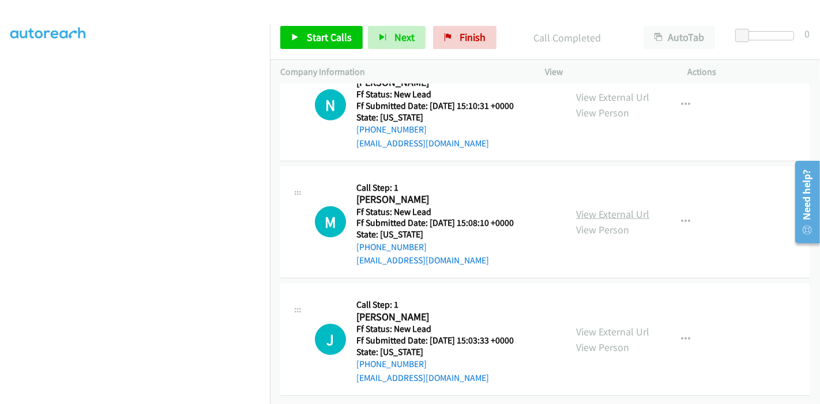
click at [602, 208] on link "View External Url" at bounding box center [612, 214] width 73 height 13
click at [589, 325] on link "View External Url" at bounding box center [612, 331] width 73 height 13
click at [327, 37] on span "Start Calls" at bounding box center [329, 37] width 45 height 13
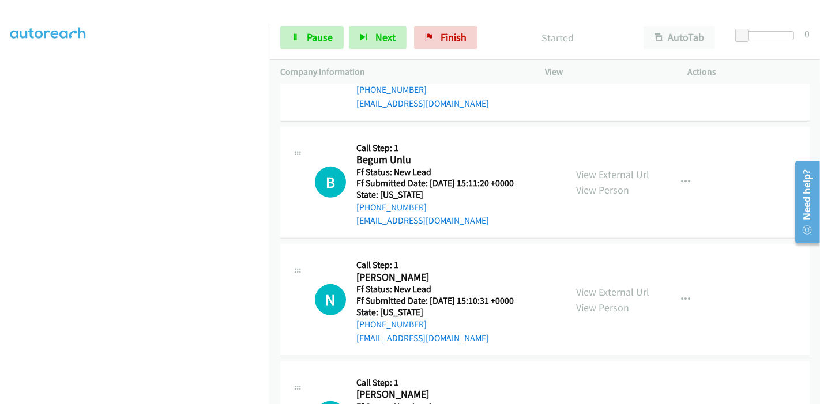
scroll to position [568, 0]
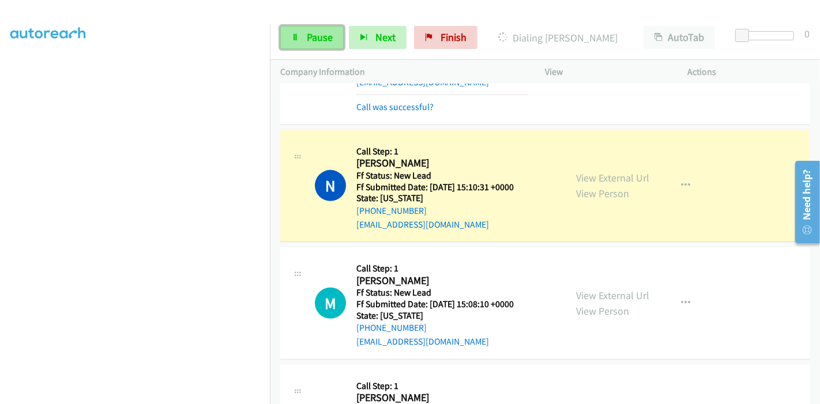
click at [293, 31] on link "Pause" at bounding box center [311, 37] width 63 height 23
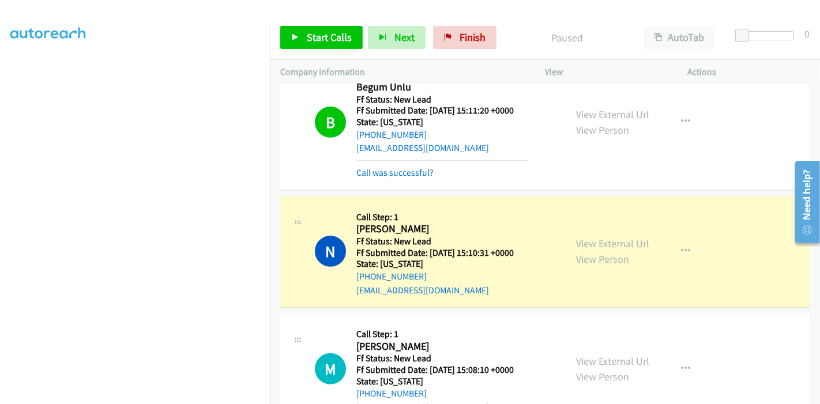
scroll to position [440, 0]
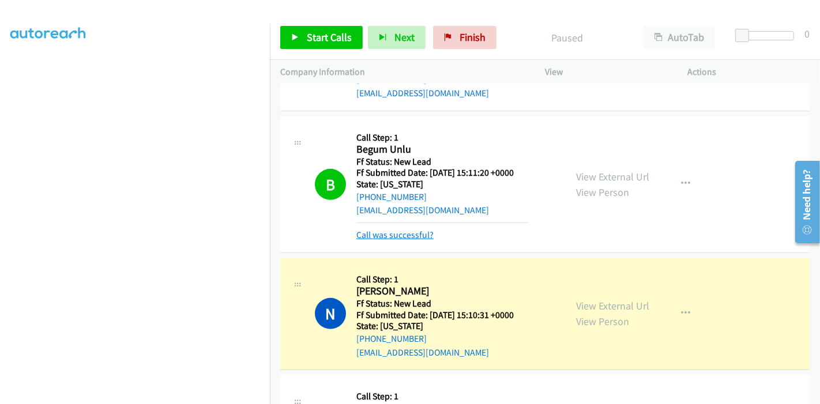
click at [389, 234] on link "Call was successful?" at bounding box center [395, 235] width 77 height 11
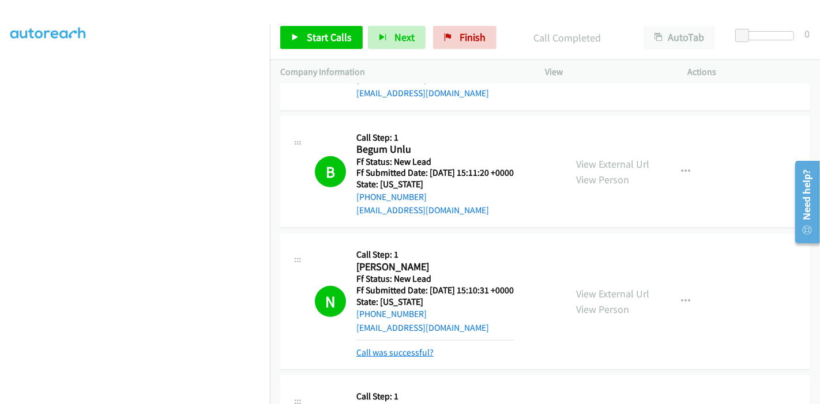
click at [407, 352] on link "Call was successful?" at bounding box center [395, 352] width 77 height 11
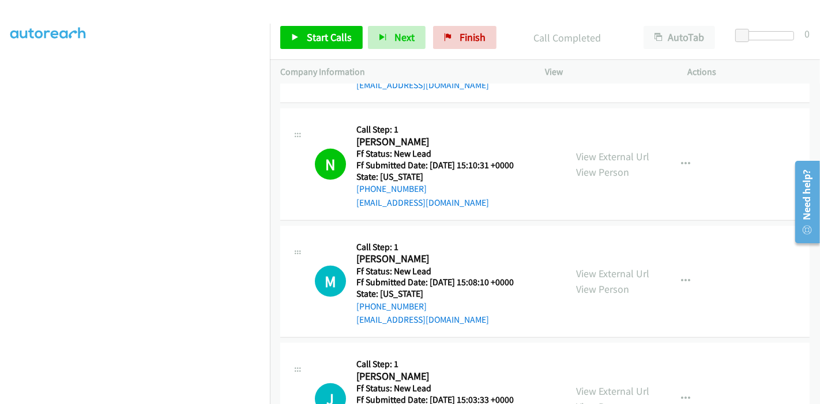
scroll to position [568, 0]
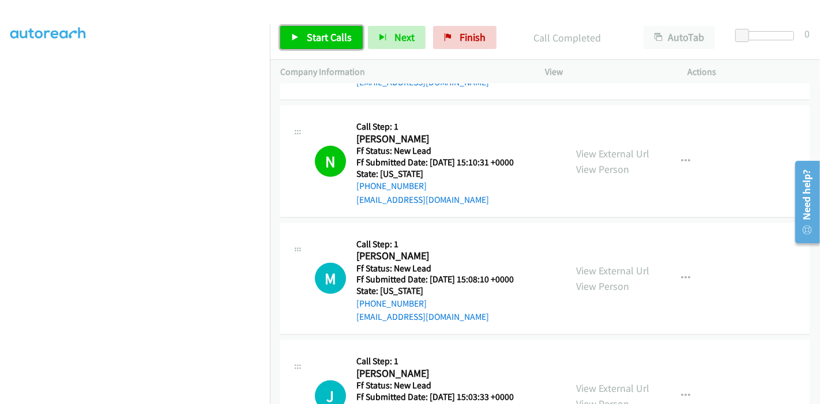
click at [319, 43] on span "Start Calls" at bounding box center [329, 37] width 45 height 13
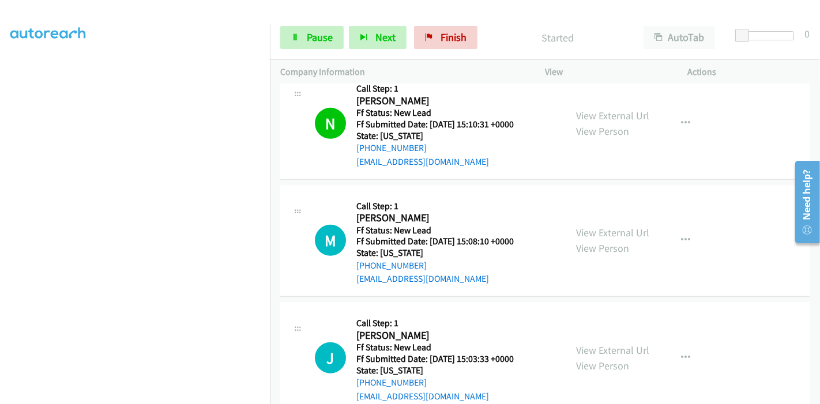
scroll to position [633, 0]
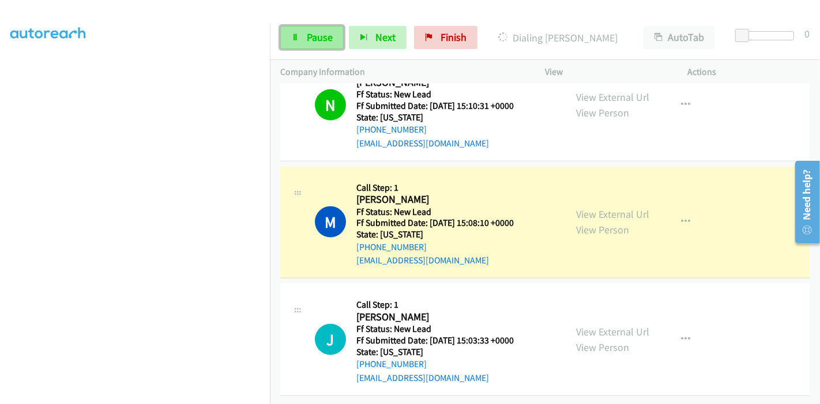
click at [301, 34] on link "Pause" at bounding box center [311, 37] width 63 height 23
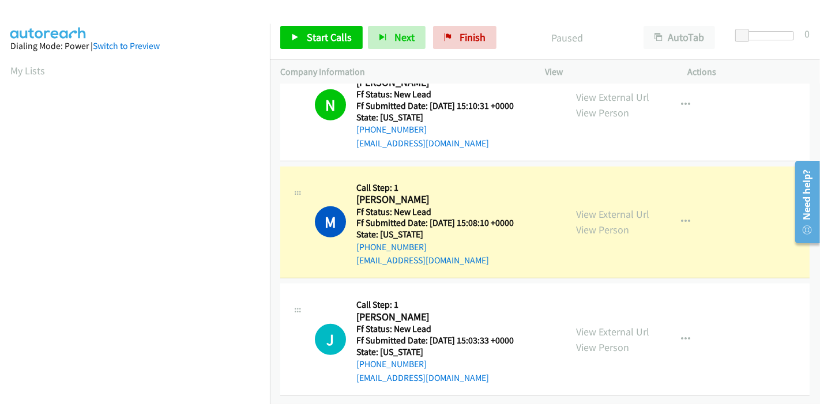
scroll to position [243, 0]
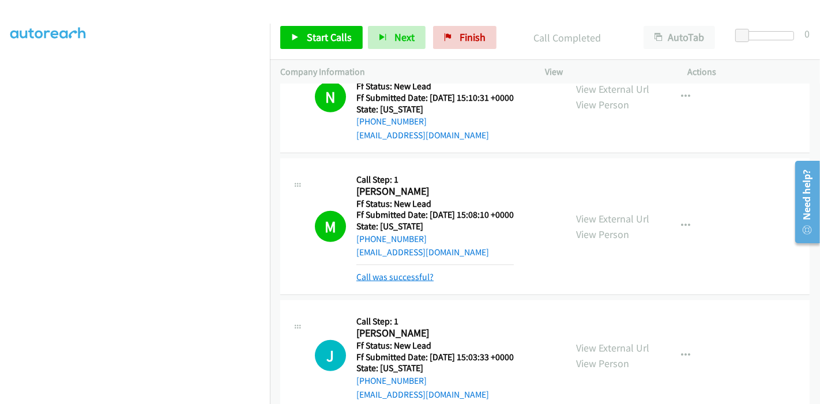
click at [408, 274] on link "Call was successful?" at bounding box center [395, 277] width 77 height 11
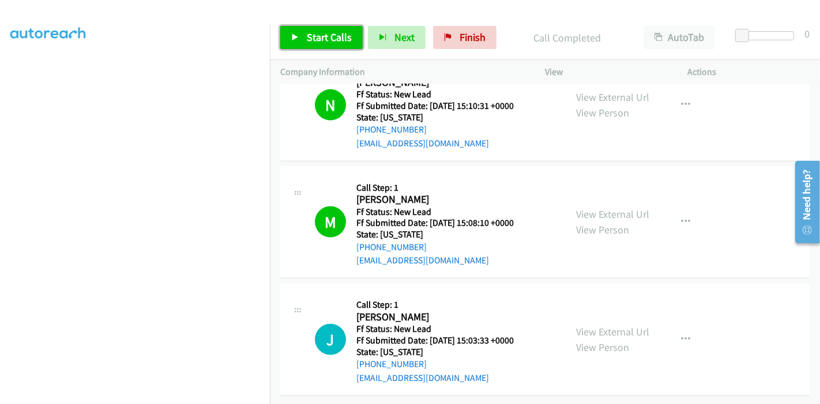
click at [328, 37] on span "Start Calls" at bounding box center [329, 37] width 45 height 13
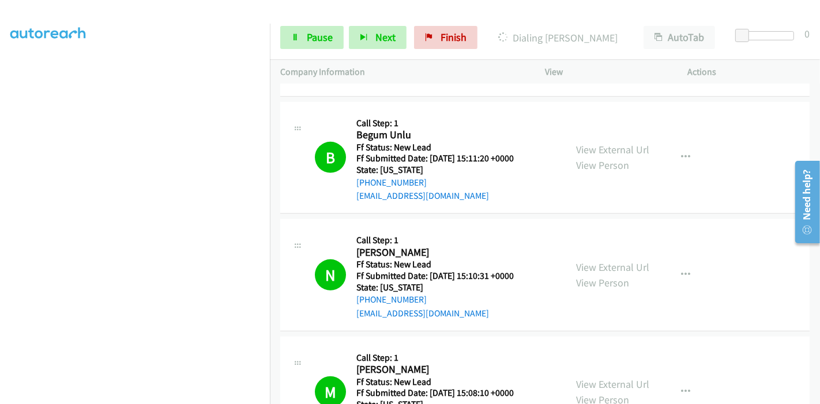
scroll to position [440, 0]
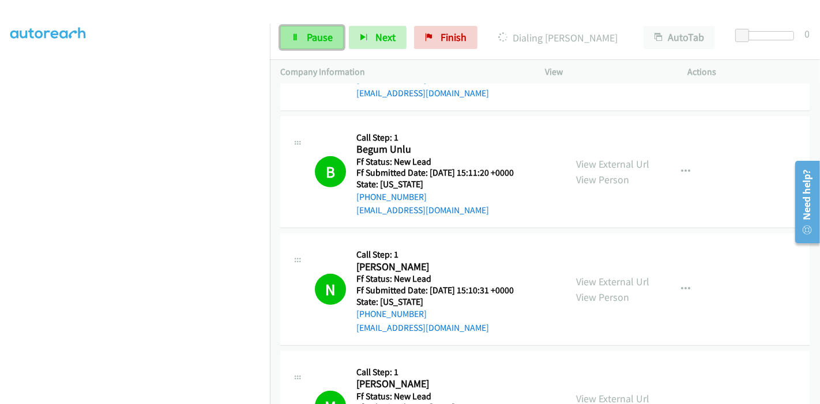
click at [314, 36] on span "Pause" at bounding box center [320, 37] width 26 height 13
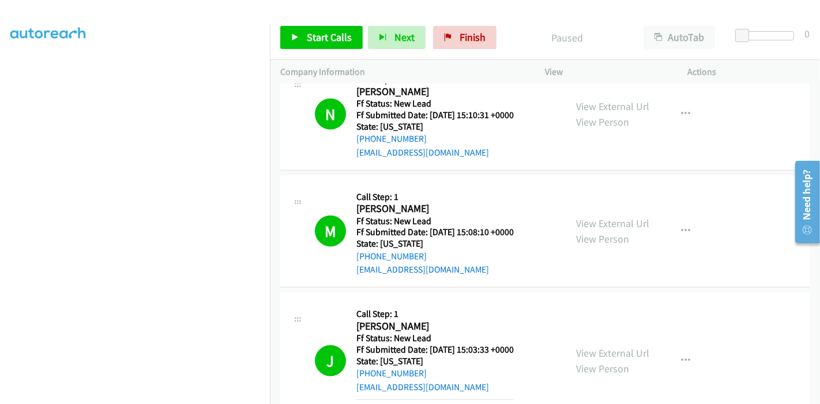
scroll to position [693, 0]
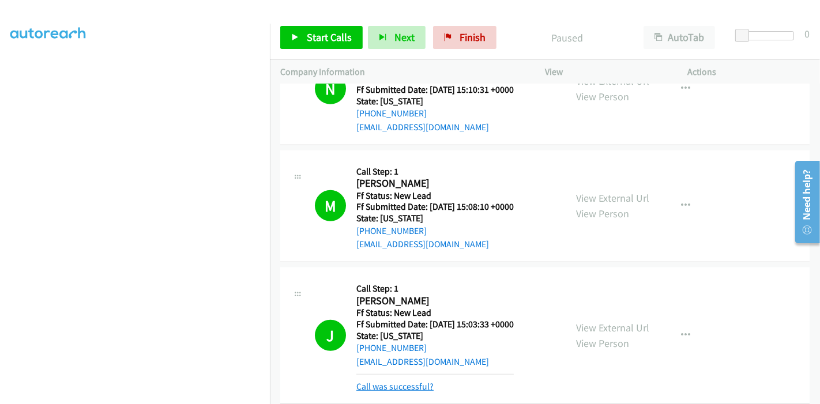
click at [411, 386] on link "Call was successful?" at bounding box center [395, 386] width 77 height 11
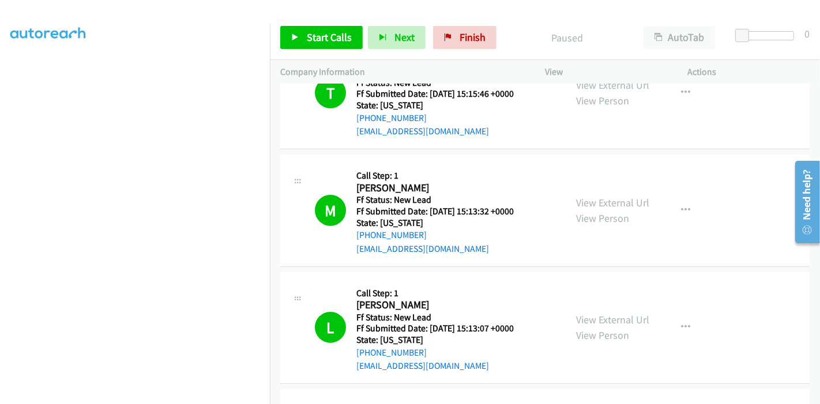
scroll to position [0, 0]
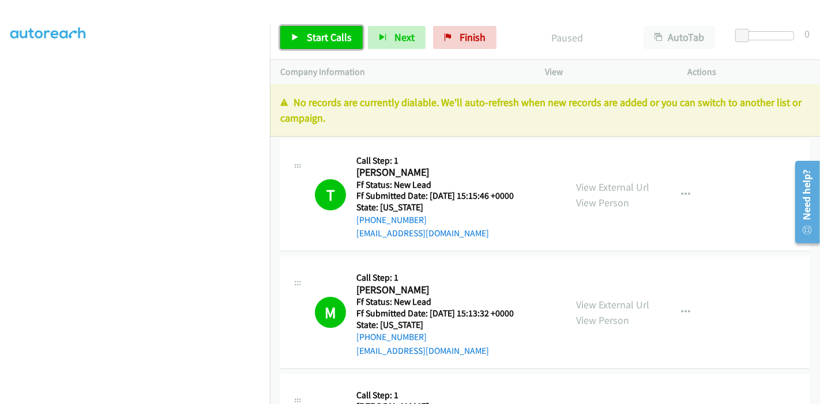
click at [311, 43] on span "Start Calls" at bounding box center [329, 37] width 45 height 13
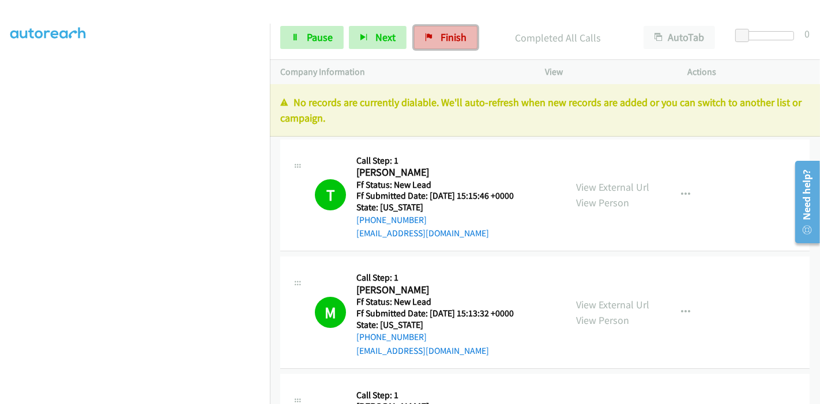
click at [450, 37] on span "Finish" at bounding box center [454, 37] width 26 height 13
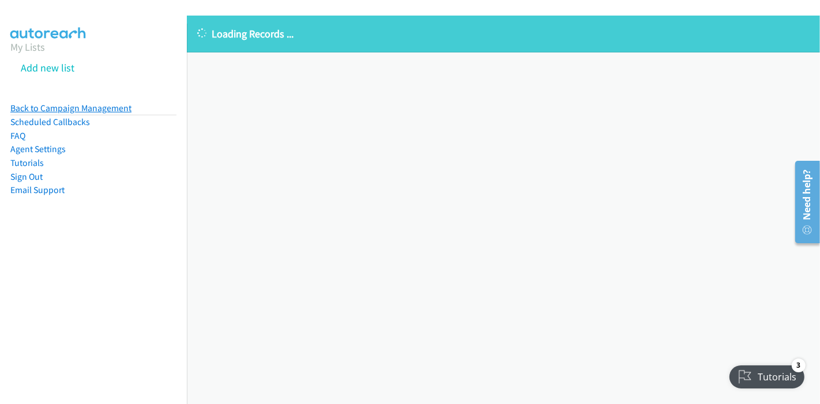
drag, startPoint x: 61, startPoint y: 103, endPoint x: 90, endPoint y: 112, distance: 30.3
click at [61, 103] on link "Back to Campaign Management" at bounding box center [70, 108] width 121 height 11
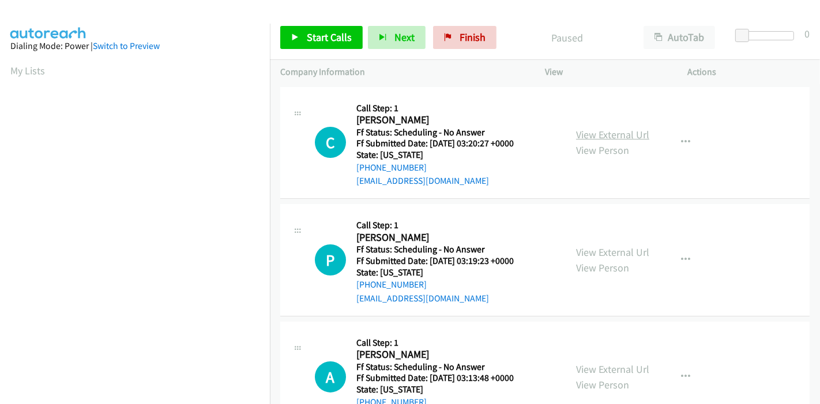
click at [606, 141] on link "View External Url" at bounding box center [612, 134] width 73 height 13
click at [588, 255] on link "View External Url" at bounding box center [612, 252] width 73 height 13
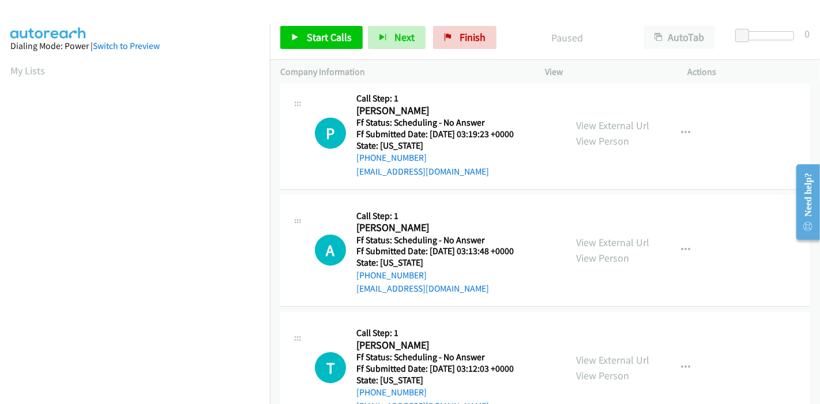
scroll to position [128, 0]
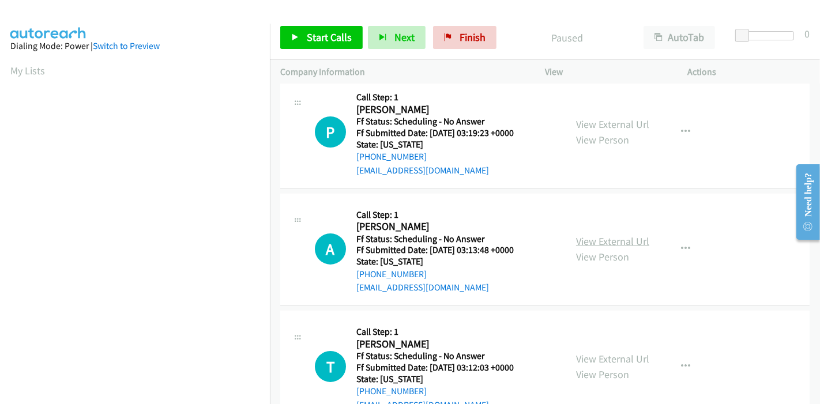
click at [597, 239] on link "View External Url" at bounding box center [612, 241] width 73 height 13
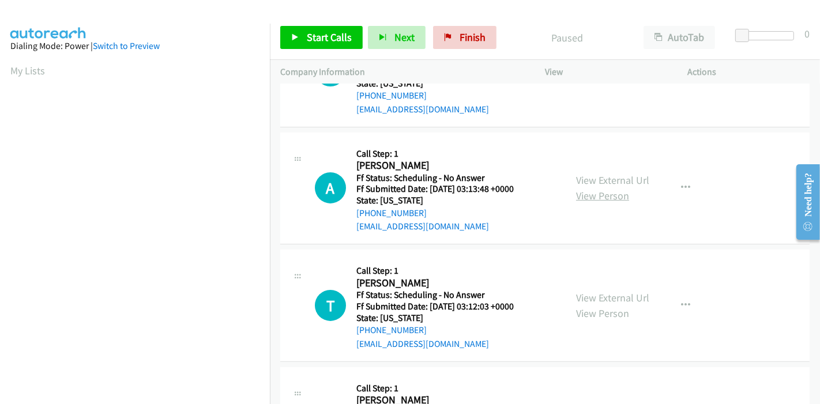
scroll to position [192, 0]
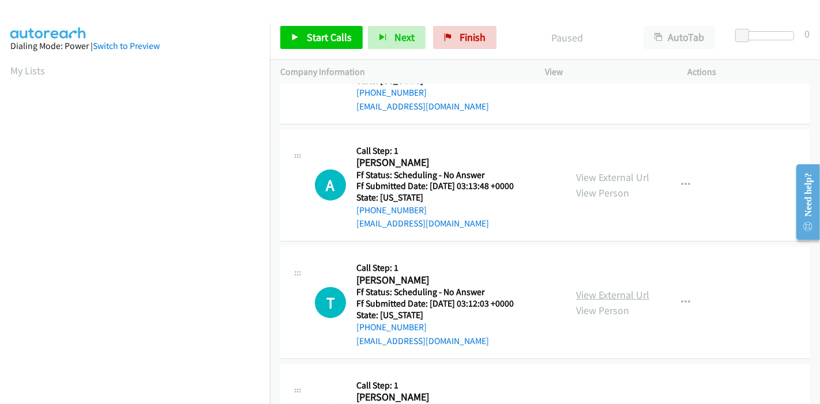
click at [601, 299] on link "View External Url" at bounding box center [612, 294] width 73 height 13
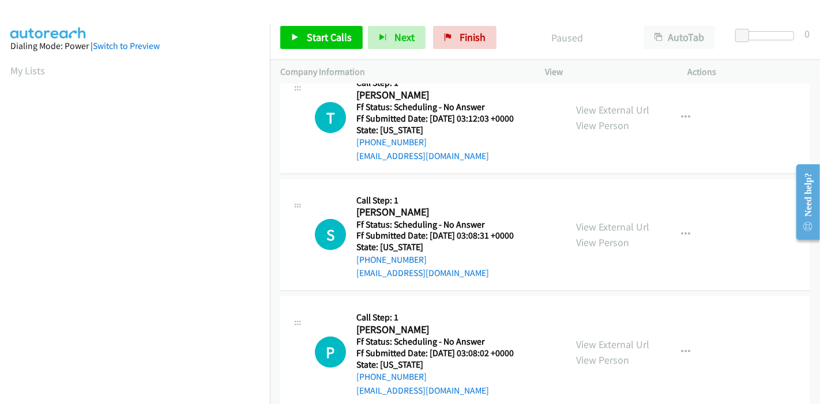
scroll to position [384, 0]
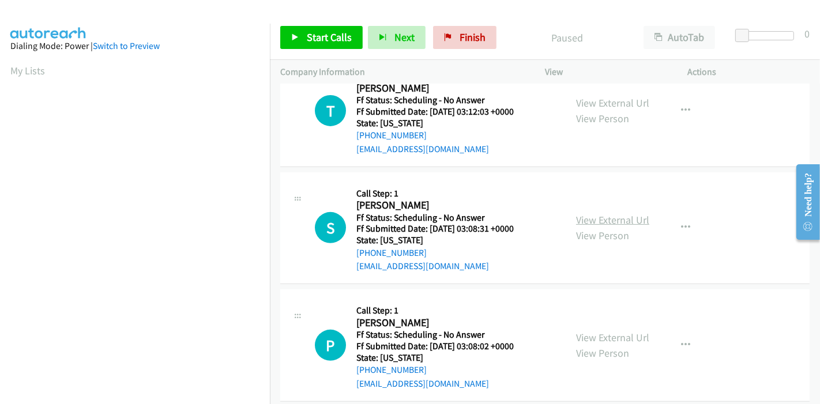
click at [585, 220] on link "View External Url" at bounding box center [612, 219] width 73 height 13
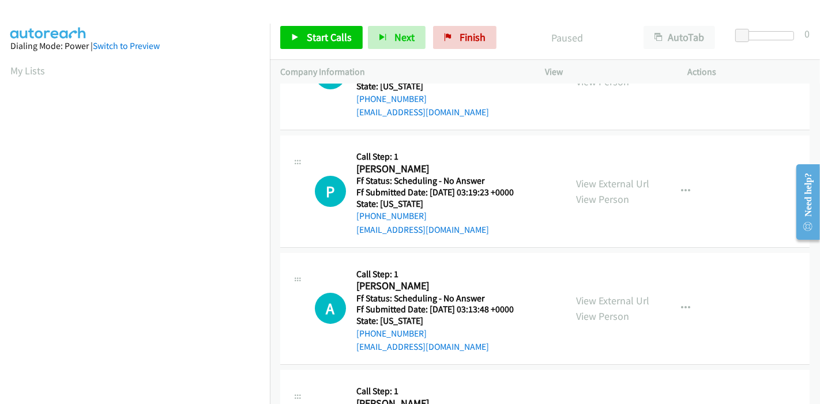
scroll to position [0, 0]
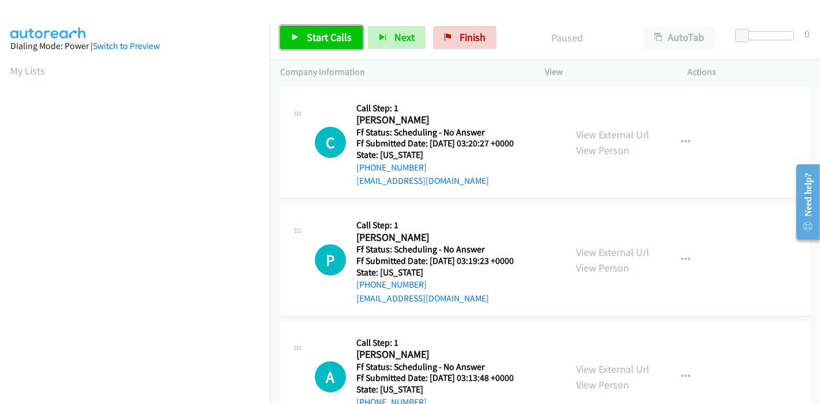
click at [335, 31] on span "Start Calls" at bounding box center [329, 37] width 45 height 13
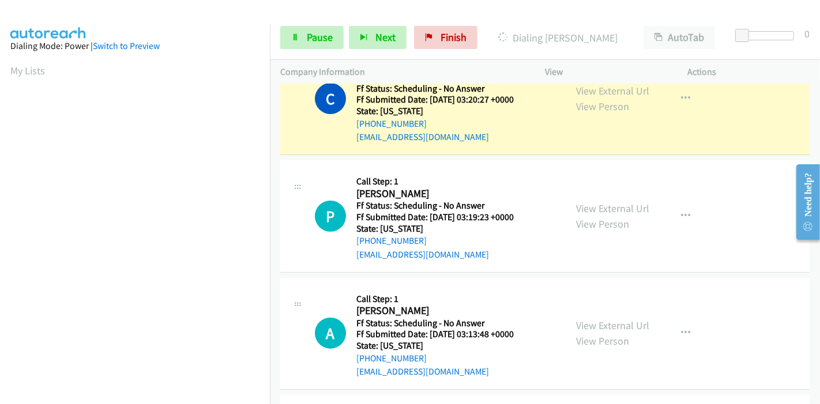
scroll to position [64, 0]
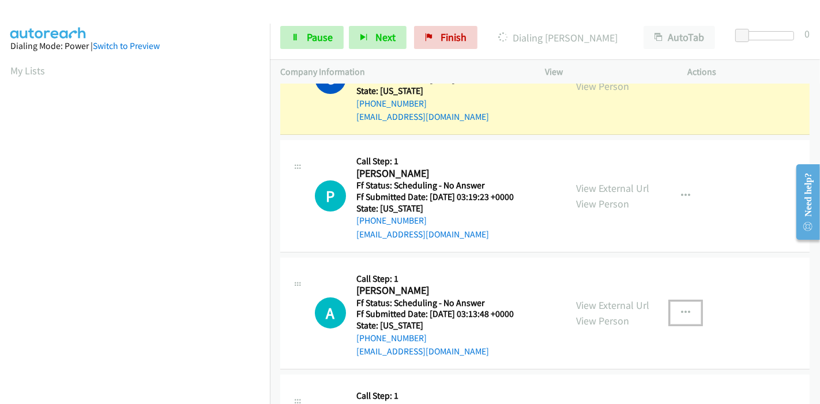
click at [681, 310] on icon "button" at bounding box center [685, 313] width 9 height 9
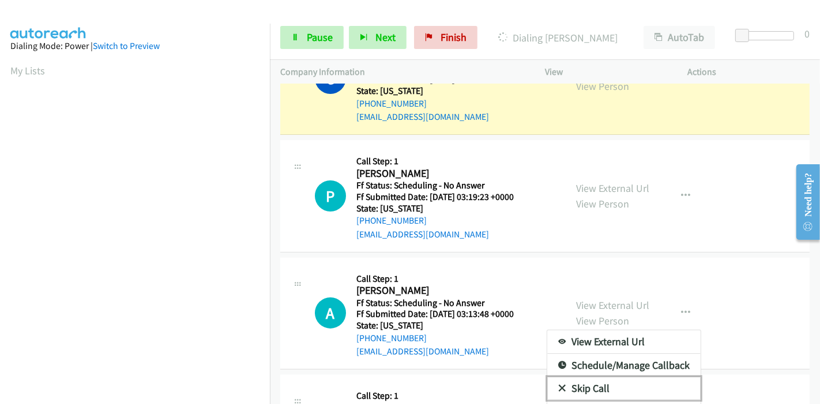
click at [606, 382] on link "Skip Call" at bounding box center [624, 388] width 153 height 23
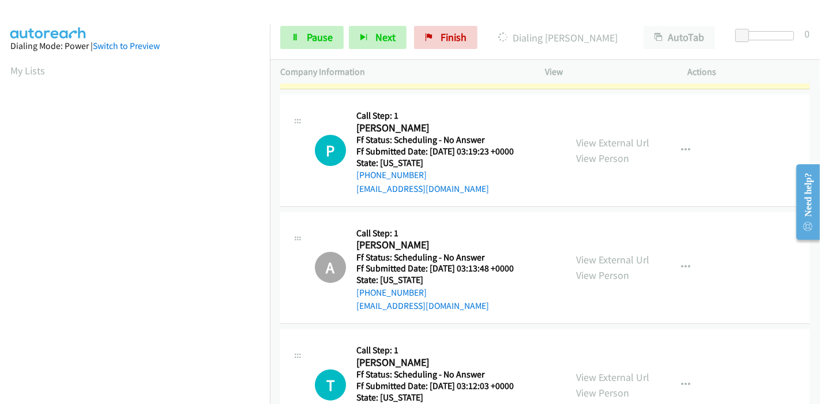
scroll to position [128, 0]
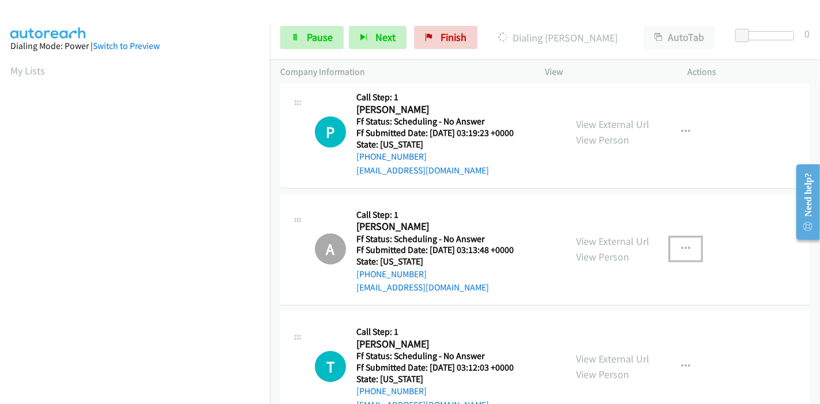
drag, startPoint x: 682, startPoint y: 241, endPoint x: 684, endPoint y: 250, distance: 8.8
click at [682, 241] on button "button" at bounding box center [685, 249] width 31 height 23
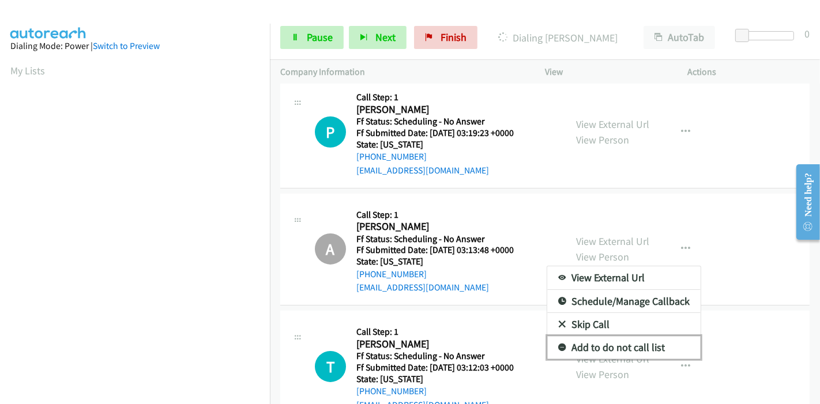
click at [608, 351] on link "Add to do not call list" at bounding box center [624, 347] width 153 height 23
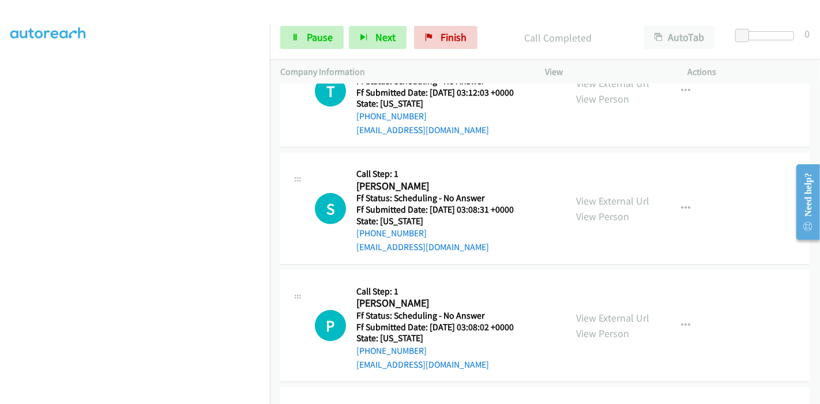
scroll to position [448, 0]
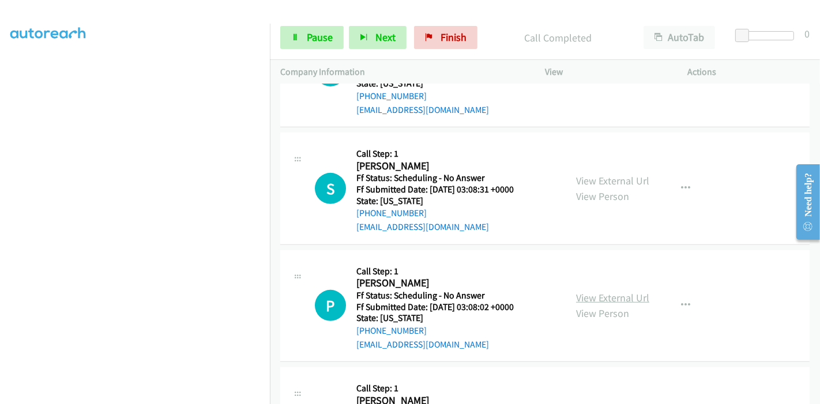
click at [594, 294] on link "View External Url" at bounding box center [612, 297] width 73 height 13
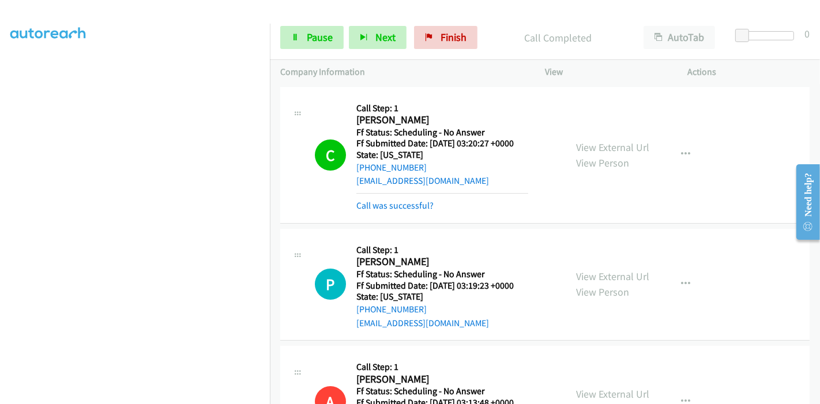
scroll to position [0, 0]
click at [305, 36] on link "Pause" at bounding box center [311, 37] width 63 height 23
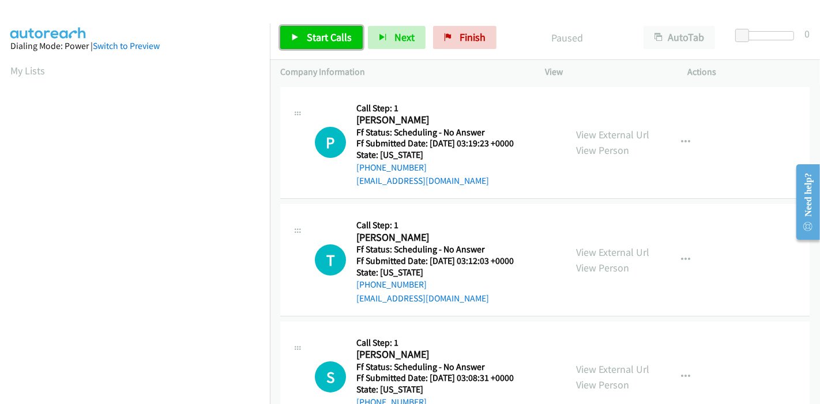
click at [307, 39] on span "Start Calls" at bounding box center [329, 37] width 45 height 13
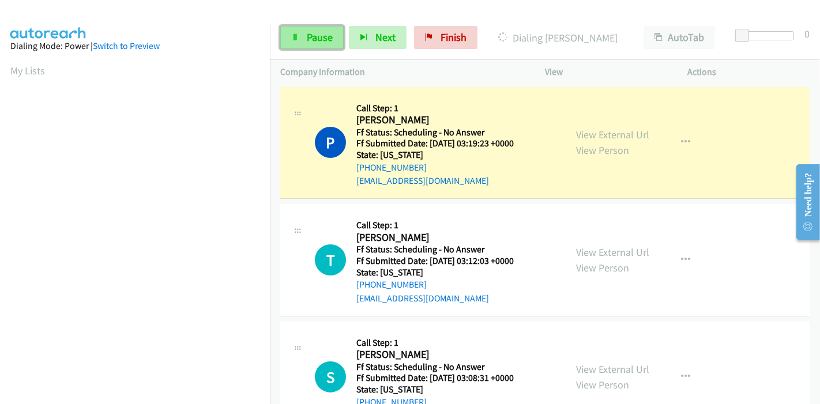
click at [297, 42] on link "Pause" at bounding box center [311, 37] width 63 height 23
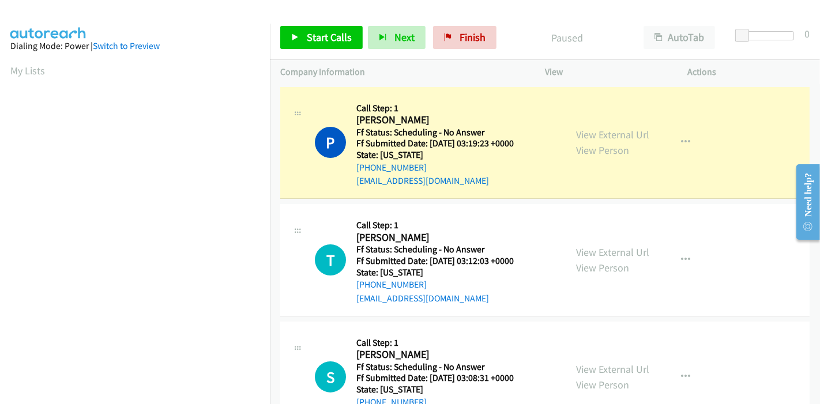
scroll to position [243, 0]
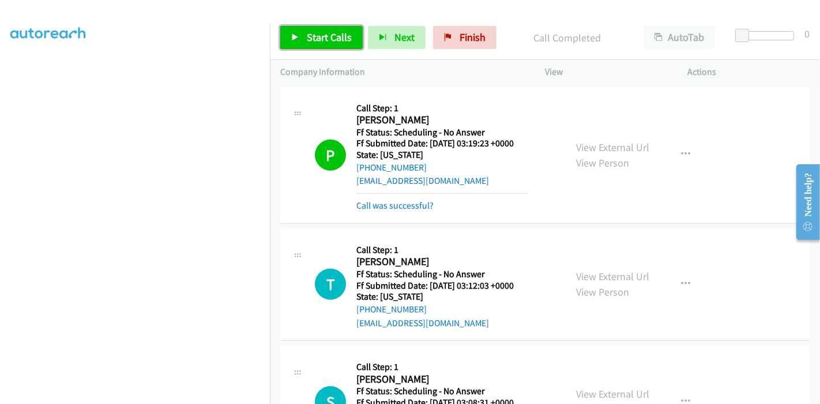
click at [317, 37] on span "Start Calls" at bounding box center [329, 37] width 45 height 13
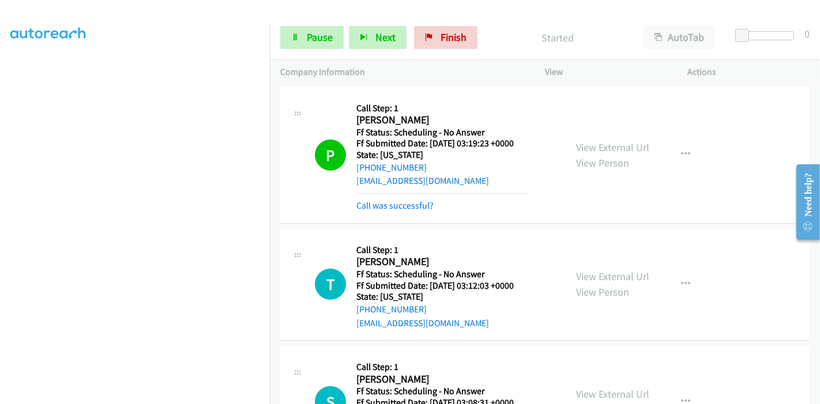
click at [405, 199] on div "Call was successful?" at bounding box center [443, 206] width 172 height 14
click at [407, 207] on link "Call was successful?" at bounding box center [395, 205] width 77 height 11
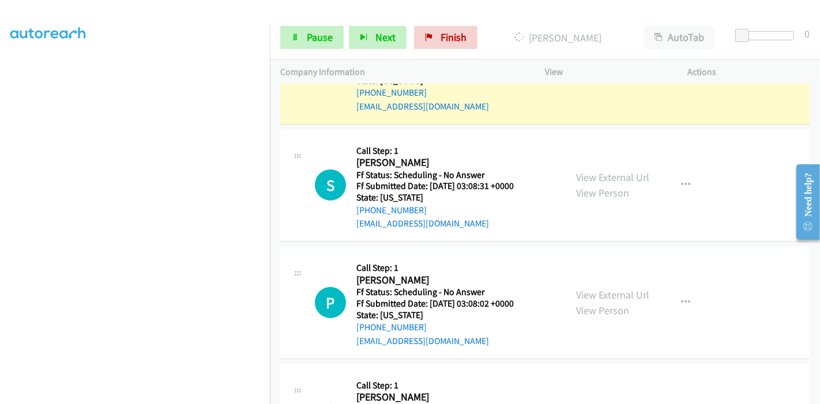
scroll to position [64, 0]
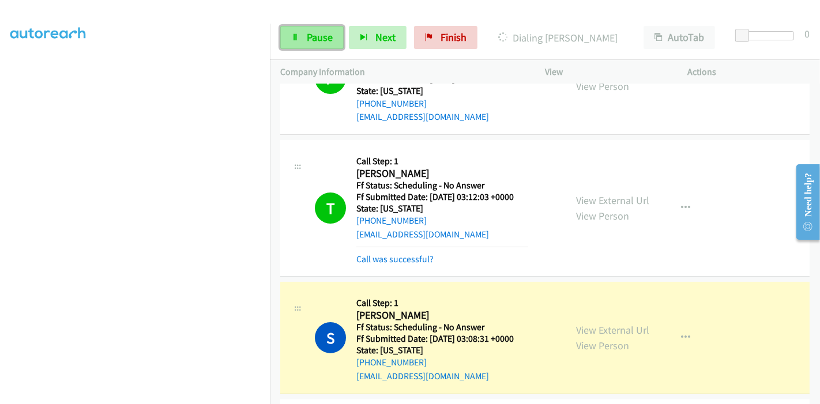
click at [318, 33] on span "Pause" at bounding box center [320, 37] width 26 height 13
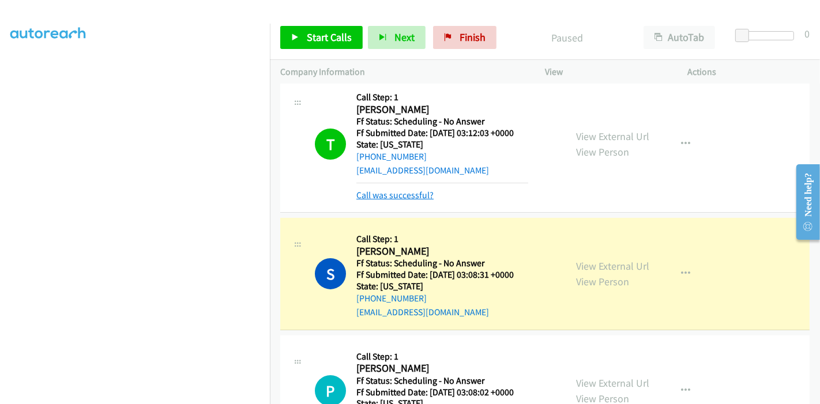
click at [400, 192] on link "Call was successful?" at bounding box center [395, 195] width 77 height 11
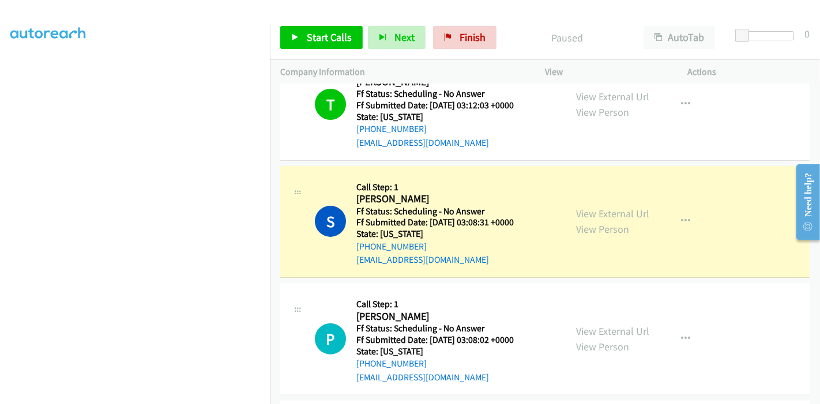
scroll to position [192, 0]
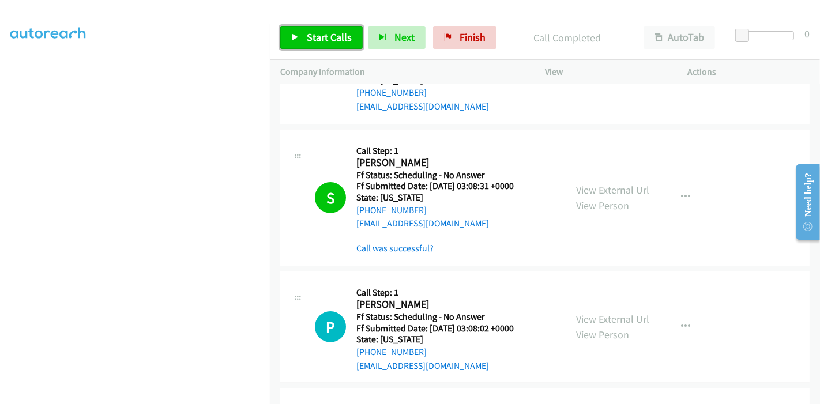
click at [321, 36] on span "Start Calls" at bounding box center [329, 37] width 45 height 13
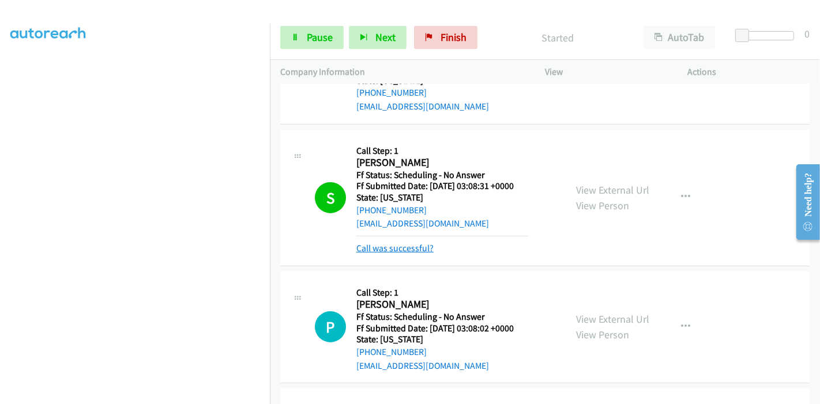
click at [384, 244] on link "Call was successful?" at bounding box center [395, 248] width 77 height 11
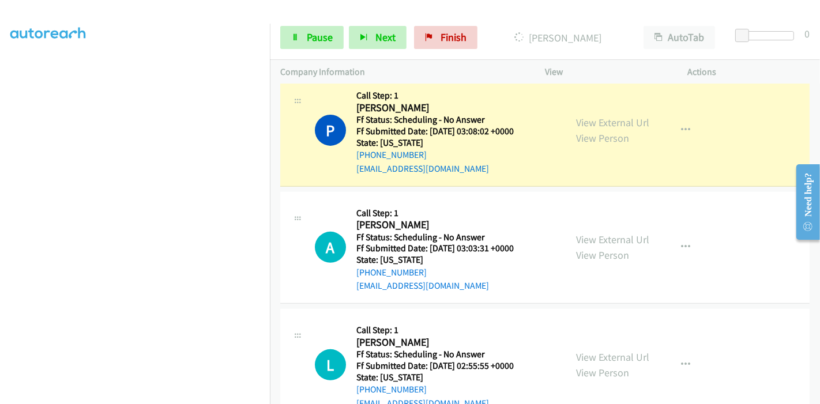
scroll to position [384, 0]
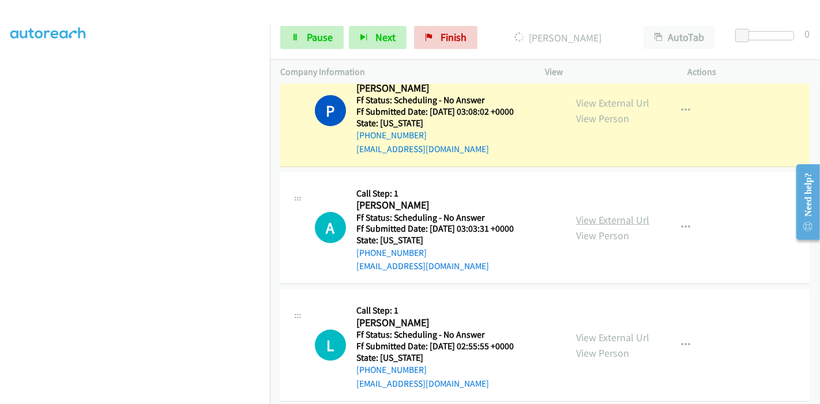
click at [614, 223] on link "View External Url" at bounding box center [612, 219] width 73 height 13
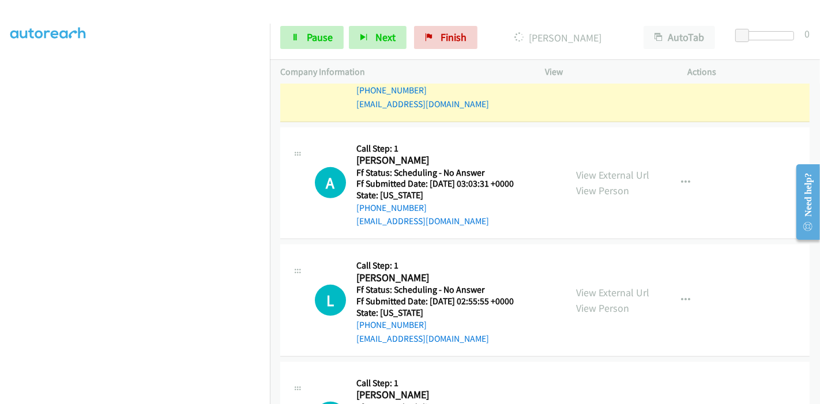
scroll to position [448, 0]
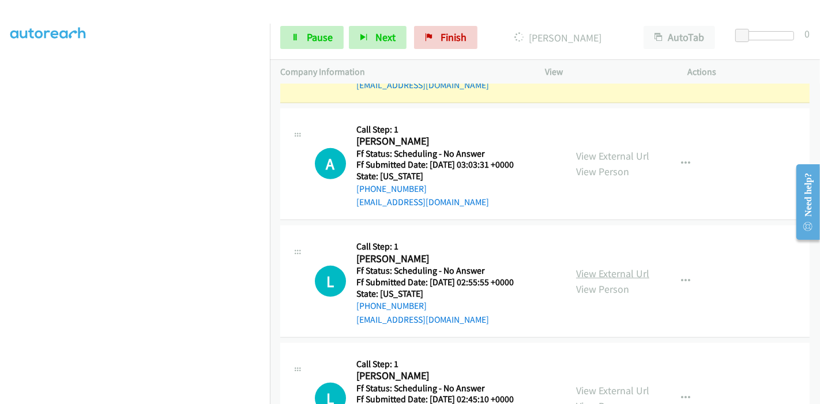
click at [603, 269] on link "View External Url" at bounding box center [612, 273] width 73 height 13
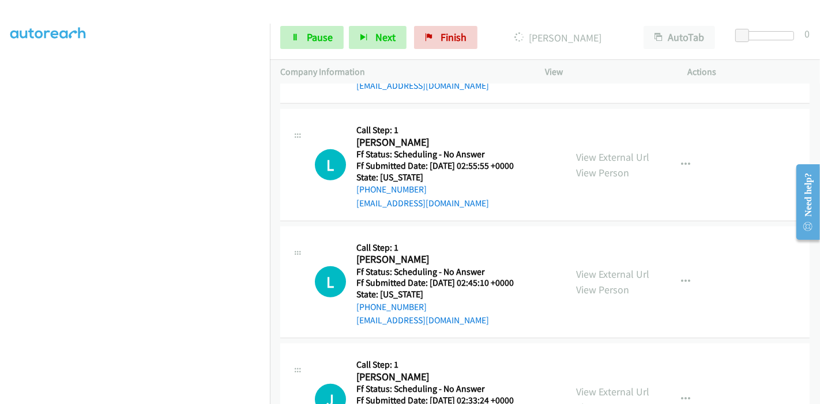
scroll to position [577, 0]
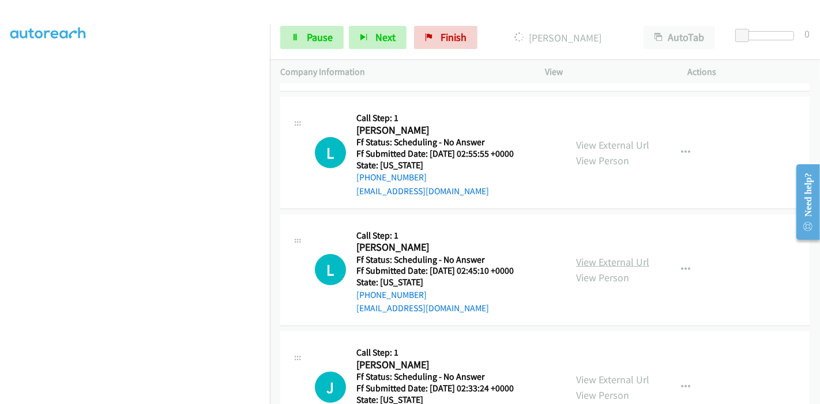
click at [603, 258] on link "View External Url" at bounding box center [612, 262] width 73 height 13
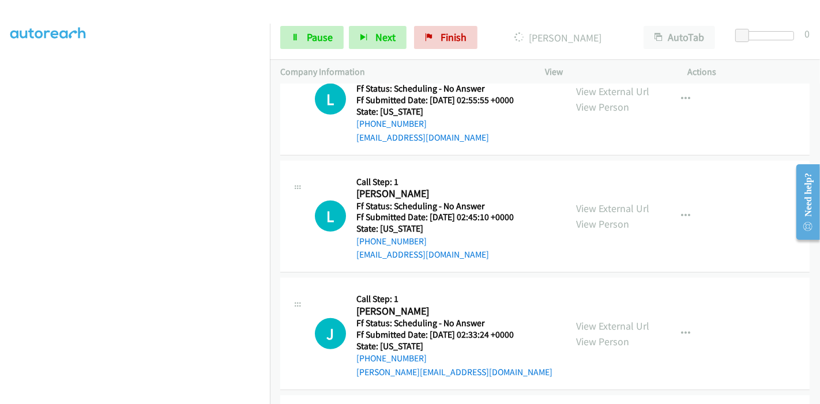
scroll to position [705, 0]
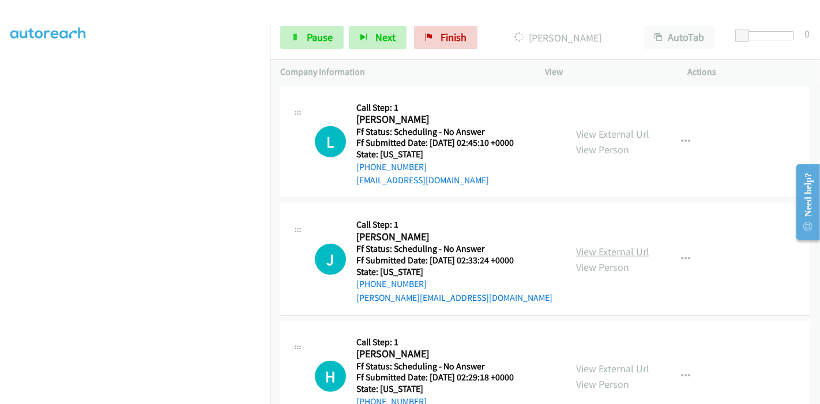
click at [608, 249] on link "View External Url" at bounding box center [612, 251] width 73 height 13
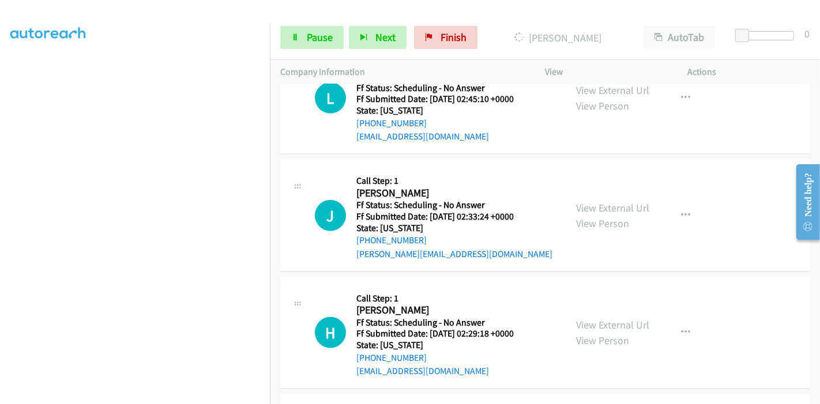
scroll to position [769, 0]
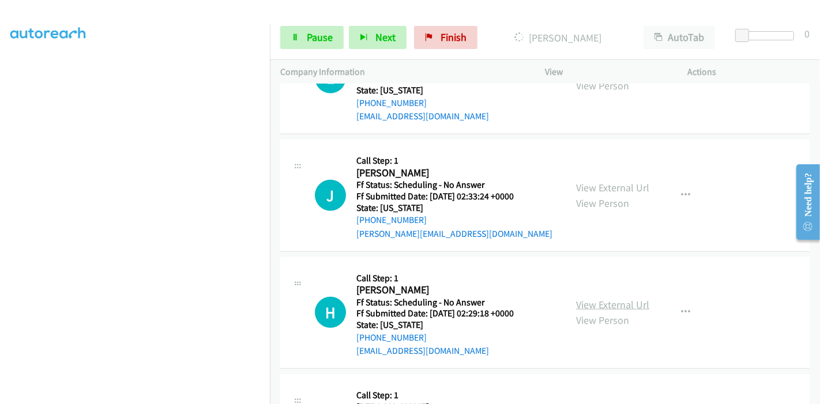
click at [608, 298] on link "View External Url" at bounding box center [612, 304] width 73 height 13
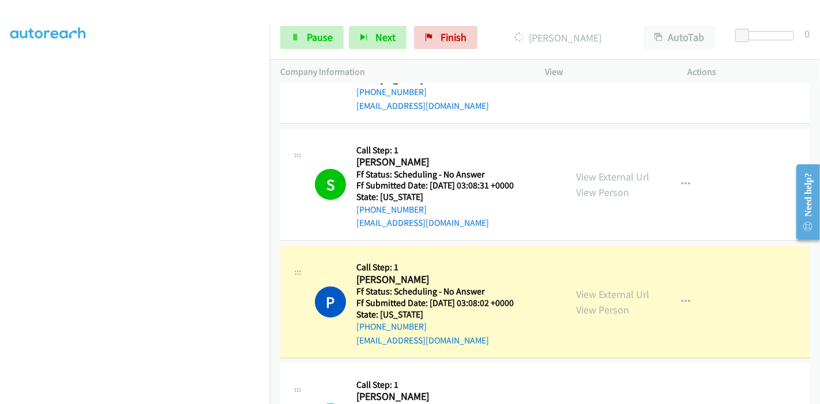
scroll to position [192, 0]
click at [300, 33] on link "Pause" at bounding box center [311, 37] width 63 height 23
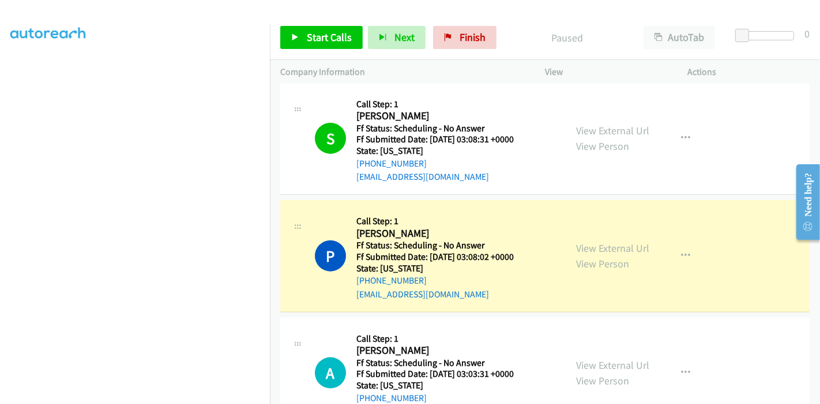
scroll to position [256, 0]
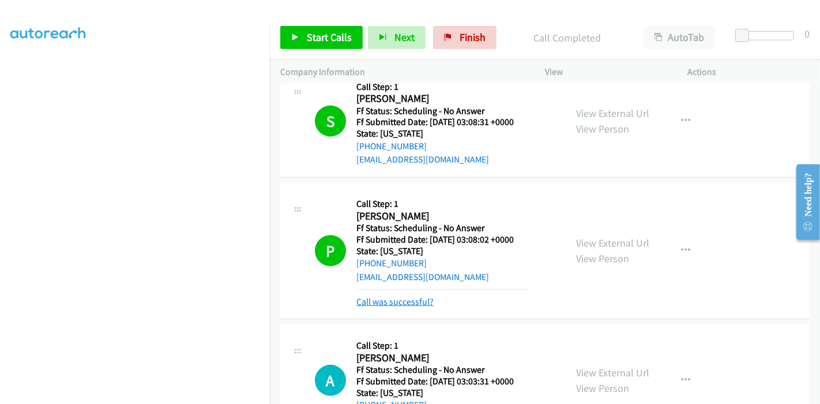
click at [414, 298] on link "Call was successful?" at bounding box center [395, 302] width 77 height 11
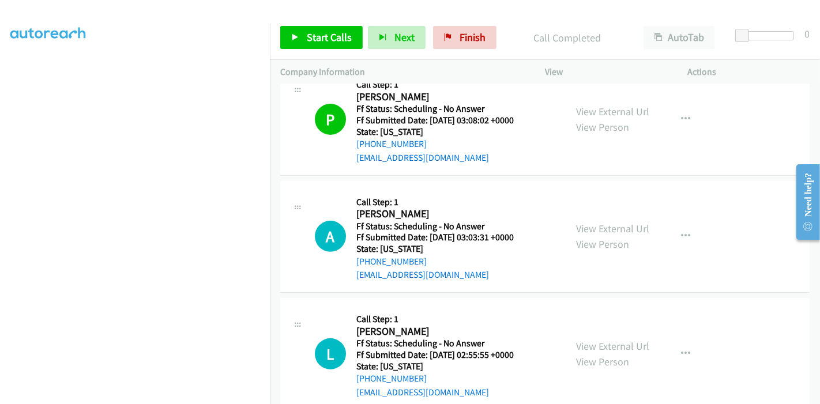
scroll to position [448, 0]
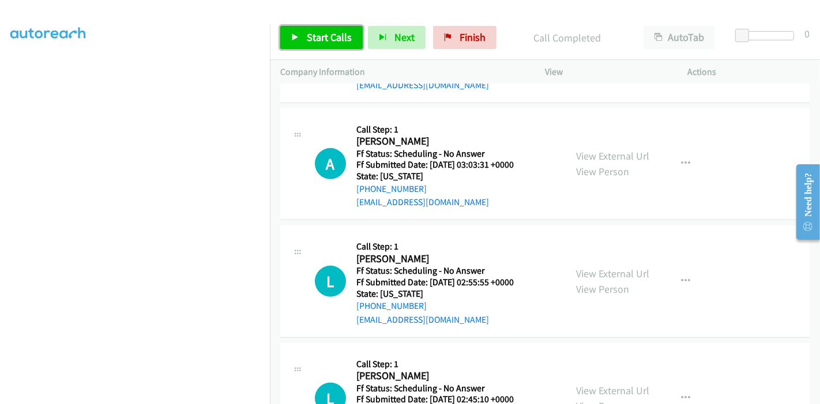
click at [302, 33] on link "Start Calls" at bounding box center [321, 37] width 83 height 23
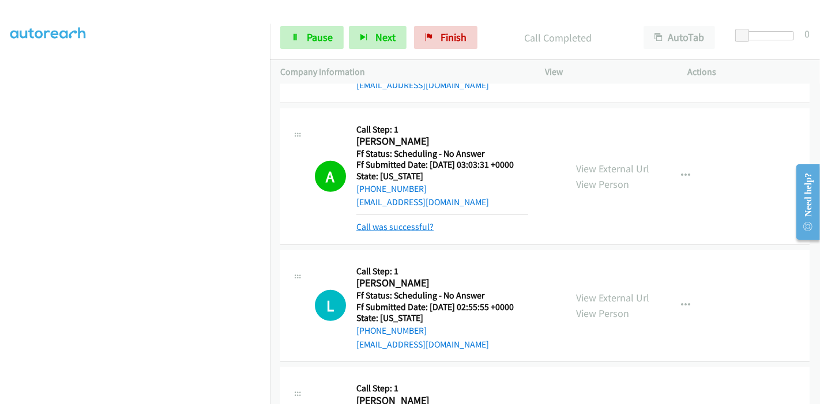
click at [417, 230] on link "Call was successful?" at bounding box center [395, 227] width 77 height 11
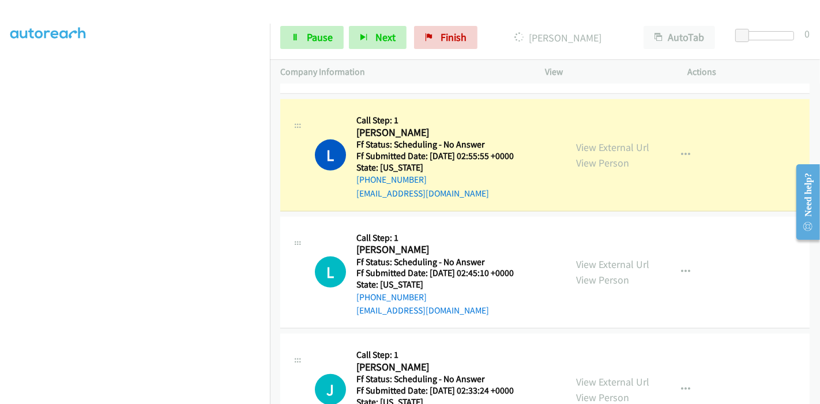
scroll to position [577, 0]
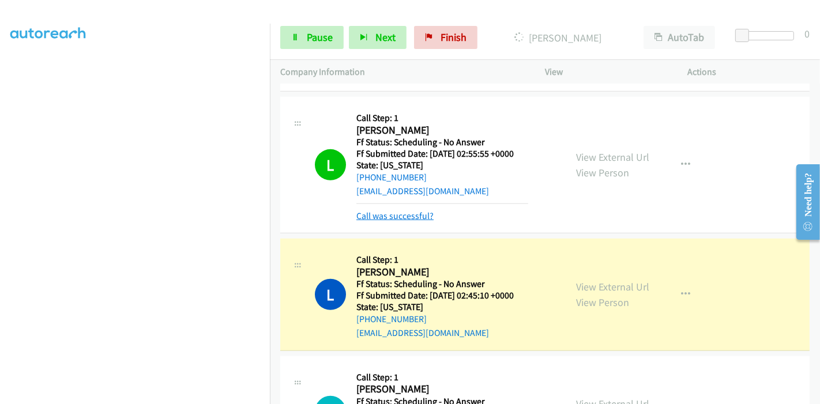
click at [392, 217] on link "Call was successful?" at bounding box center [395, 216] width 77 height 11
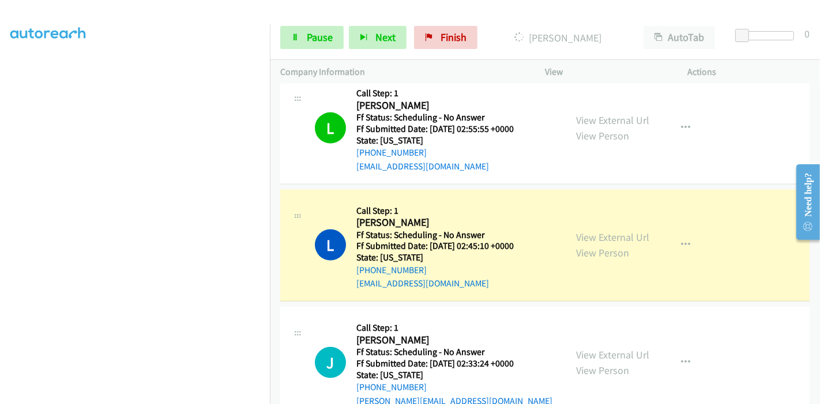
scroll to position [641, 0]
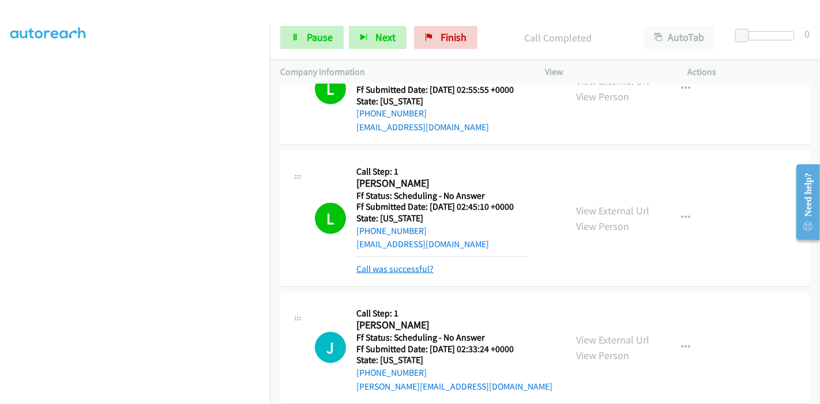
click at [412, 264] on link "Call was successful?" at bounding box center [395, 269] width 77 height 11
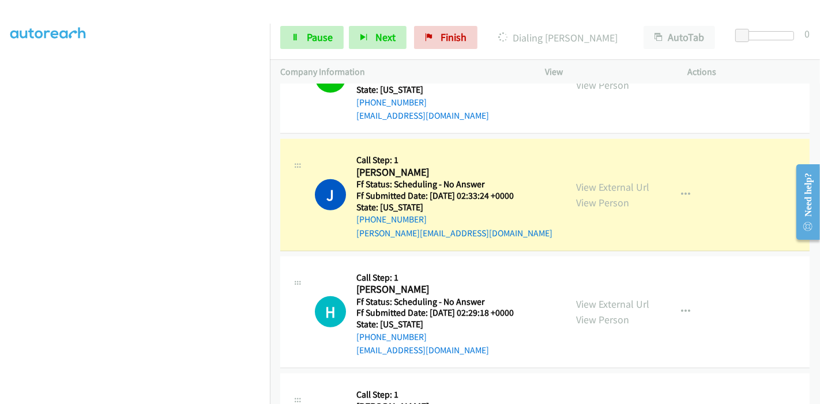
scroll to position [833, 0]
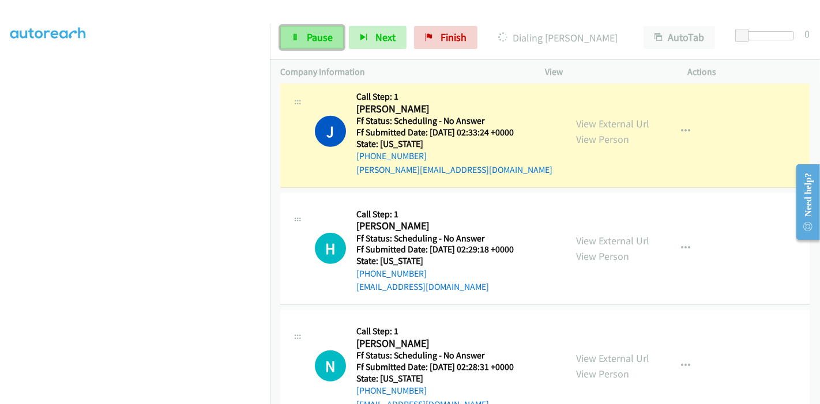
click at [316, 36] on span "Pause" at bounding box center [320, 37] width 26 height 13
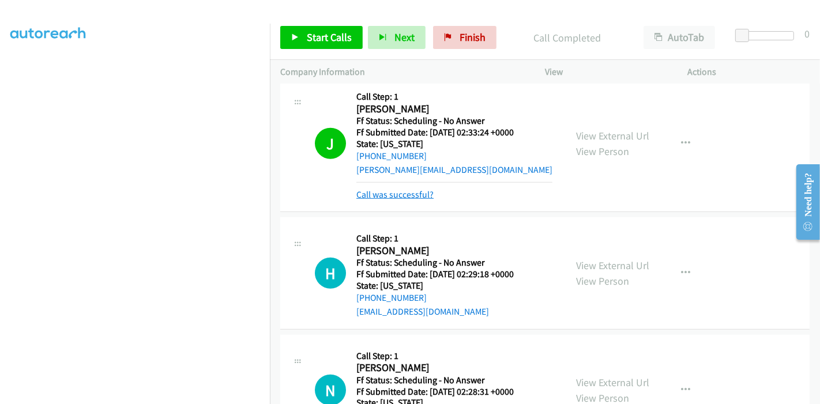
click at [404, 191] on link "Call was successful?" at bounding box center [395, 194] width 77 height 11
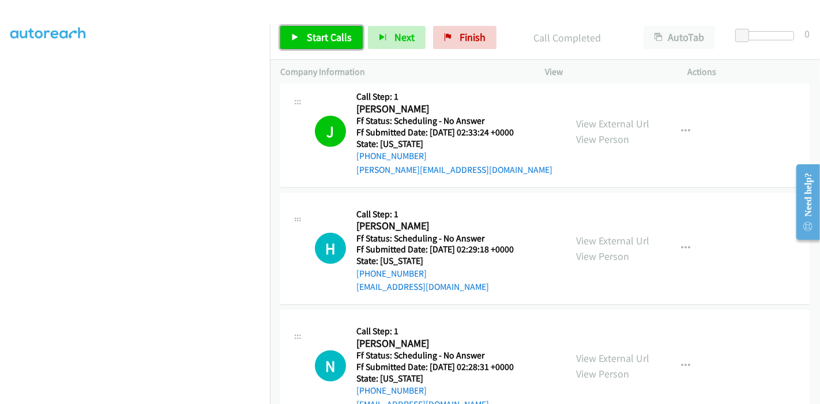
click at [312, 40] on span "Start Calls" at bounding box center [329, 37] width 45 height 13
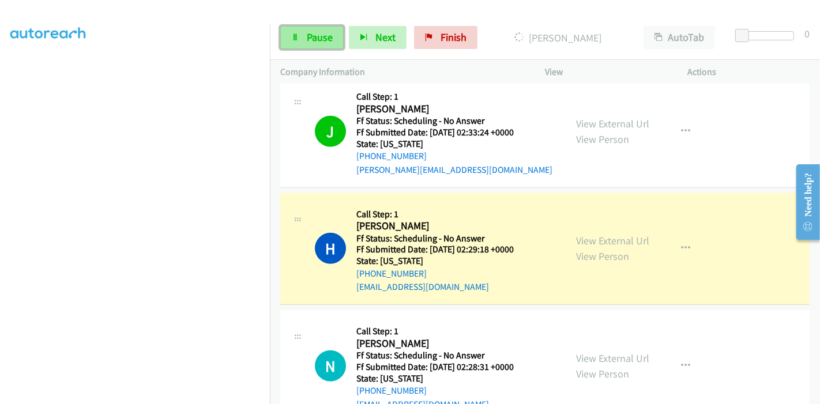
click at [294, 37] on icon at bounding box center [295, 38] width 8 height 8
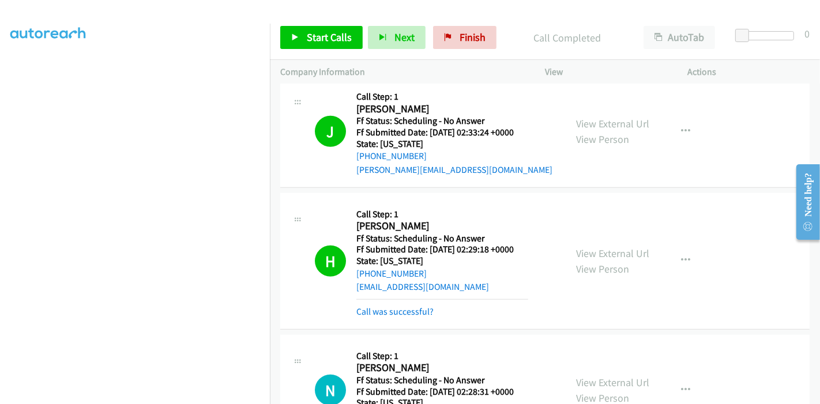
click at [381, 318] on div "H Callback Scheduled Call Step: 1 Hugo Gonzalez America/Los_Angeles Ff Status: …" at bounding box center [545, 261] width 530 height 137
click at [391, 313] on link "Call was successful?" at bounding box center [395, 311] width 77 height 11
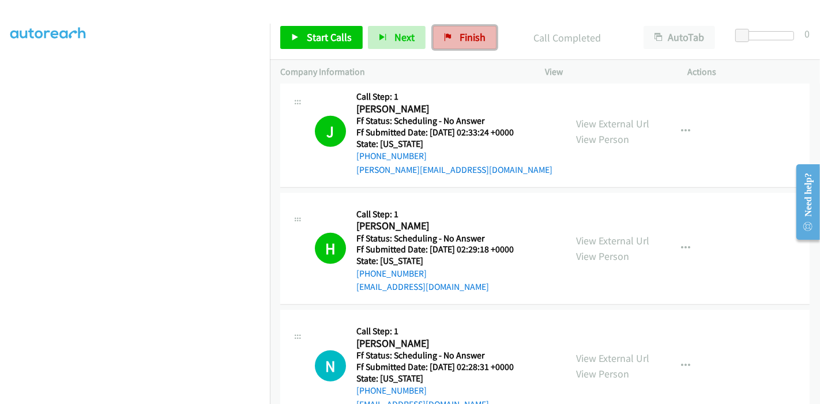
click at [473, 27] on link "Finish" at bounding box center [464, 37] width 63 height 23
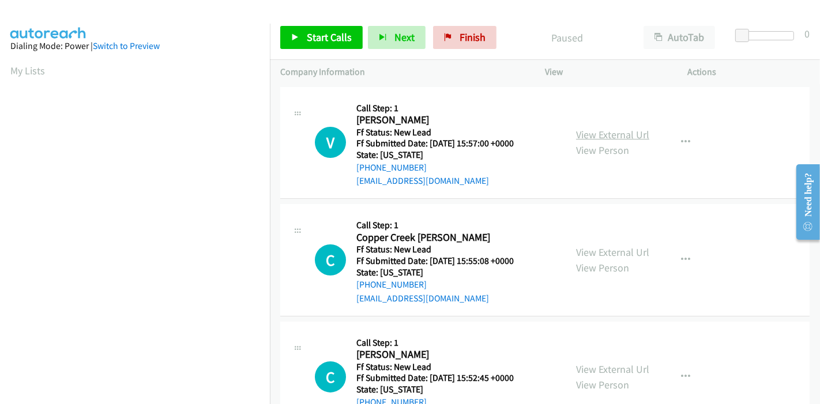
click at [597, 130] on link "View External Url" at bounding box center [612, 134] width 73 height 13
click at [591, 250] on link "View External Url" at bounding box center [612, 252] width 73 height 13
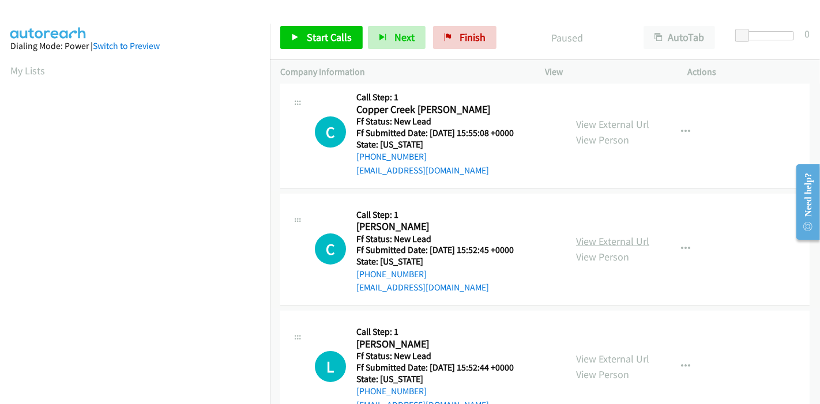
click at [591, 237] on link "View External Url" at bounding box center [612, 241] width 73 height 13
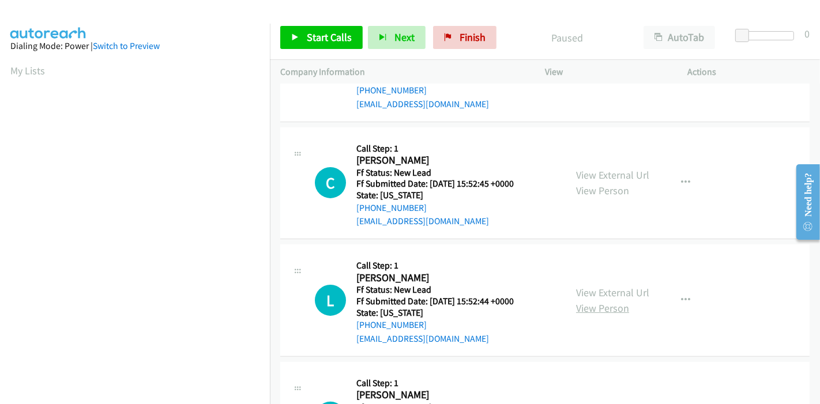
scroll to position [256, 0]
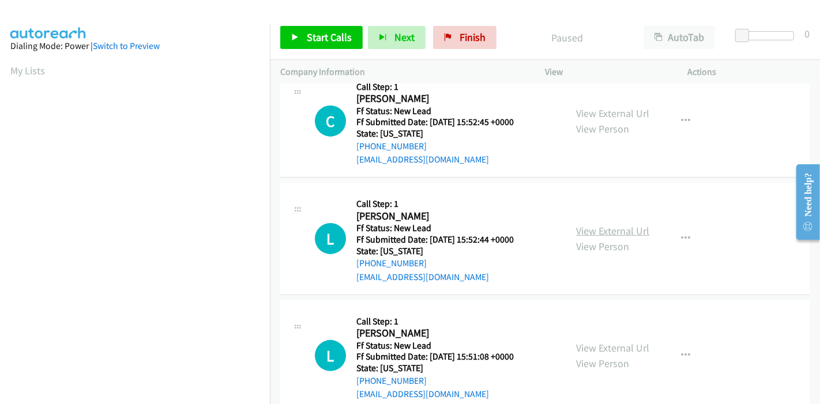
click at [593, 232] on link "View External Url" at bounding box center [612, 230] width 73 height 13
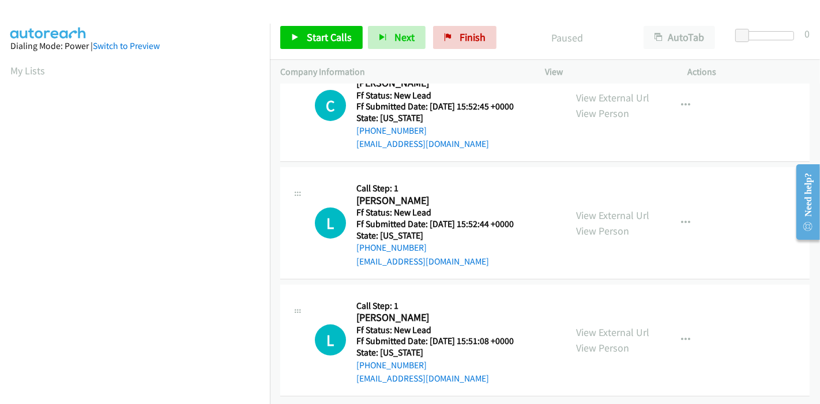
scroll to position [281, 0]
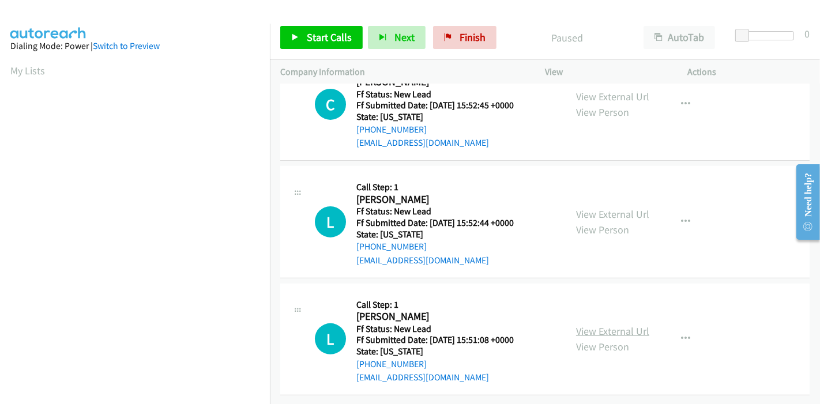
click at [594, 325] on link "View External Url" at bounding box center [612, 331] width 73 height 13
click at [320, 35] on span "Start Calls" at bounding box center [329, 37] width 45 height 13
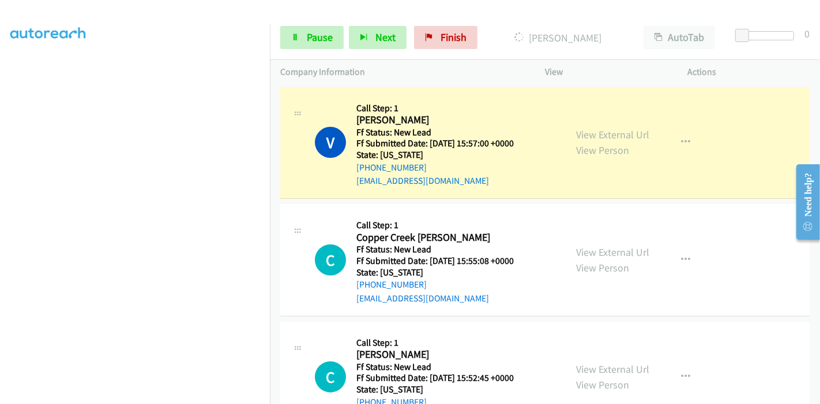
scroll to position [192, 0]
drag, startPoint x: 314, startPoint y: 35, endPoint x: 316, endPoint y: 40, distance: 6.0
click at [314, 34] on span "Pause" at bounding box center [320, 37] width 26 height 13
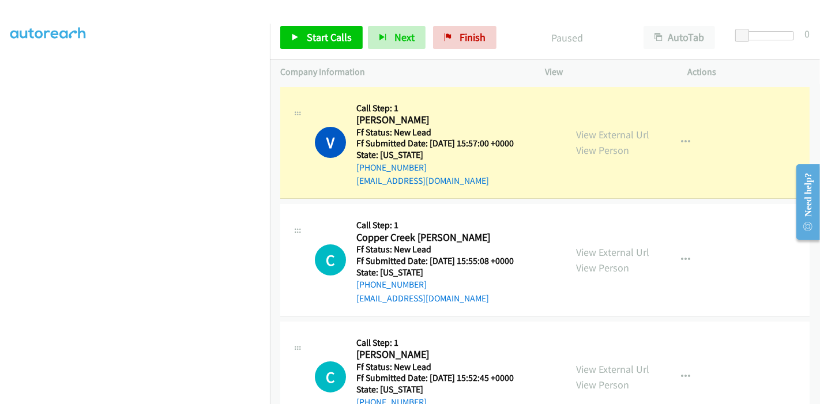
scroll to position [243, 0]
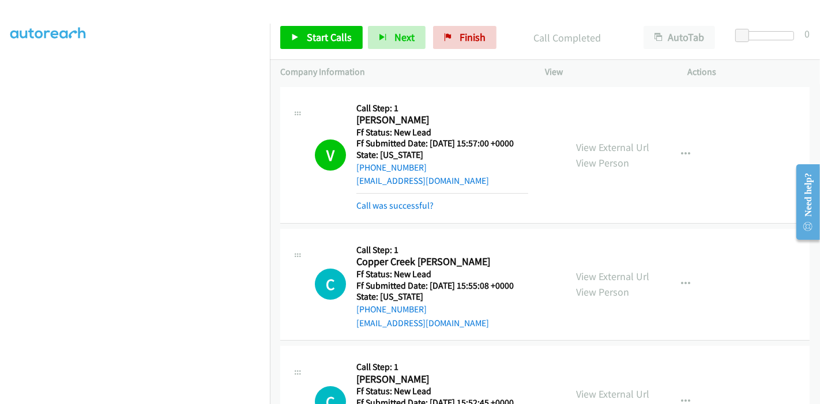
drag, startPoint x: 427, startPoint y: 209, endPoint x: 530, endPoint y: 201, distance: 103.6
click at [427, 209] on link "Call was successful?" at bounding box center [395, 205] width 77 height 11
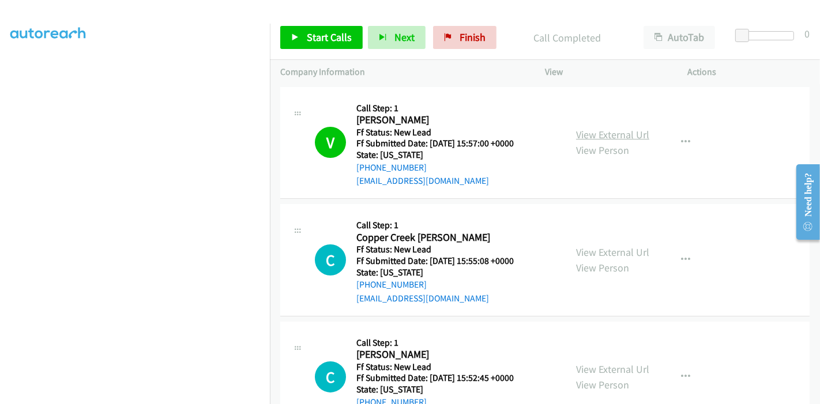
click at [621, 129] on link "View External Url" at bounding box center [612, 134] width 73 height 13
click at [307, 35] on span "Start Calls" at bounding box center [329, 37] width 45 height 13
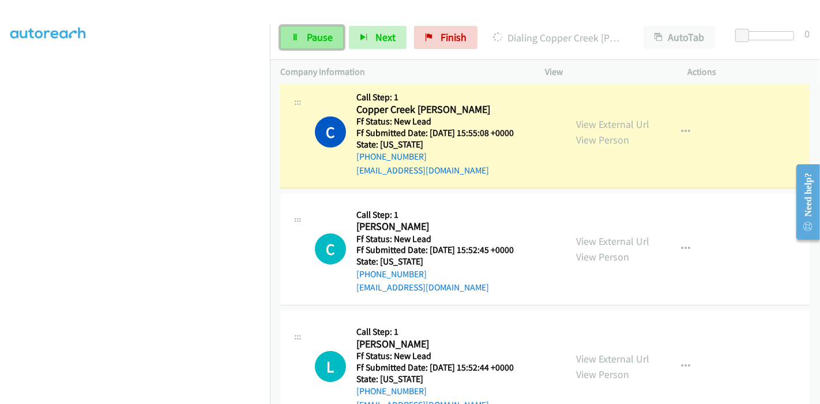
click at [303, 42] on link "Pause" at bounding box center [311, 37] width 63 height 23
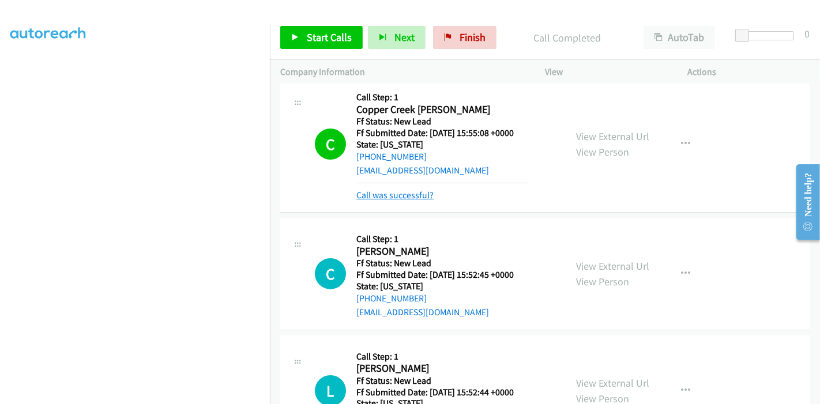
click at [393, 197] on link "Call was successful?" at bounding box center [395, 195] width 77 height 11
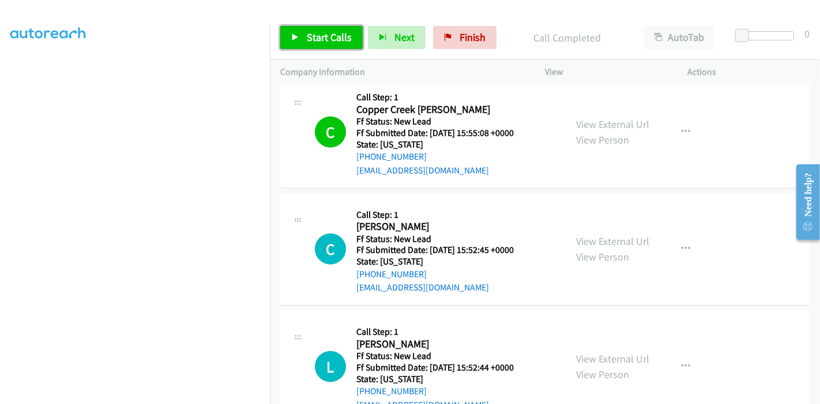
click at [310, 27] on link "Start Calls" at bounding box center [321, 37] width 83 height 23
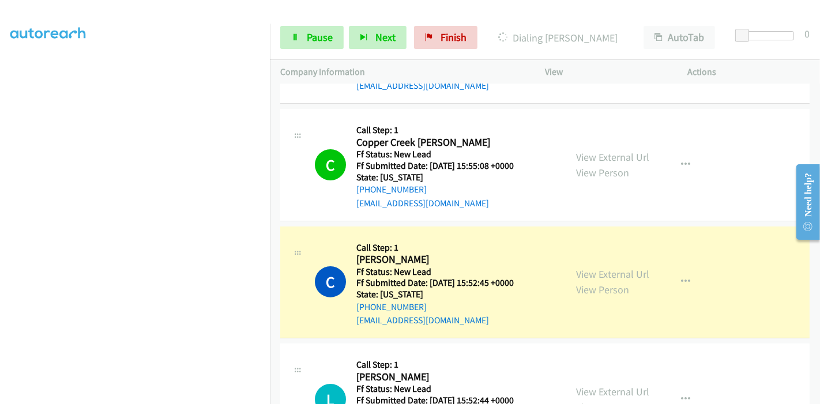
scroll to position [153, 0]
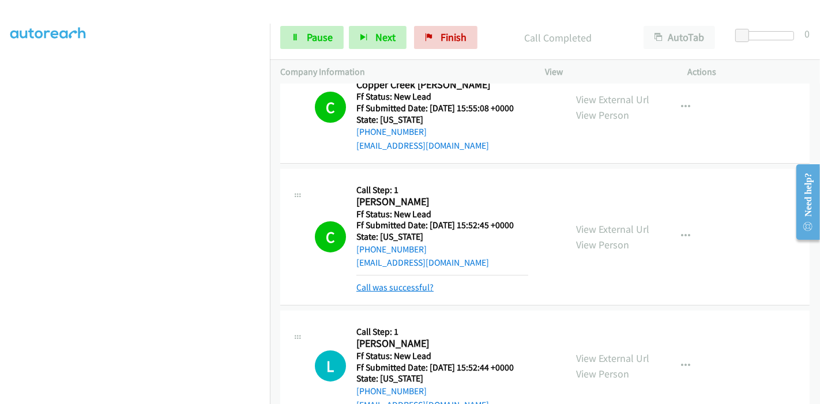
click at [376, 286] on link "Call was successful?" at bounding box center [395, 287] width 77 height 11
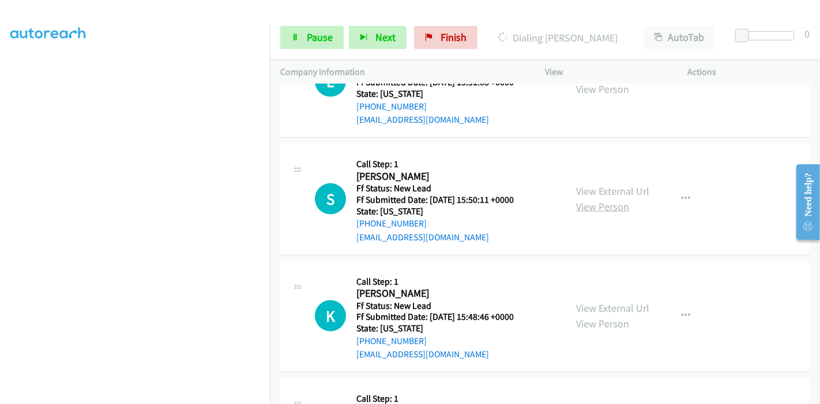
scroll to position [537, 0]
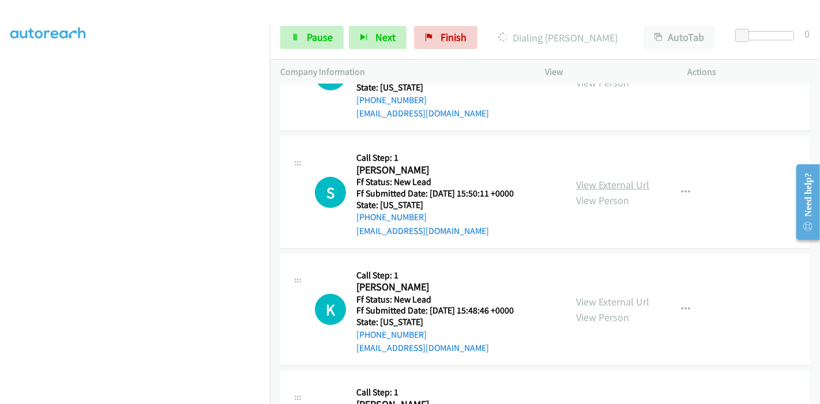
click at [613, 185] on link "View External Url" at bounding box center [612, 184] width 73 height 13
click at [578, 296] on link "View External Url" at bounding box center [612, 301] width 73 height 13
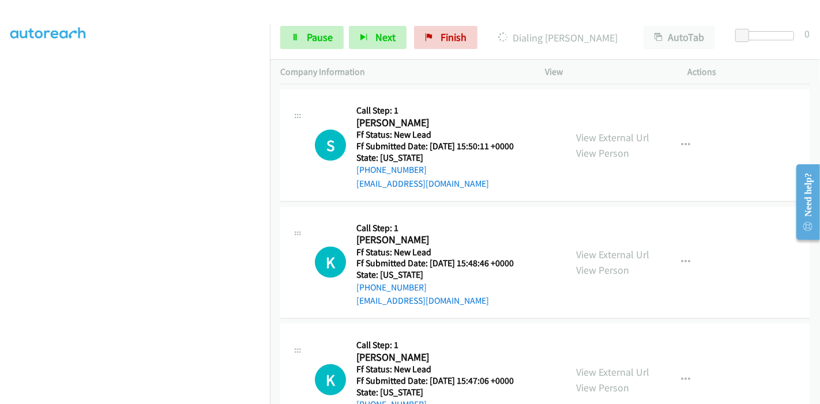
scroll to position [633, 0]
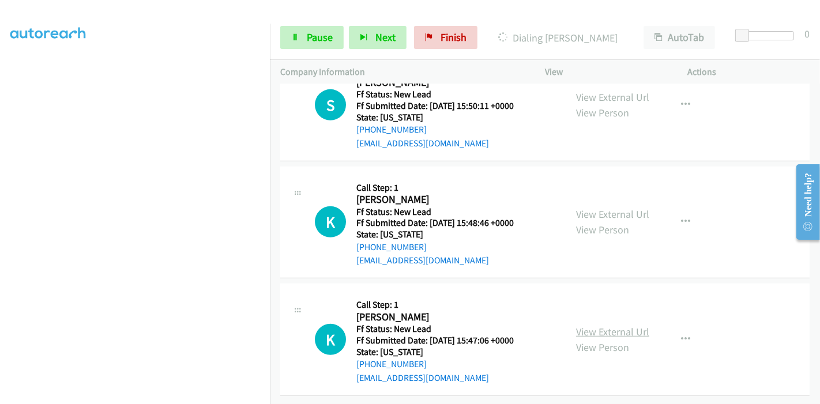
click at [603, 325] on link "View External Url" at bounding box center [612, 331] width 73 height 13
click at [309, 42] on span "Pause" at bounding box center [320, 37] width 26 height 13
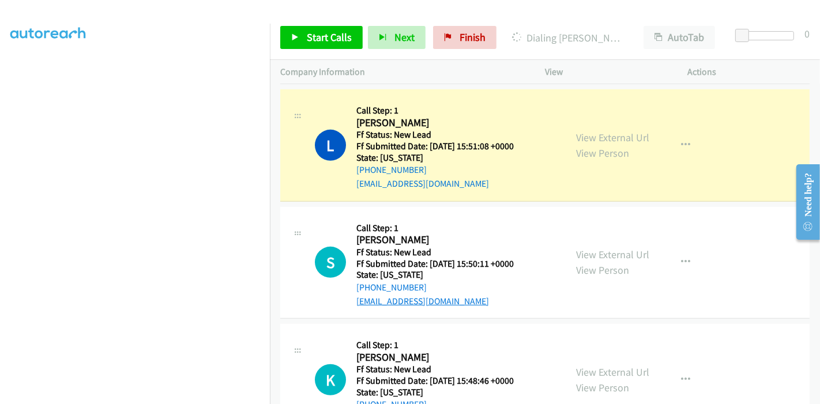
scroll to position [464, 0]
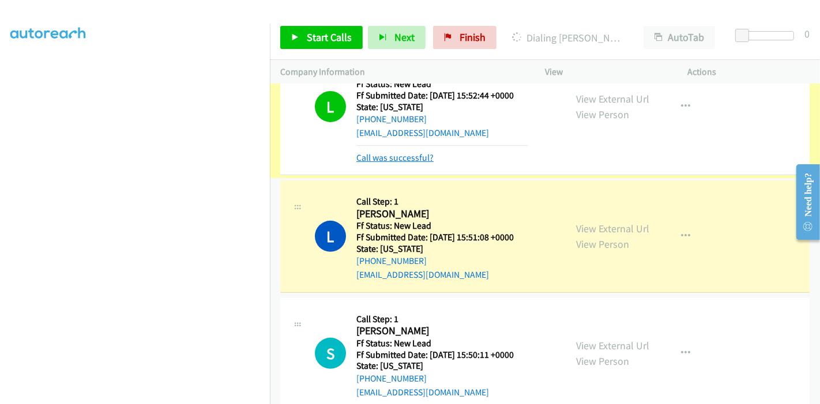
click at [407, 154] on link "Call was successful?" at bounding box center [395, 157] width 77 height 11
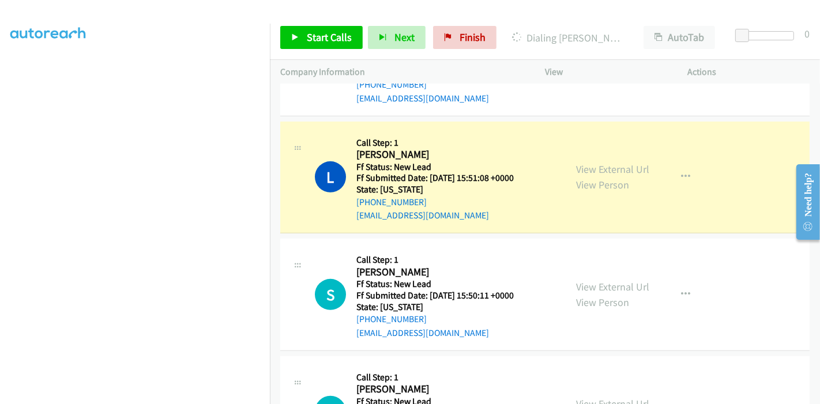
scroll to position [440, 0]
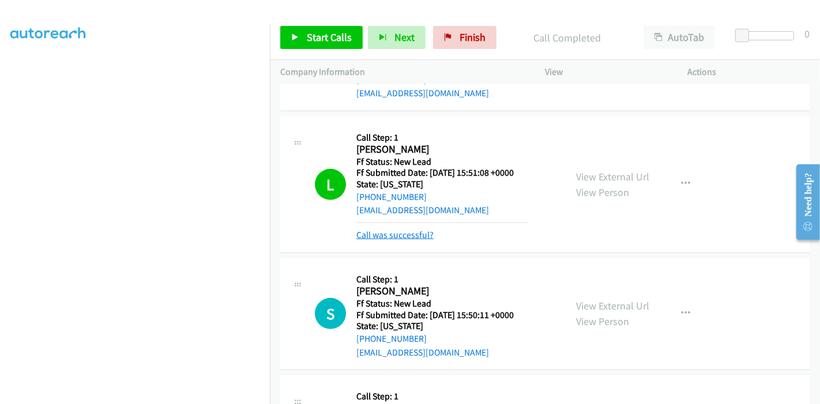
click at [405, 237] on link "Call was successful?" at bounding box center [395, 235] width 77 height 11
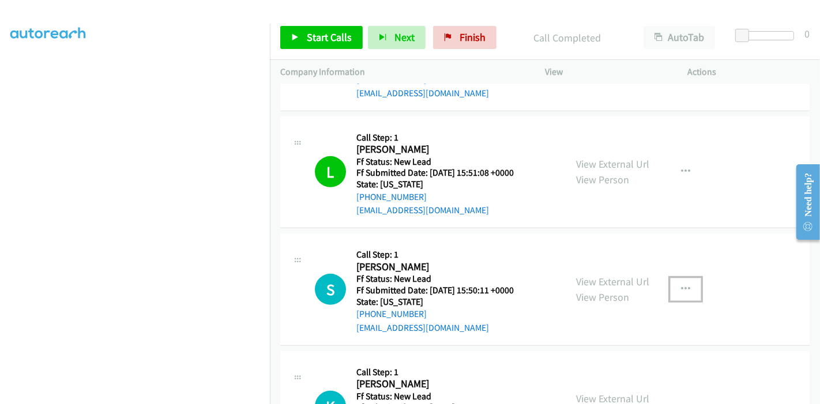
click at [684, 285] on icon "button" at bounding box center [685, 289] width 9 height 9
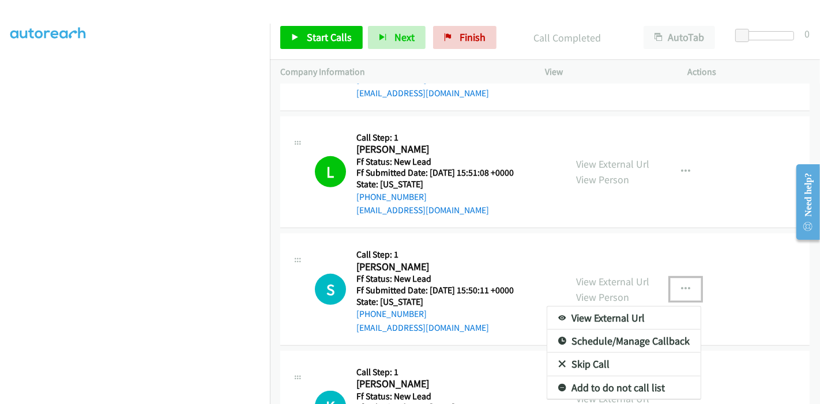
click at [558, 363] on icon at bounding box center [562, 365] width 8 height 8
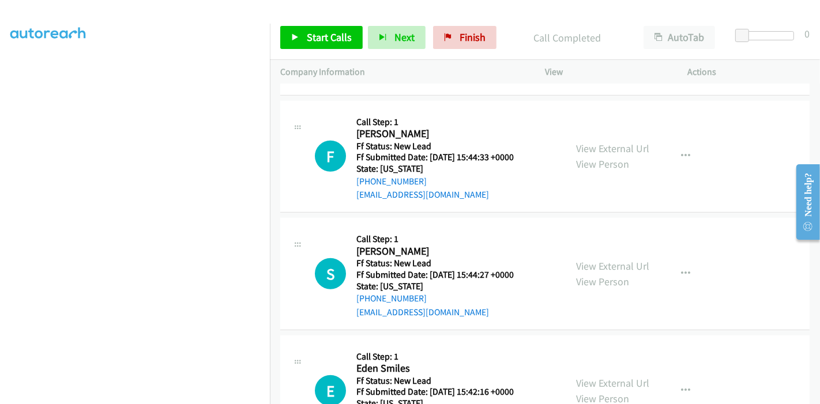
scroll to position [984, 0]
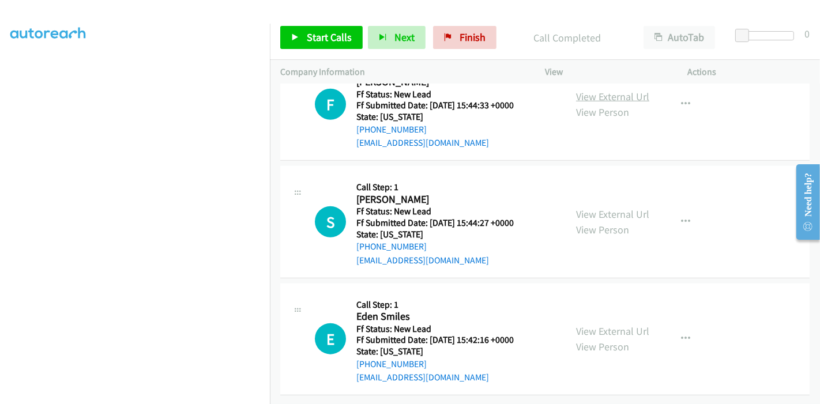
click at [606, 90] on link "View External Url" at bounding box center [612, 96] width 73 height 13
click at [588, 208] on link "View External Url" at bounding box center [612, 214] width 73 height 13
click at [591, 325] on link "View External Url" at bounding box center [612, 331] width 73 height 13
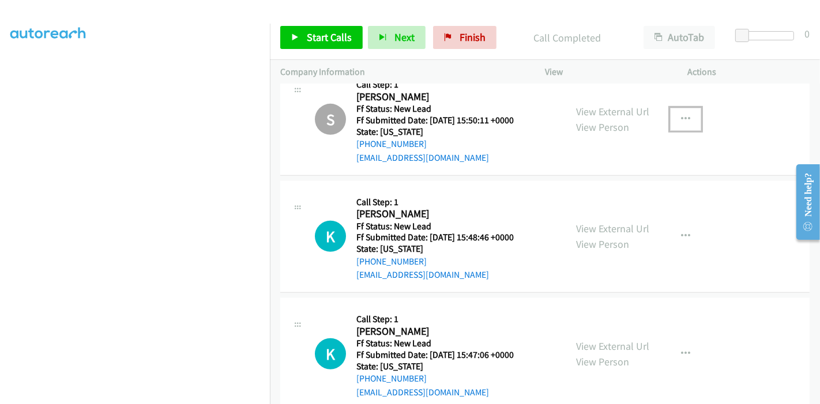
scroll to position [664, 0]
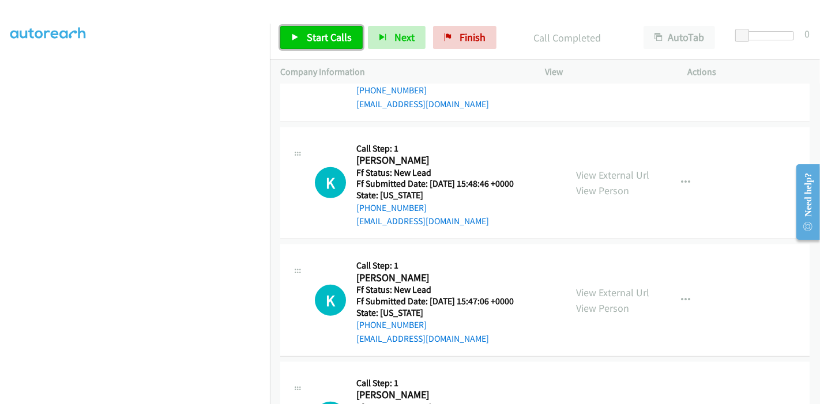
click at [318, 41] on span "Start Calls" at bounding box center [329, 37] width 45 height 13
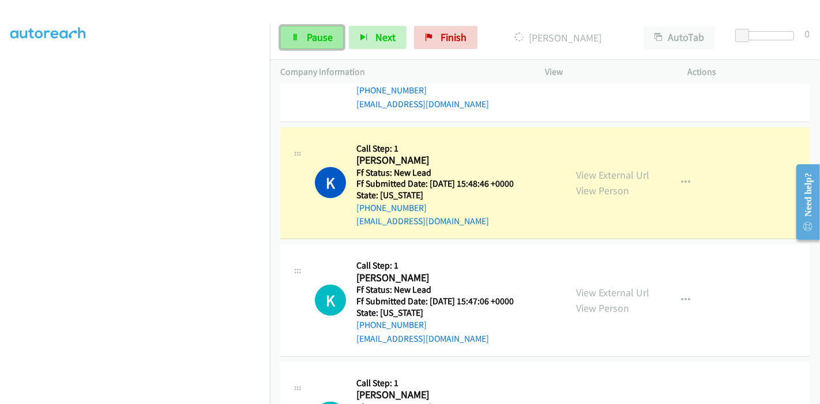
click at [308, 43] on span "Pause" at bounding box center [320, 37] width 26 height 13
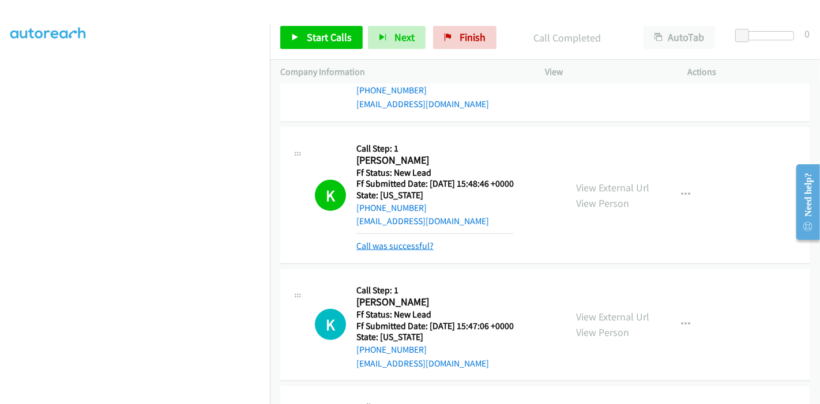
click at [380, 246] on link "Call was successful?" at bounding box center [395, 246] width 77 height 11
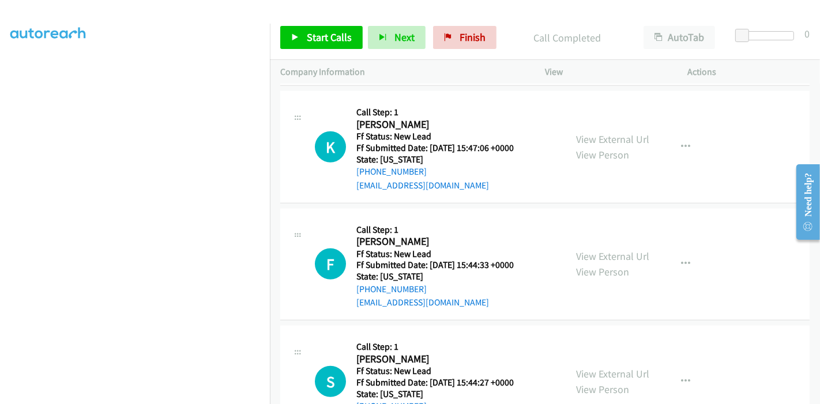
scroll to position [856, 0]
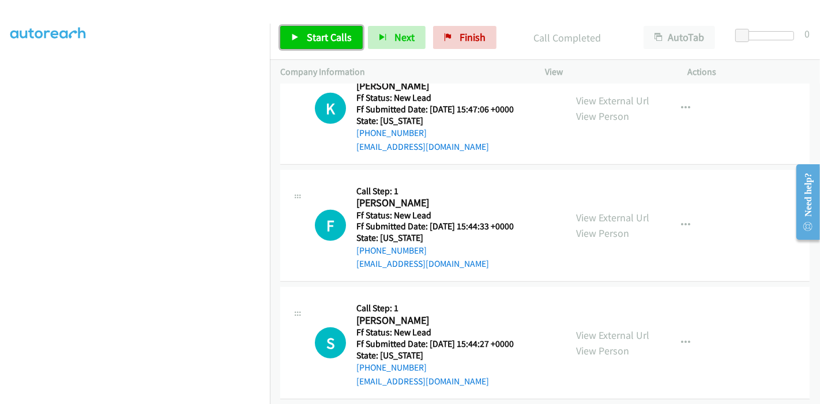
click at [318, 35] on span "Start Calls" at bounding box center [329, 37] width 45 height 13
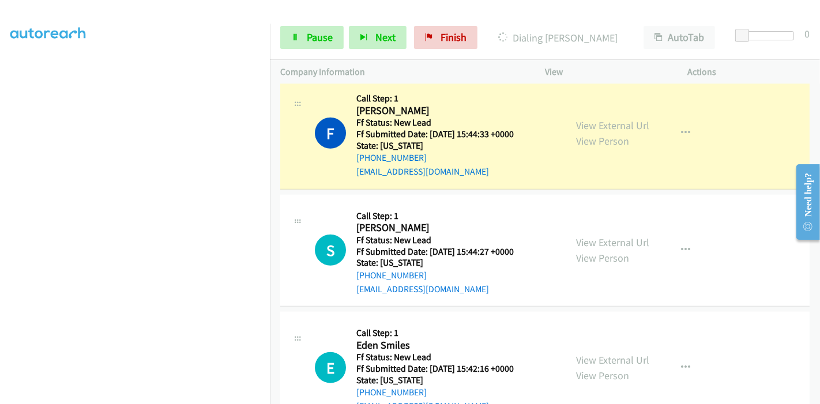
scroll to position [845, 0]
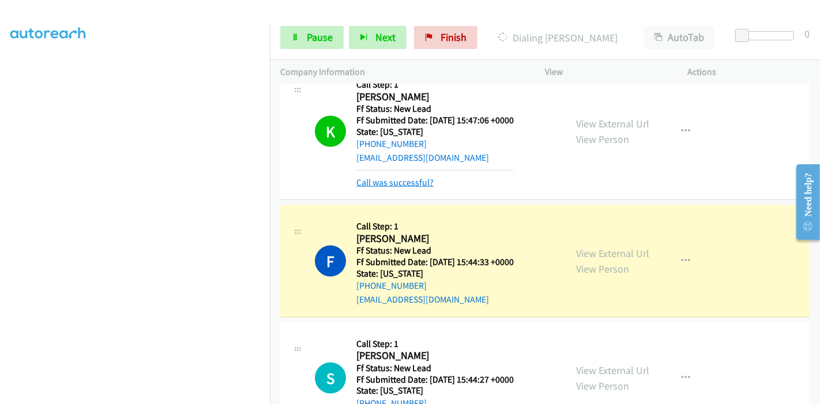
click at [402, 182] on link "Call was successful?" at bounding box center [395, 182] width 77 height 11
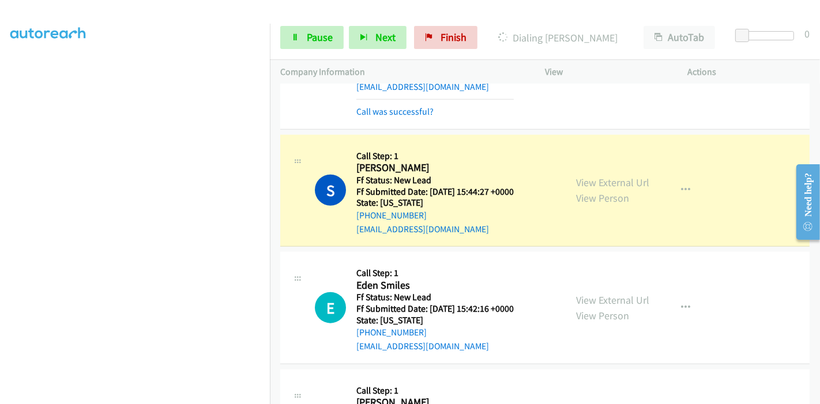
scroll to position [1037, 0]
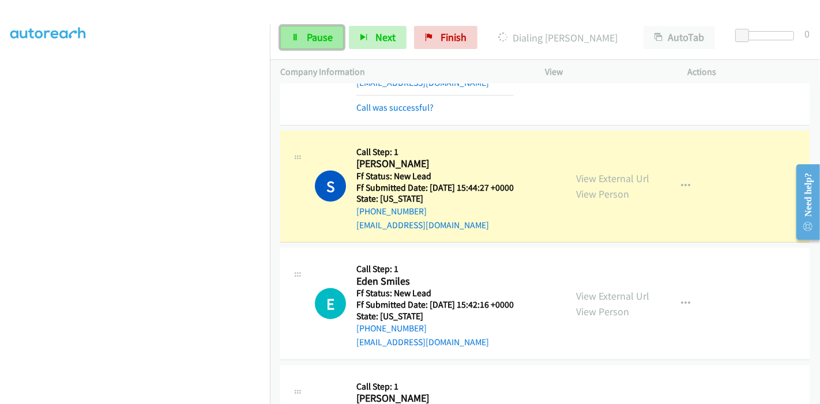
click at [312, 39] on span "Pause" at bounding box center [320, 37] width 26 height 13
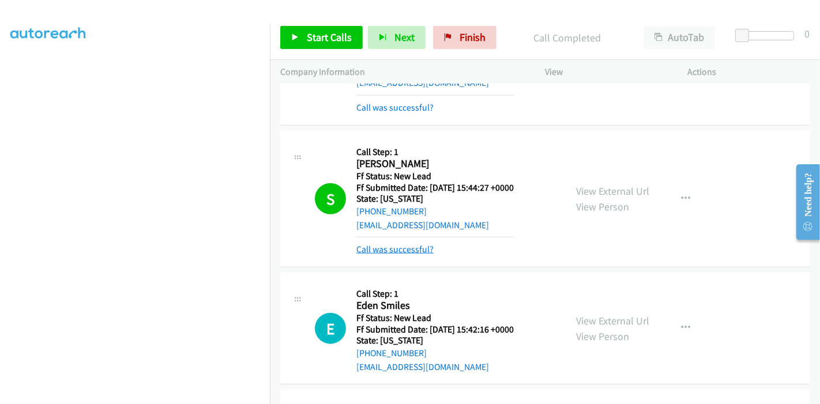
click at [415, 245] on link "Call was successful?" at bounding box center [395, 249] width 77 height 11
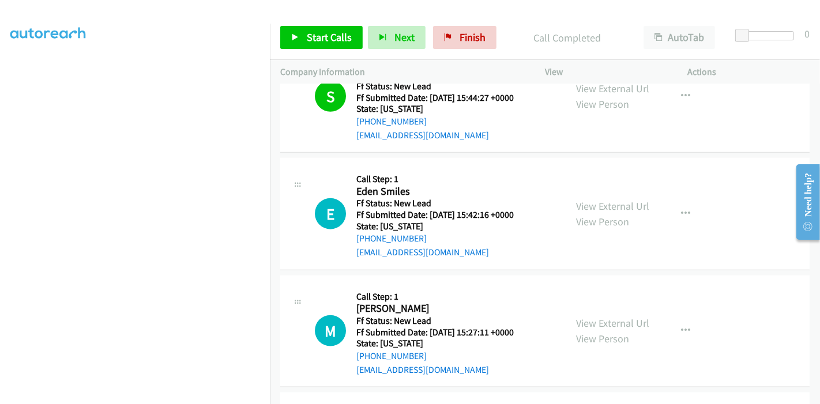
scroll to position [1040, 0]
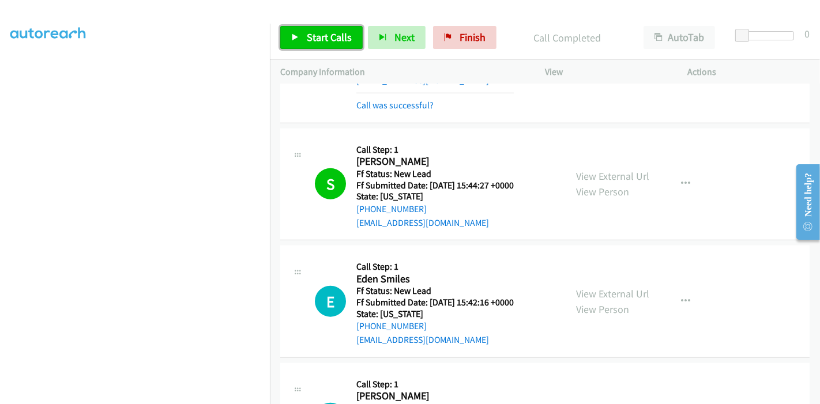
drag, startPoint x: 323, startPoint y: 39, endPoint x: 338, endPoint y: 60, distance: 25.6
click at [323, 40] on span "Start Calls" at bounding box center [329, 37] width 45 height 13
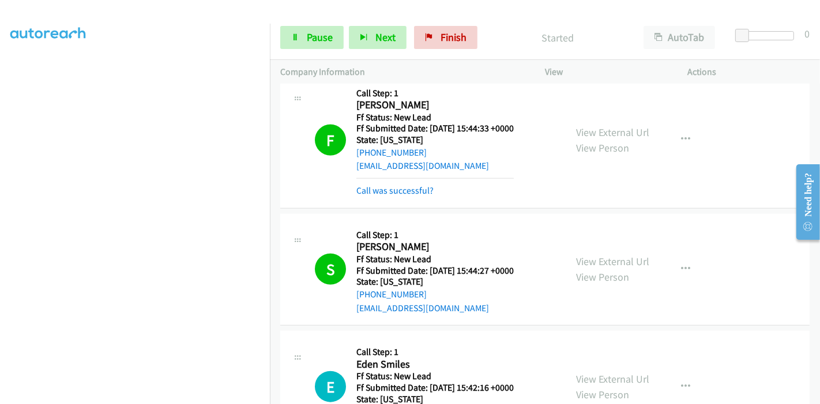
scroll to position [912, 0]
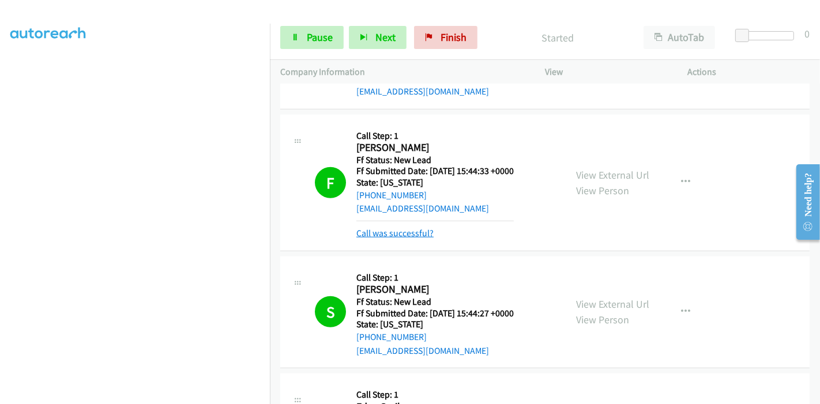
click at [403, 237] on link "Call was successful?" at bounding box center [395, 233] width 77 height 11
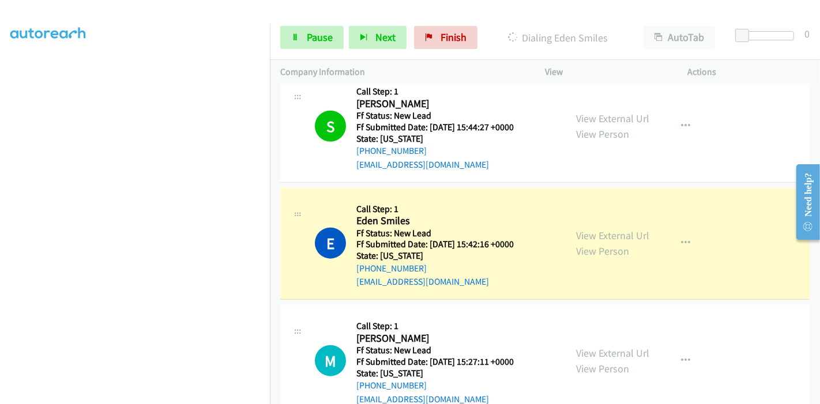
scroll to position [1104, 0]
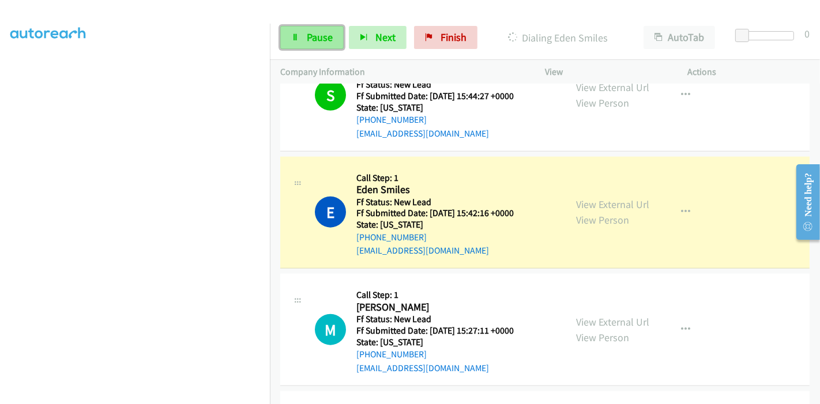
click at [312, 39] on span "Pause" at bounding box center [320, 37] width 26 height 13
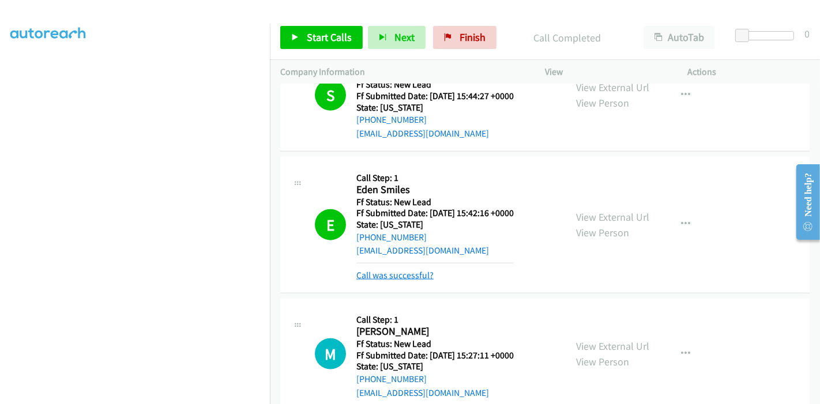
click at [397, 275] on link "Call was successful?" at bounding box center [395, 275] width 77 height 11
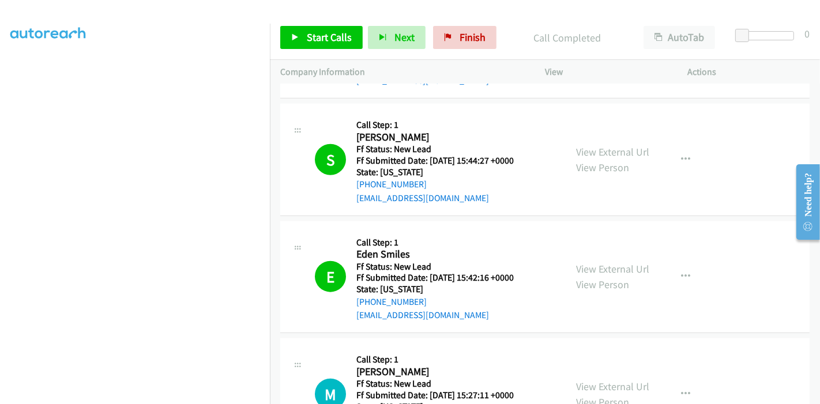
scroll to position [976, 0]
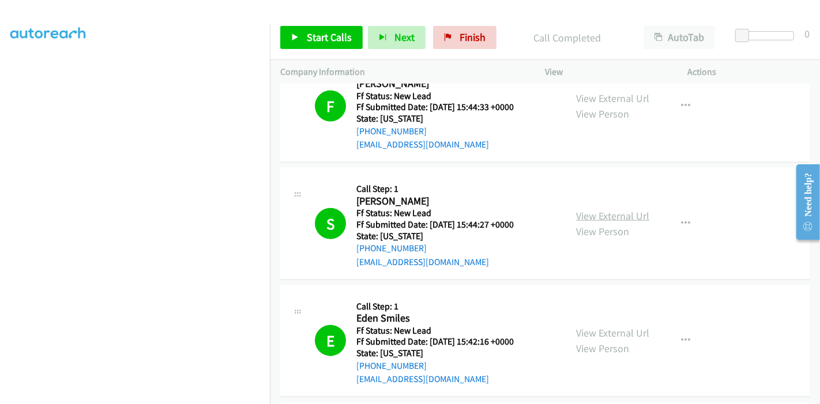
click at [620, 213] on link "View External Url" at bounding box center [612, 215] width 73 height 13
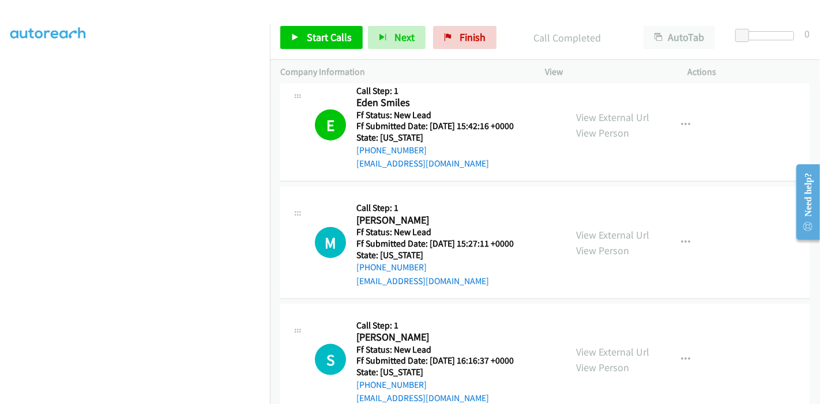
scroll to position [1296, 0]
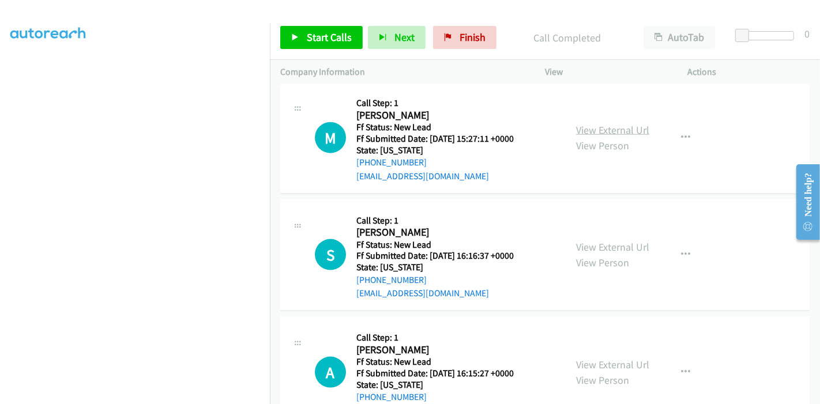
click at [608, 128] on link "View External Url" at bounding box center [612, 129] width 73 height 13
click at [596, 243] on link "View External Url" at bounding box center [612, 247] width 73 height 13
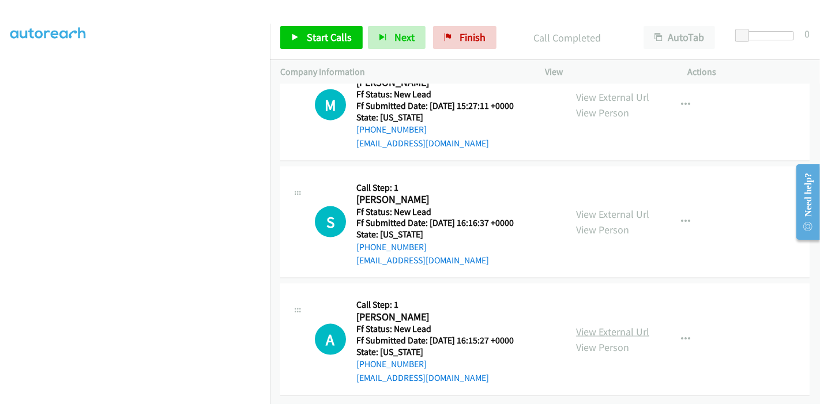
click at [581, 325] on link "View External Url" at bounding box center [612, 331] width 73 height 13
click at [317, 37] on span "Start Calls" at bounding box center [329, 37] width 45 height 13
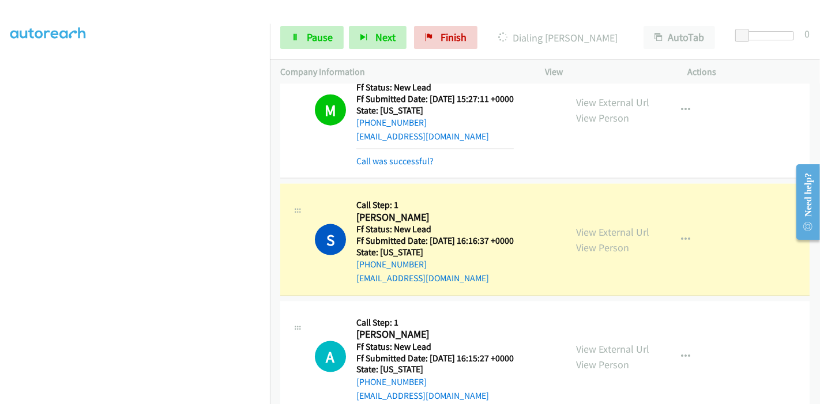
scroll to position [1348, 0]
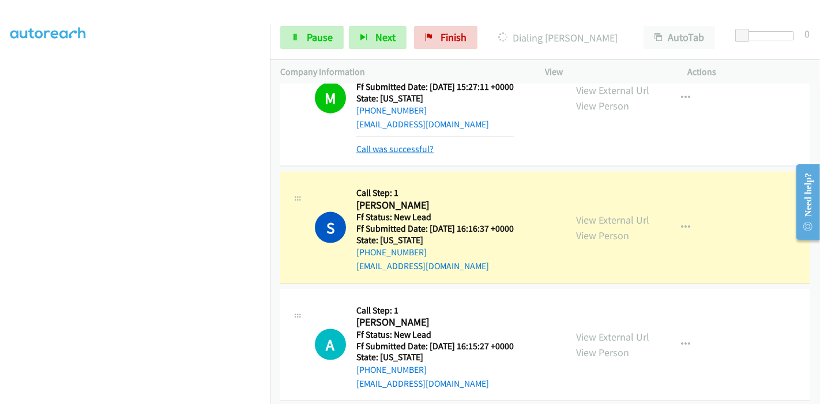
click at [400, 147] on link "Call was successful?" at bounding box center [395, 149] width 77 height 11
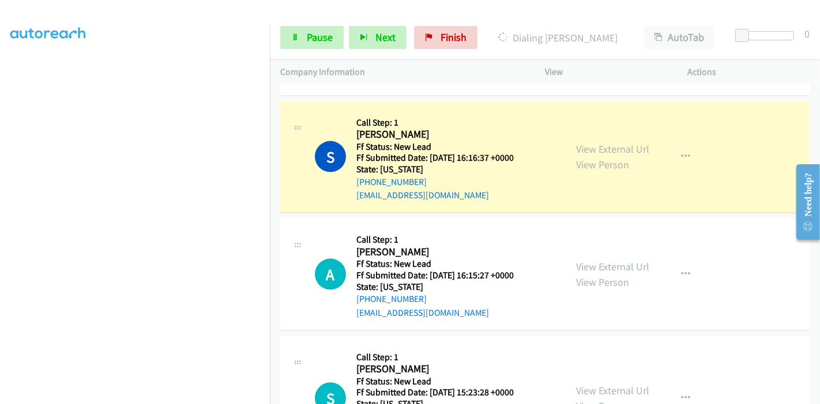
scroll to position [1400, 0]
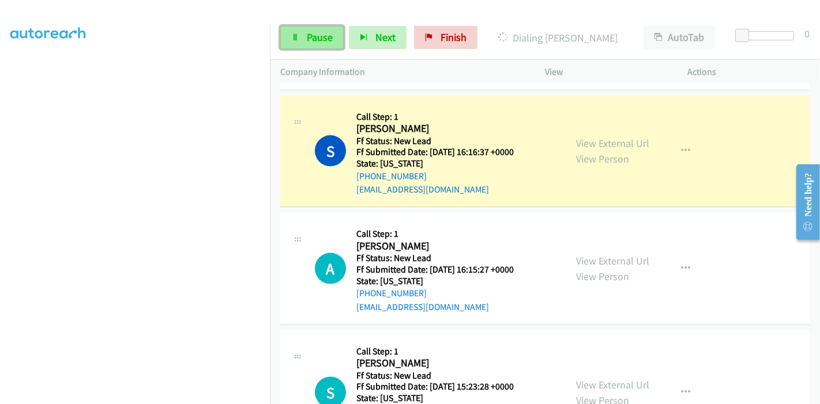
click at [312, 34] on span "Pause" at bounding box center [320, 37] width 26 height 13
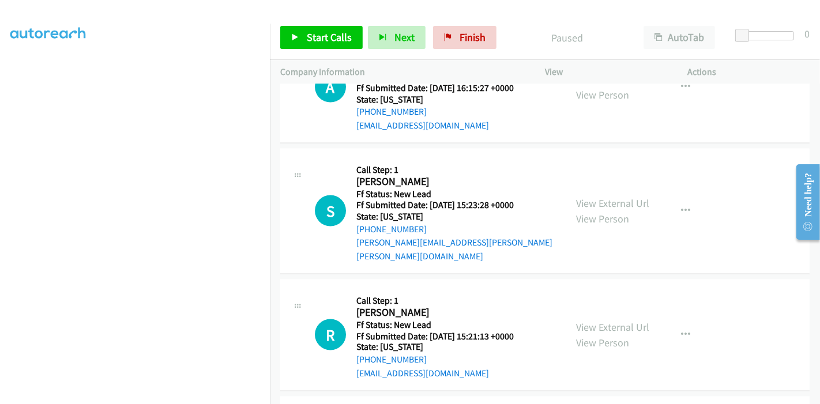
scroll to position [1656, 0]
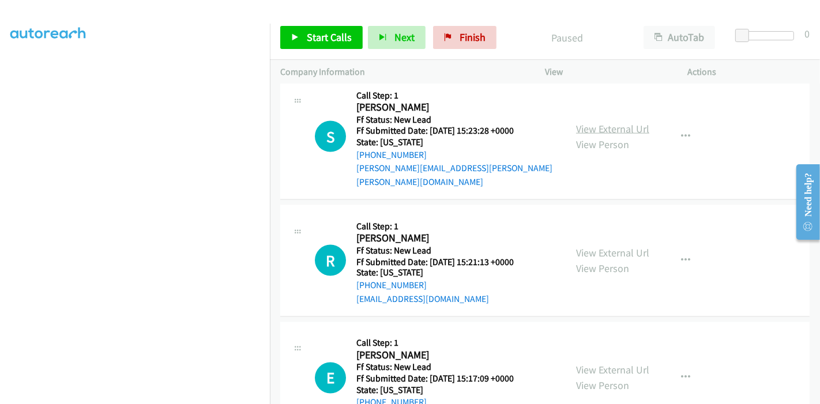
click at [594, 122] on link "View External Url" at bounding box center [612, 128] width 73 height 13
click at [579, 246] on link "View External Url" at bounding box center [612, 252] width 73 height 13
click at [590, 364] on link "View External Url" at bounding box center [612, 370] width 73 height 13
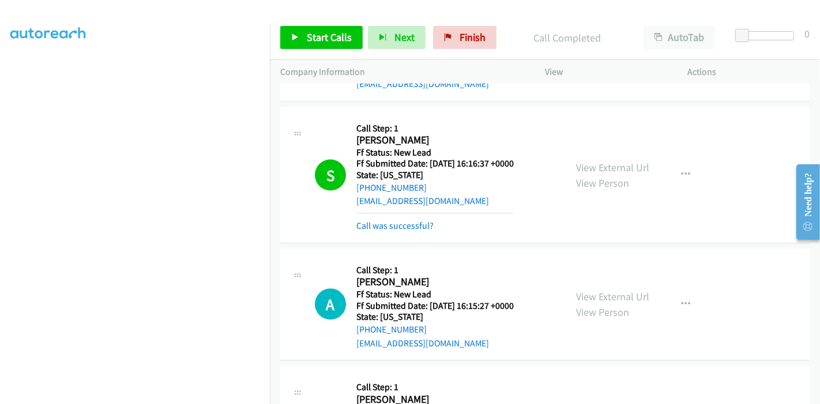
scroll to position [1400, 0]
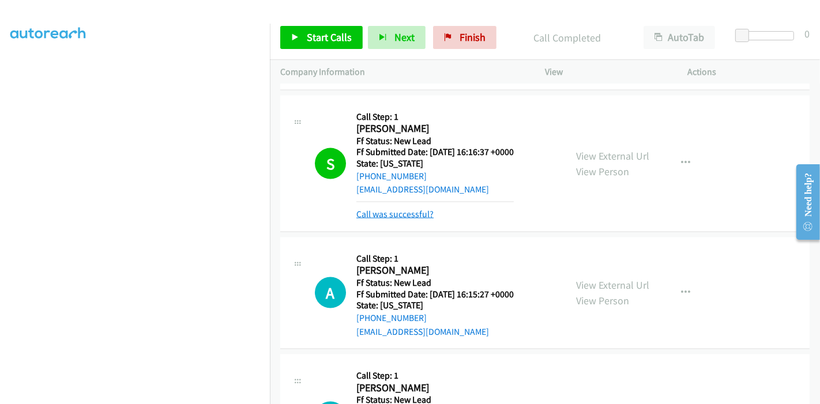
click at [398, 209] on link "Call was successful?" at bounding box center [395, 214] width 77 height 11
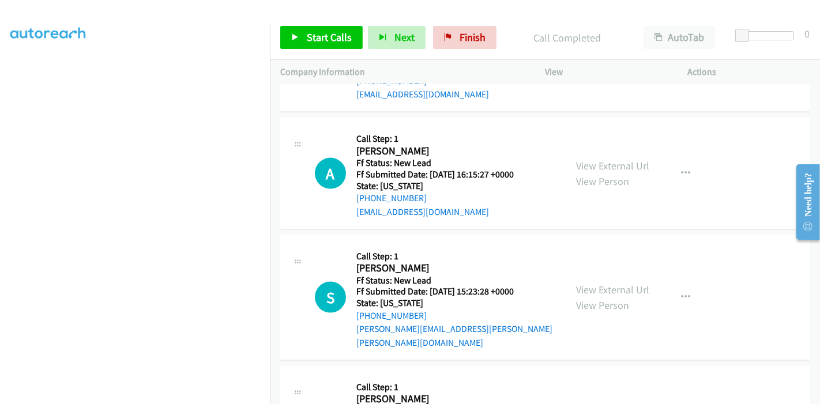
scroll to position [1431, 0]
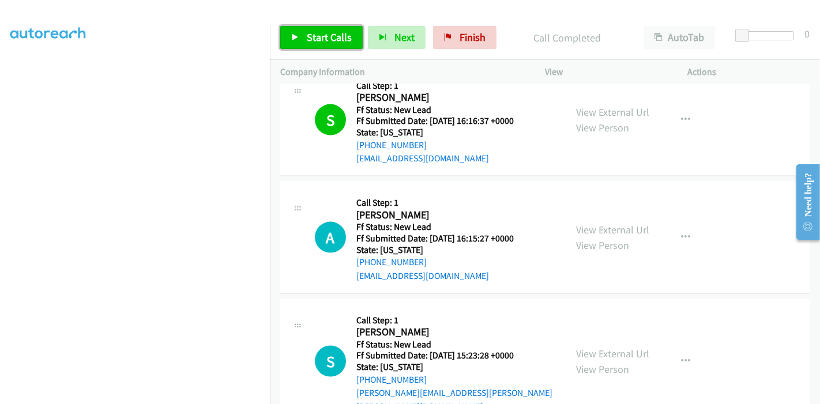
click at [308, 40] on span "Start Calls" at bounding box center [329, 37] width 45 height 13
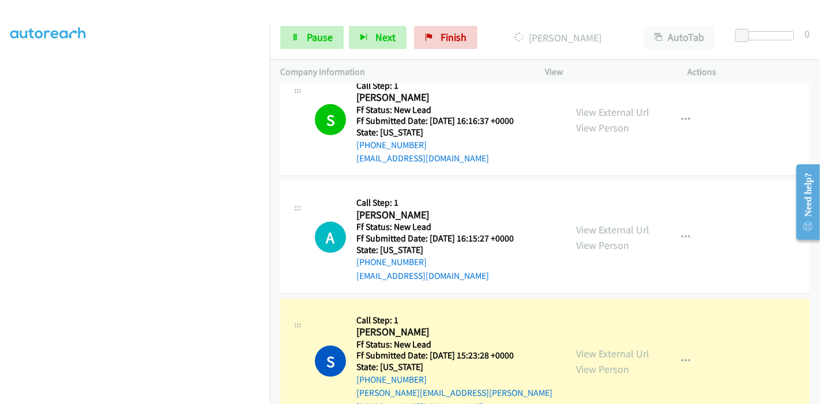
click at [305, 48] on div "Start Calls Pause Next Finish Dialing Shannon Moore AutoTab AutoTab 0" at bounding box center [545, 38] width 550 height 44
click at [301, 43] on link "Pause" at bounding box center [311, 37] width 63 height 23
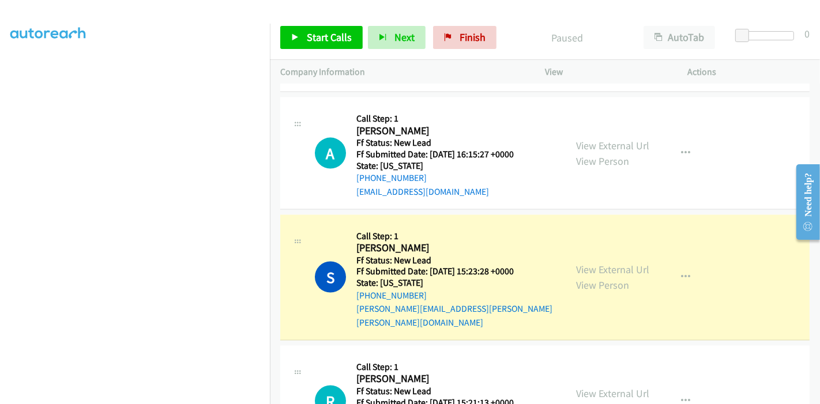
scroll to position [1495, 0]
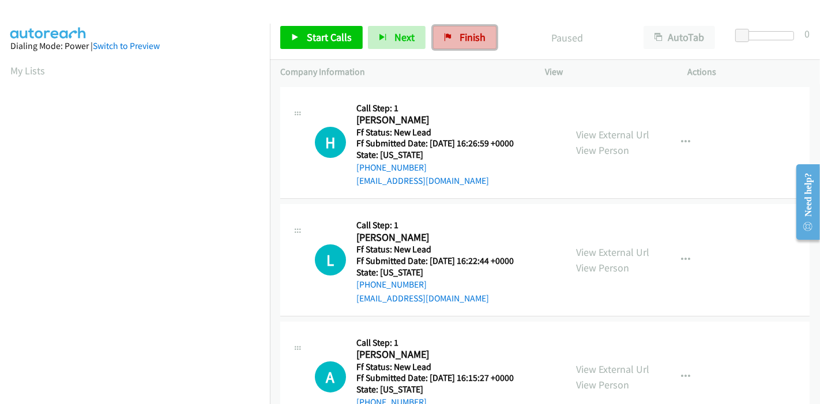
click at [462, 41] on span "Finish" at bounding box center [473, 37] width 26 height 13
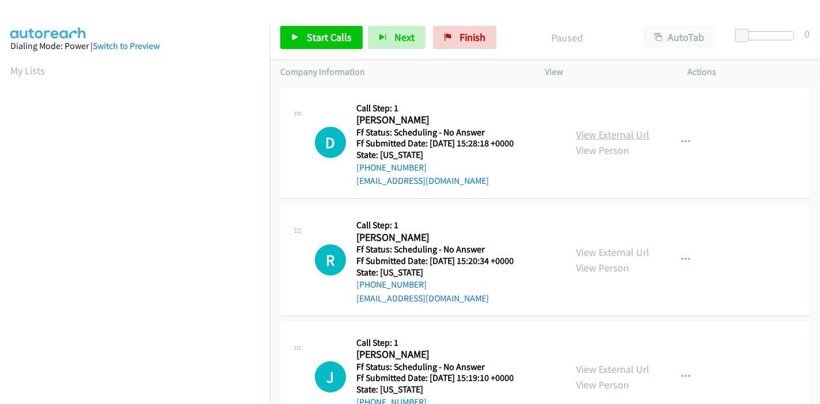
click at [590, 133] on link "View External Url" at bounding box center [612, 134] width 73 height 13
click at [597, 249] on link "View External Url" at bounding box center [612, 252] width 73 height 13
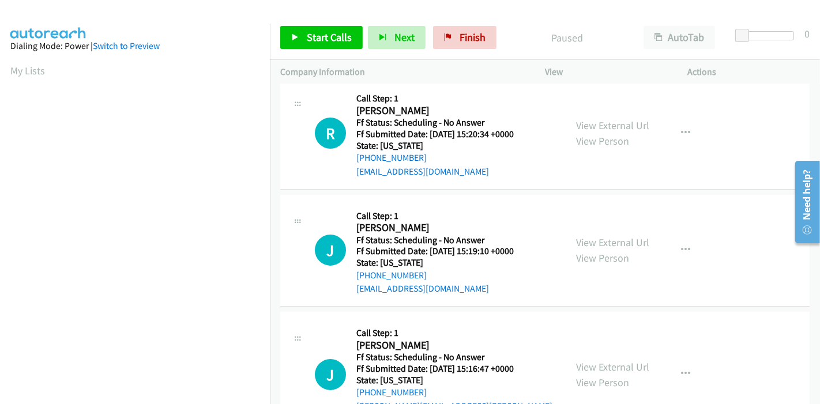
scroll to position [128, 0]
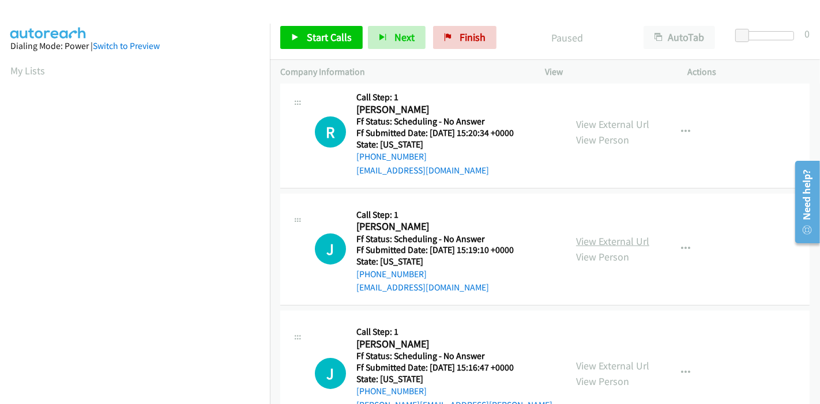
click at [585, 238] on link "View External Url" at bounding box center [612, 241] width 73 height 13
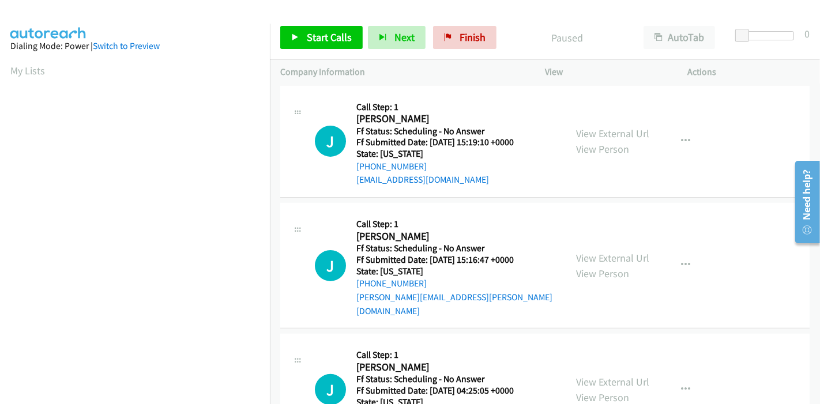
scroll to position [256, 0]
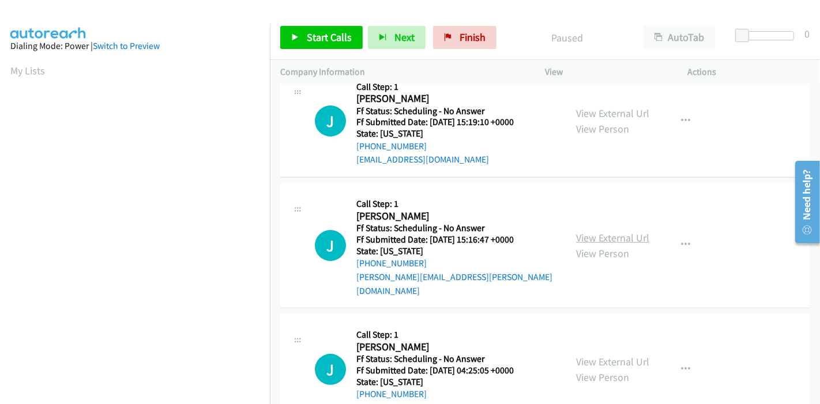
click at [600, 233] on link "View External Url" at bounding box center [612, 237] width 73 height 13
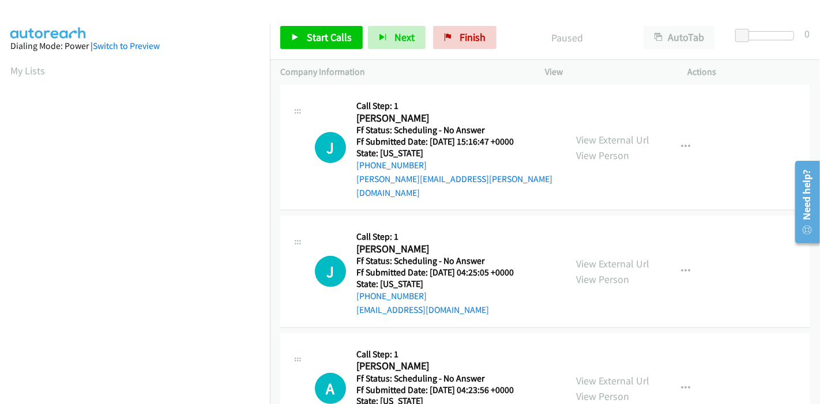
scroll to position [384, 0]
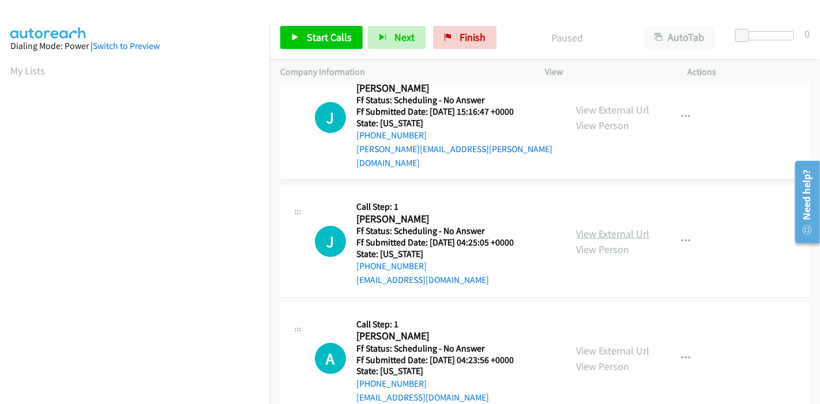
click at [576, 227] on link "View External Url" at bounding box center [612, 233] width 73 height 13
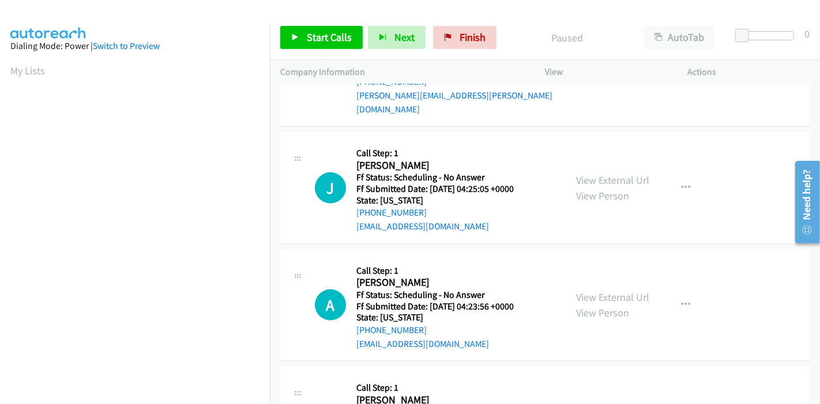
scroll to position [512, 0]
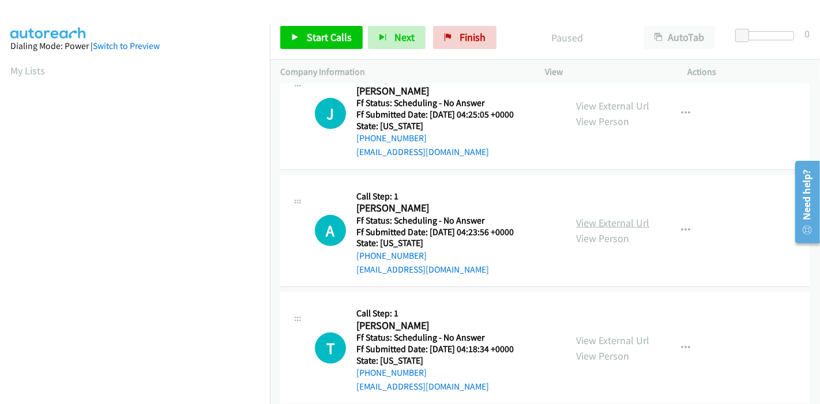
click at [606, 216] on link "View External Url" at bounding box center [612, 222] width 73 height 13
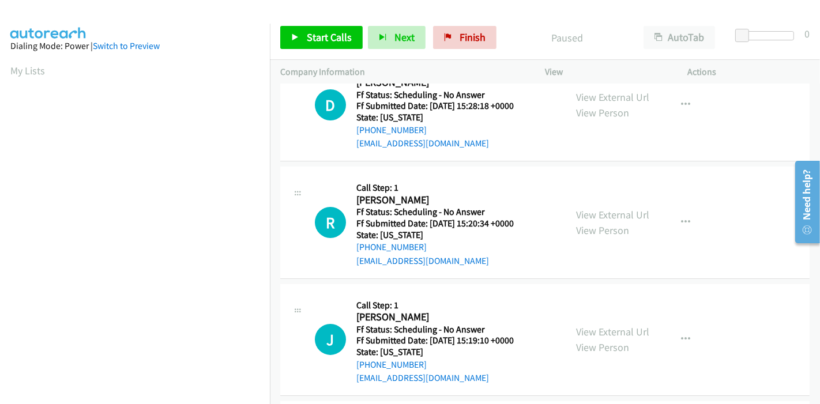
scroll to position [0, 0]
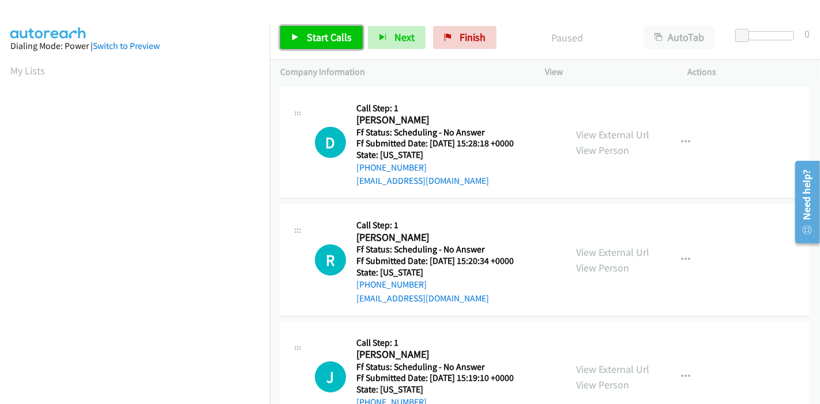
click at [309, 42] on span "Start Calls" at bounding box center [329, 37] width 45 height 13
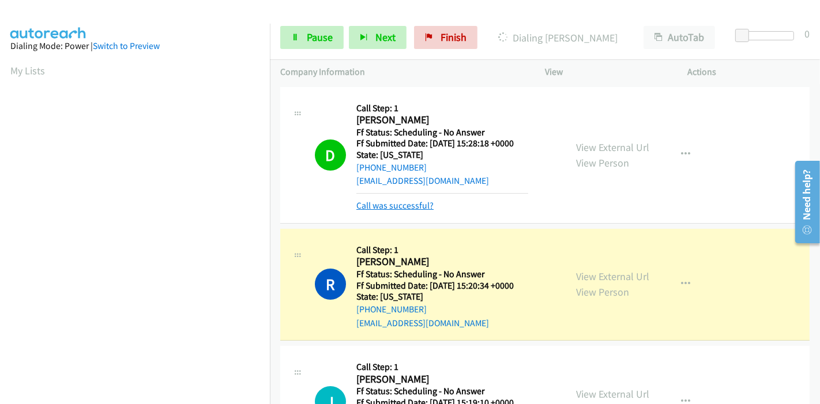
click at [414, 207] on link "Call was successful?" at bounding box center [395, 205] width 77 height 11
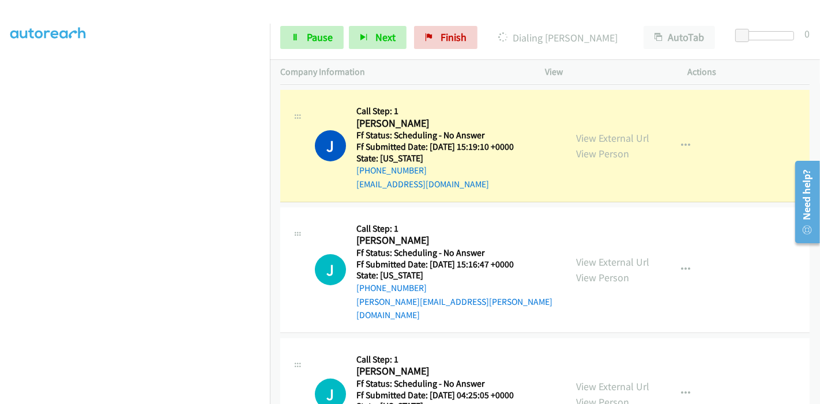
scroll to position [64, 0]
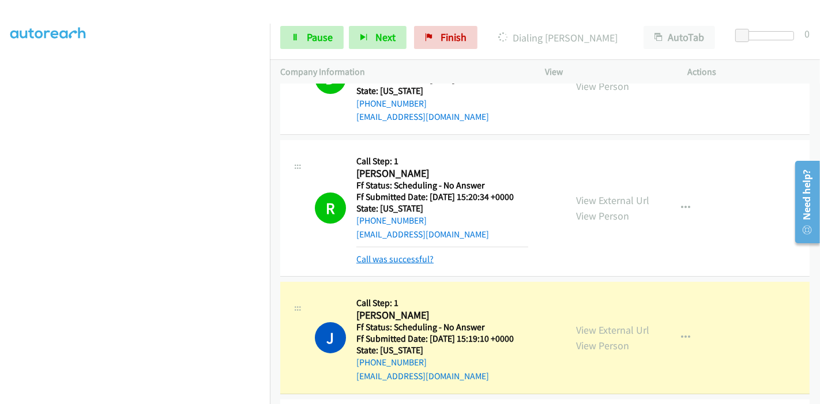
click at [403, 259] on link "Call was successful?" at bounding box center [395, 259] width 77 height 11
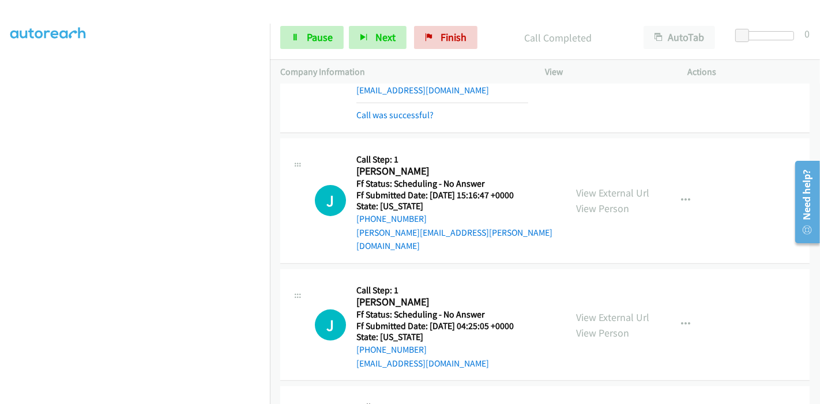
scroll to position [256, 0]
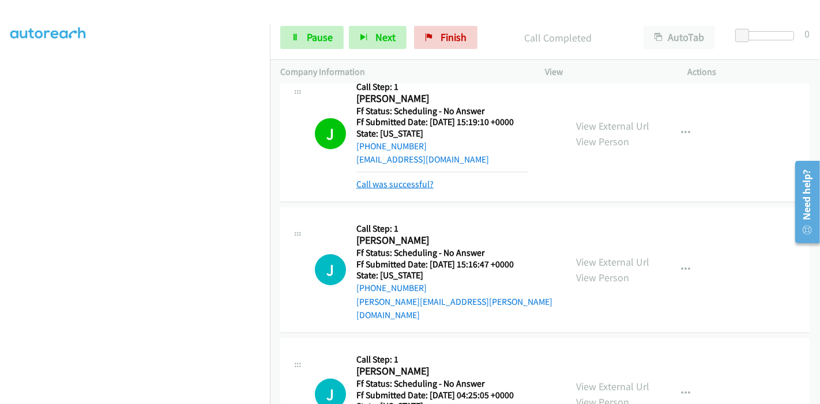
click at [400, 181] on link "Call was successful?" at bounding box center [395, 184] width 77 height 11
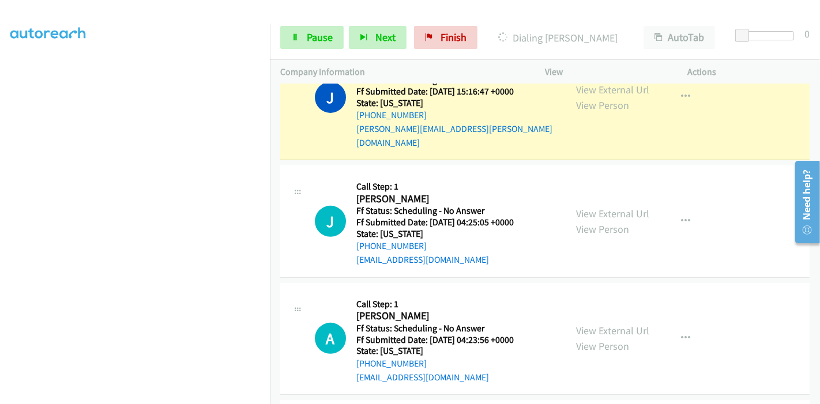
scroll to position [384, 0]
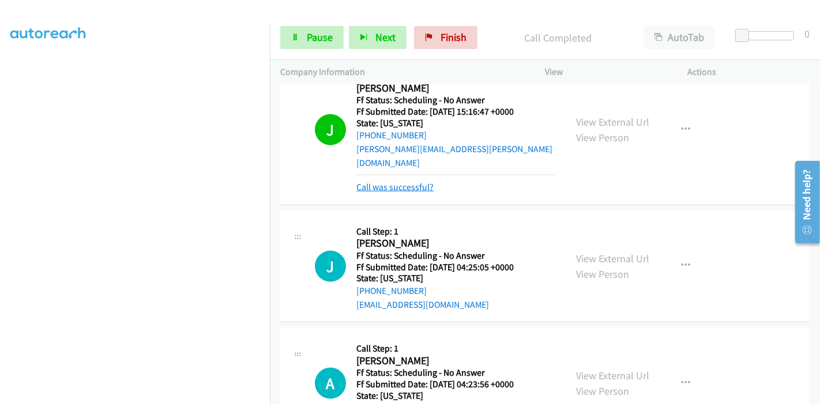
click at [422, 182] on link "Call was successful?" at bounding box center [395, 187] width 77 height 11
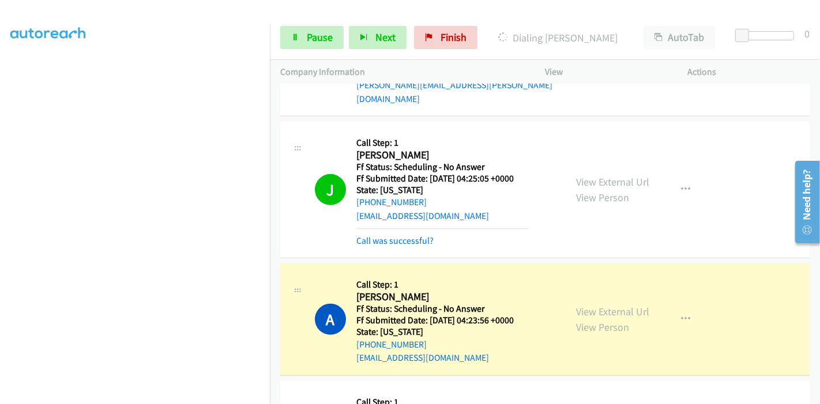
scroll to position [512, 0]
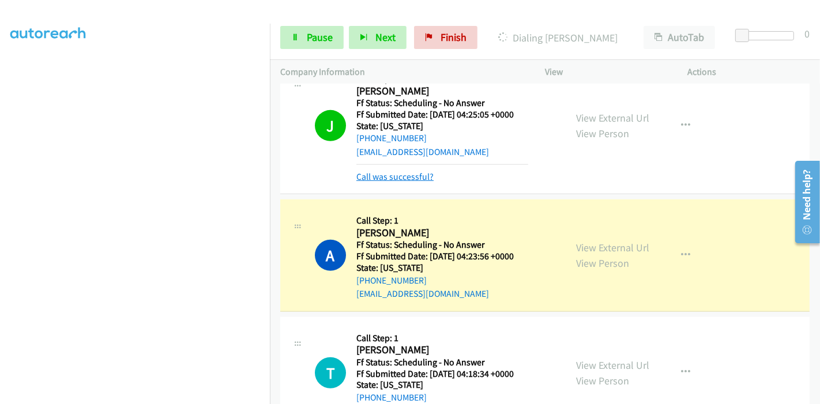
click at [377, 171] on link "Call was successful?" at bounding box center [395, 176] width 77 height 11
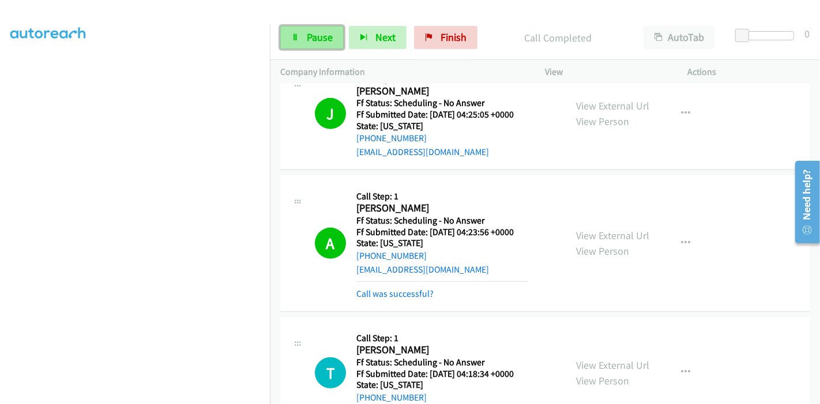
click at [318, 40] on span "Pause" at bounding box center [320, 37] width 26 height 13
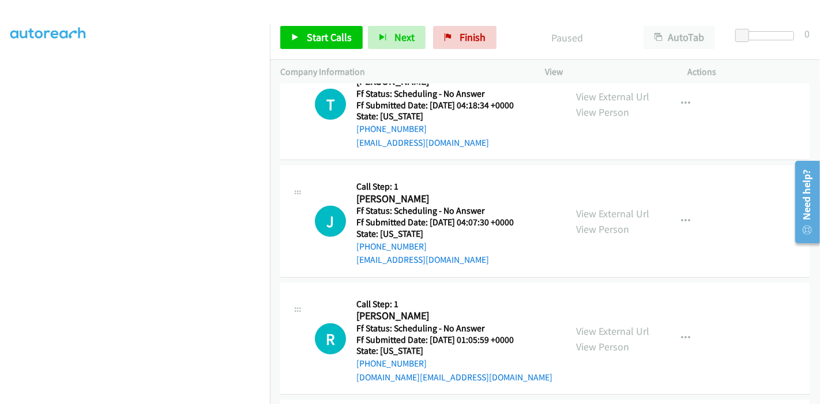
scroll to position [833, 0]
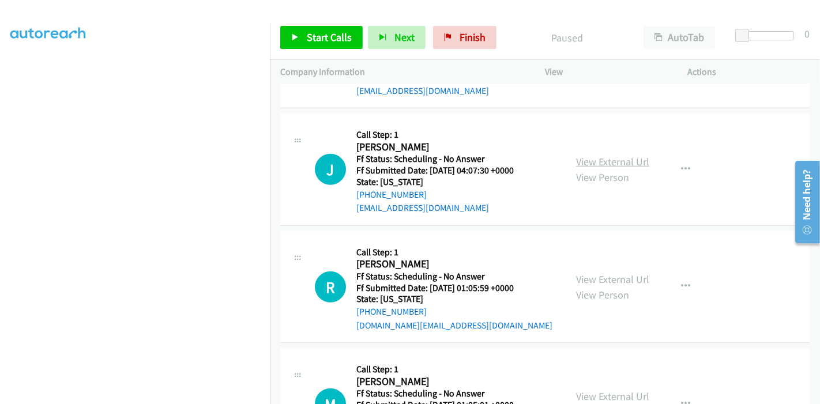
click at [602, 155] on link "View External Url" at bounding box center [612, 161] width 73 height 13
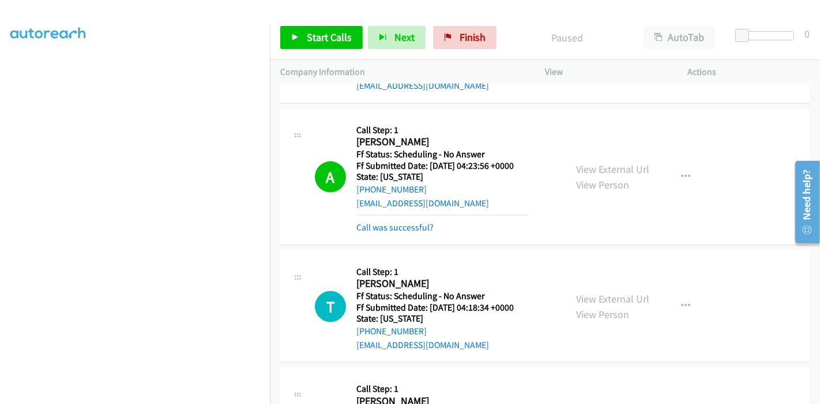
scroll to position [641, 0]
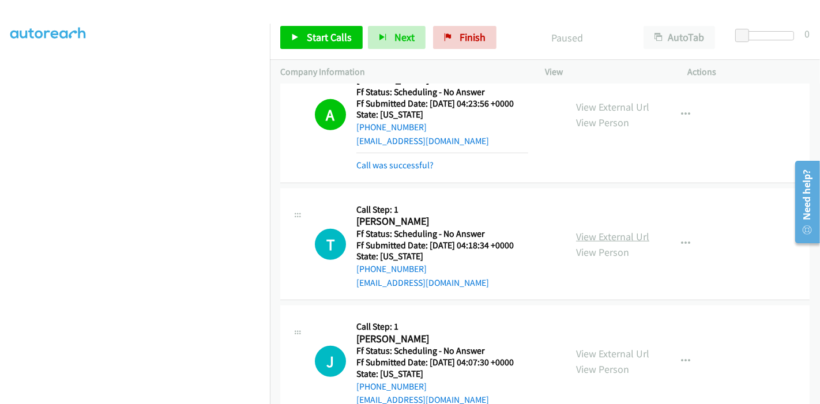
click at [617, 230] on link "View External Url" at bounding box center [612, 236] width 73 height 13
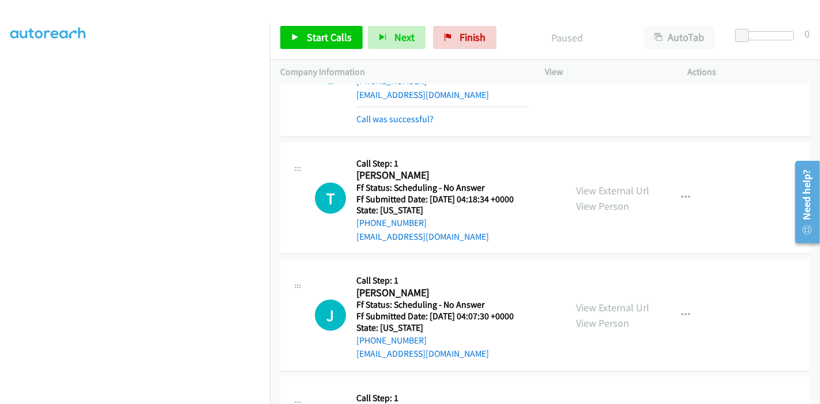
scroll to position [705, 0]
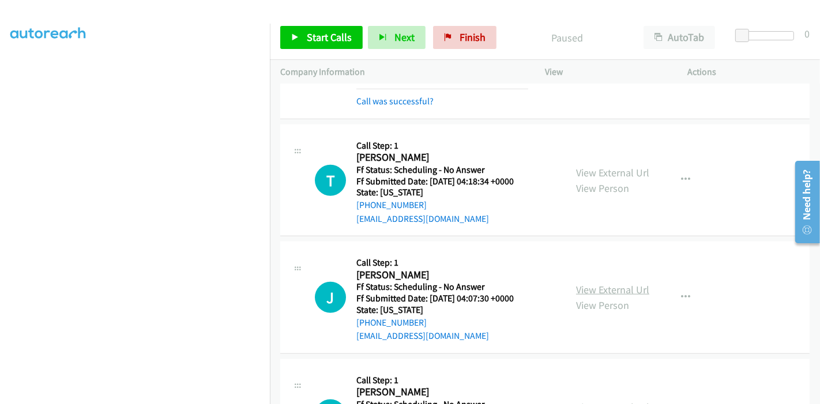
click at [606, 283] on link "View External Url" at bounding box center [612, 289] width 73 height 13
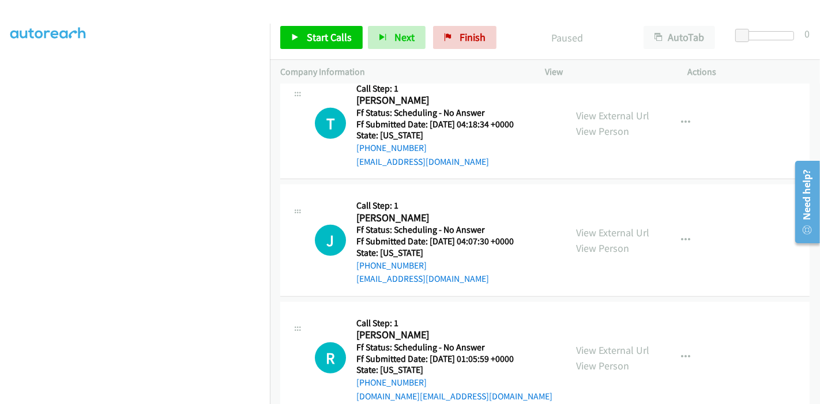
scroll to position [769, 0]
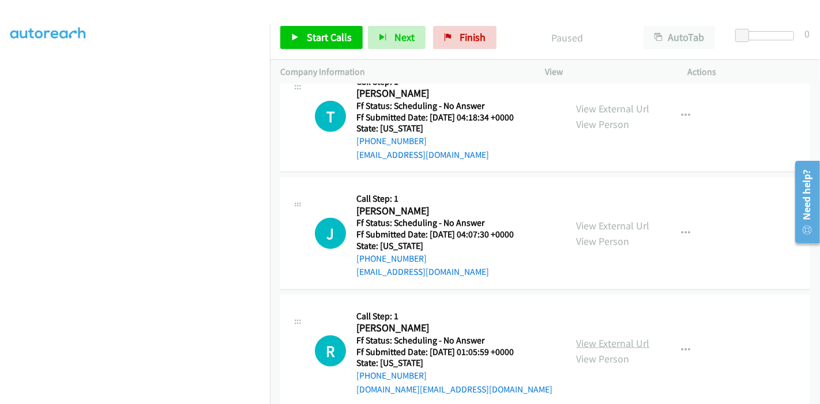
click at [595, 337] on link "View External Url" at bounding box center [612, 343] width 73 height 13
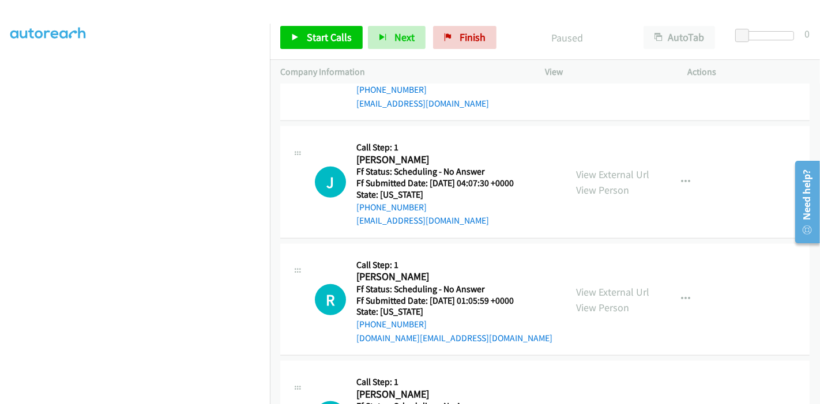
scroll to position [897, 0]
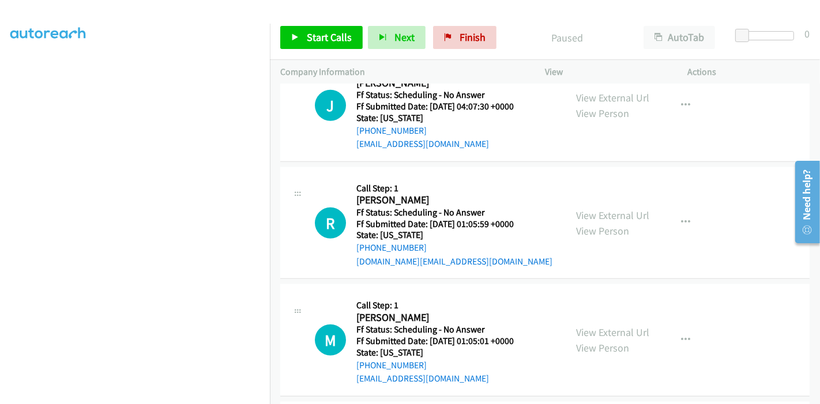
click at [590, 325] on div "View External Url View Person" at bounding box center [612, 340] width 73 height 31
click at [591, 326] on link "View External Url" at bounding box center [612, 332] width 73 height 13
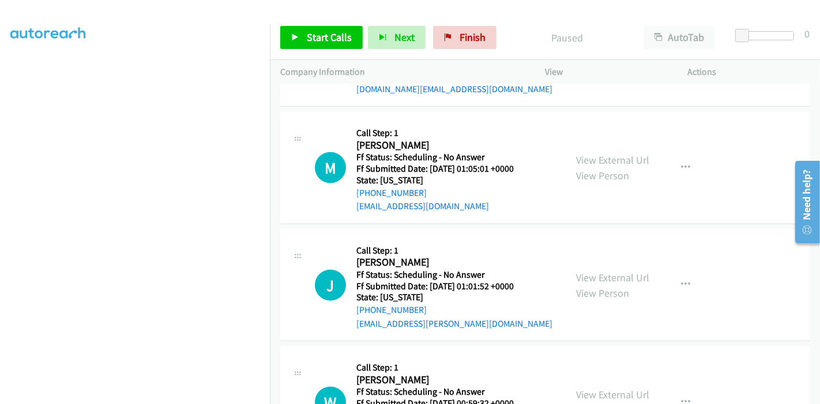
scroll to position [1089, 0]
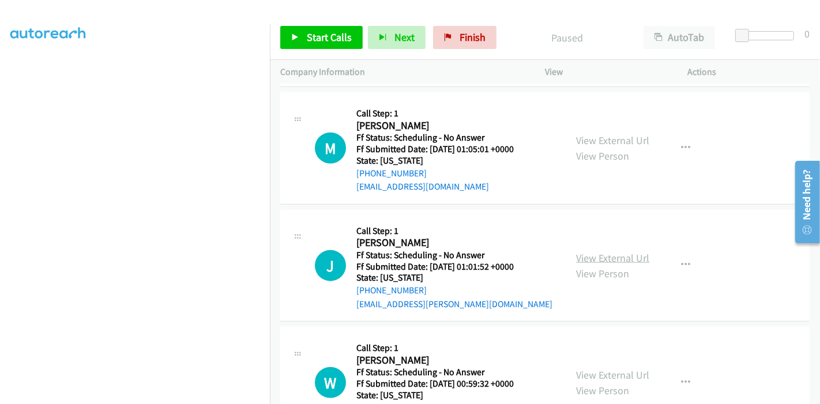
click at [593, 252] on link "View External Url" at bounding box center [612, 258] width 73 height 13
click at [323, 32] on span "Start Calls" at bounding box center [329, 37] width 45 height 13
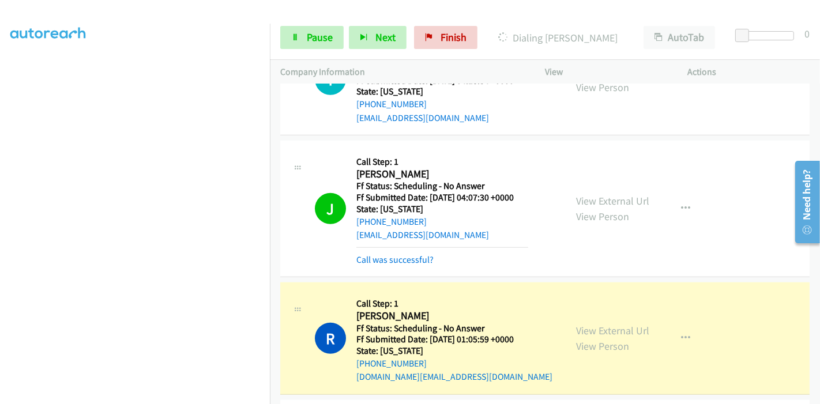
scroll to position [833, 0]
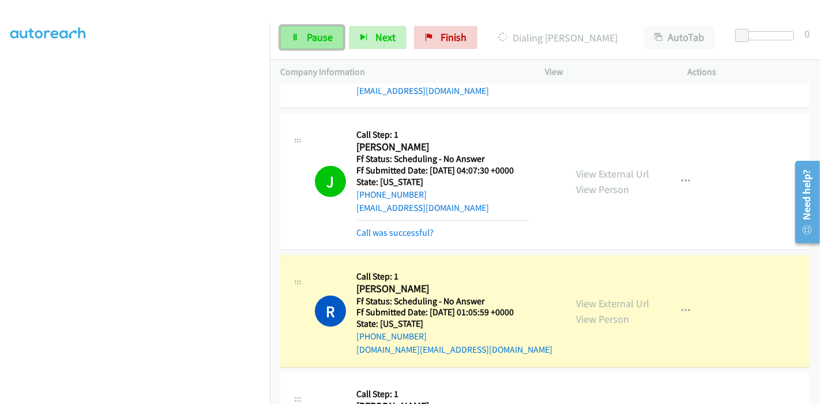
click at [314, 45] on link "Pause" at bounding box center [311, 37] width 63 height 23
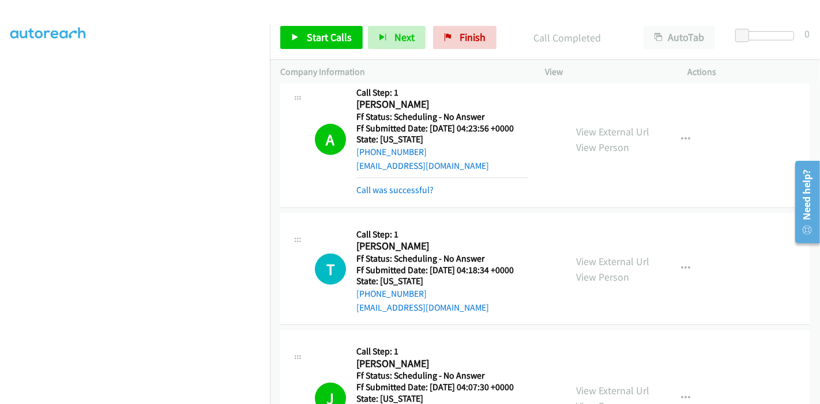
scroll to position [705, 0]
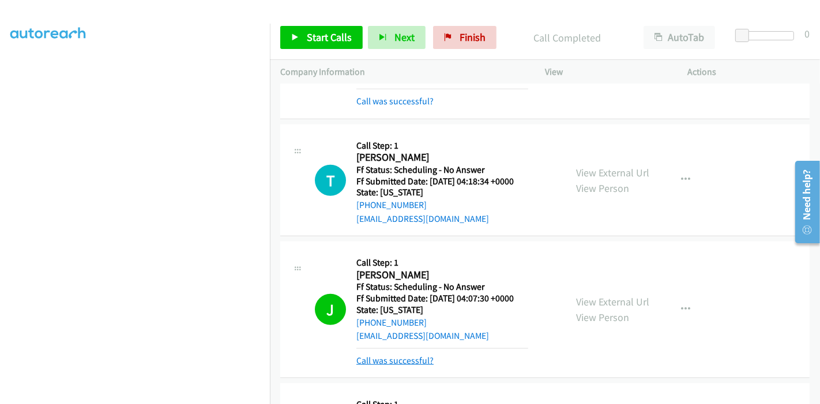
click at [401, 355] on link "Call was successful?" at bounding box center [395, 360] width 77 height 11
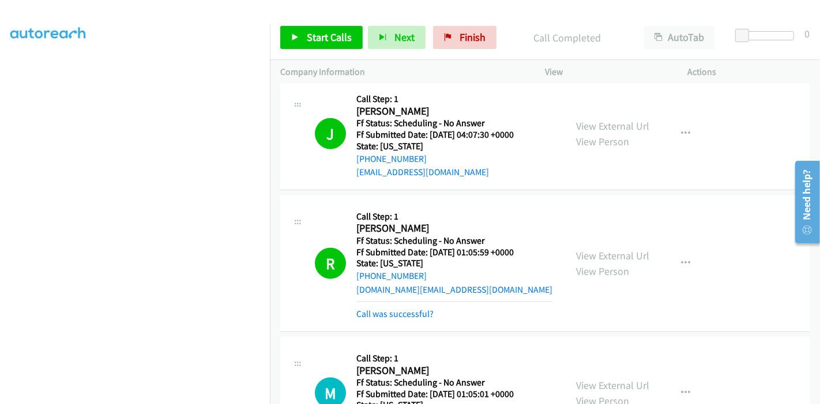
scroll to position [897, 0]
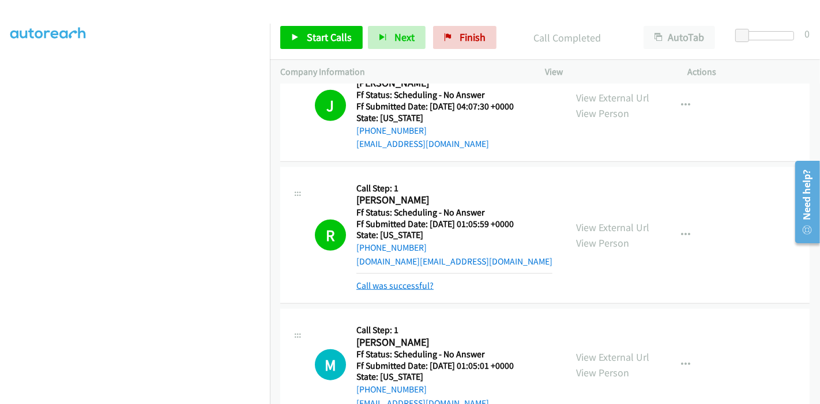
click at [420, 280] on link "Call was successful?" at bounding box center [395, 285] width 77 height 11
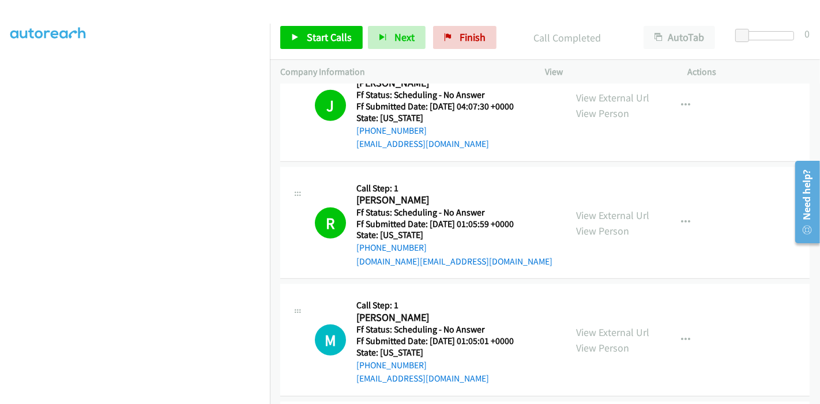
scroll to position [1025, 0]
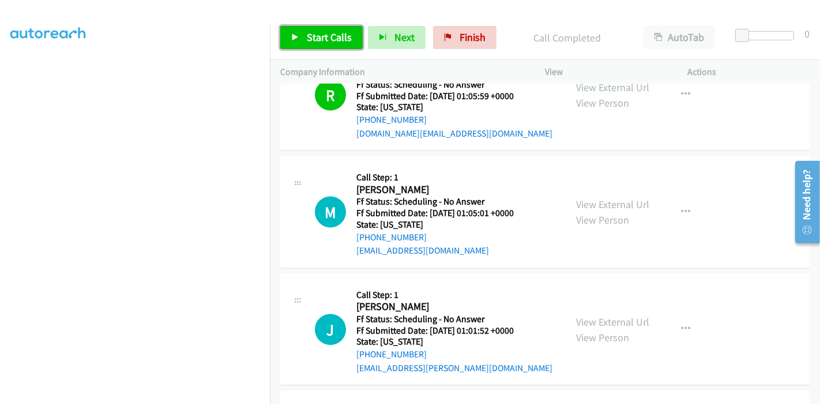
click at [337, 39] on span "Start Calls" at bounding box center [329, 37] width 45 height 13
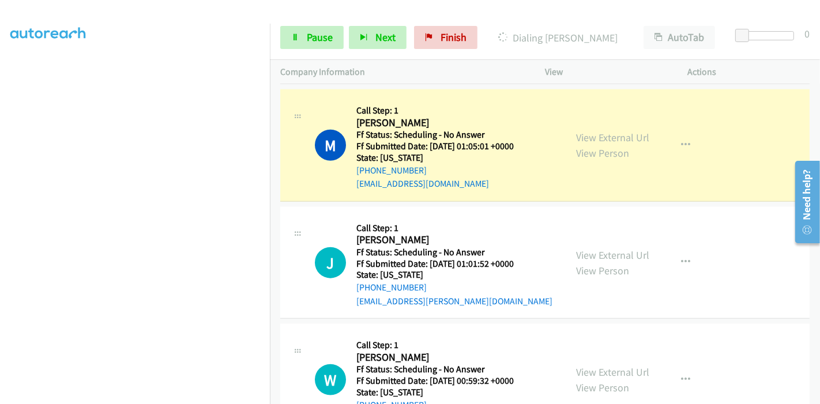
scroll to position [1089, 0]
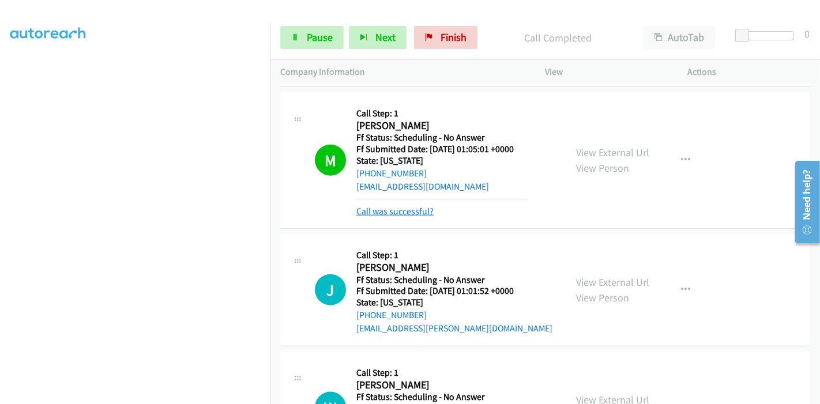
click at [412, 206] on link "Call was successful?" at bounding box center [395, 211] width 77 height 11
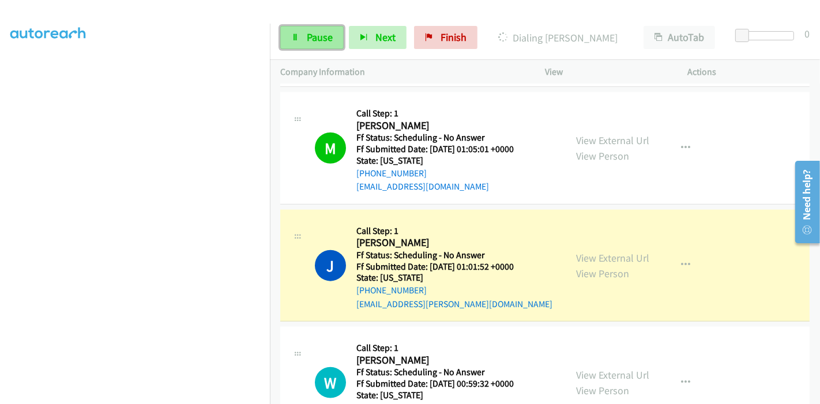
click at [309, 37] on span "Pause" at bounding box center [320, 37] width 26 height 13
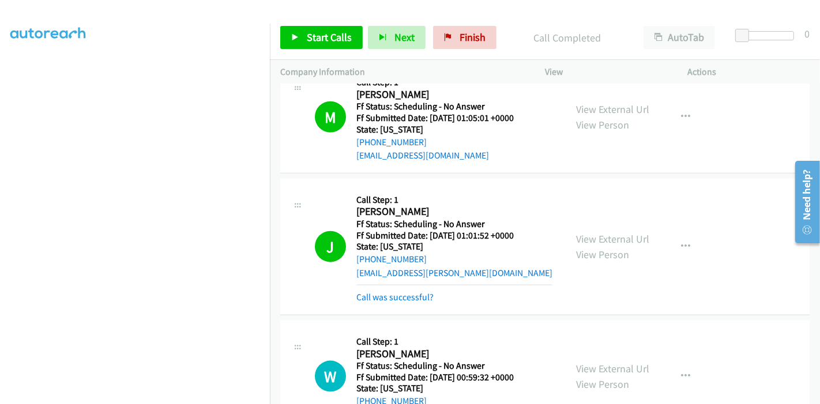
scroll to position [1218, 0]
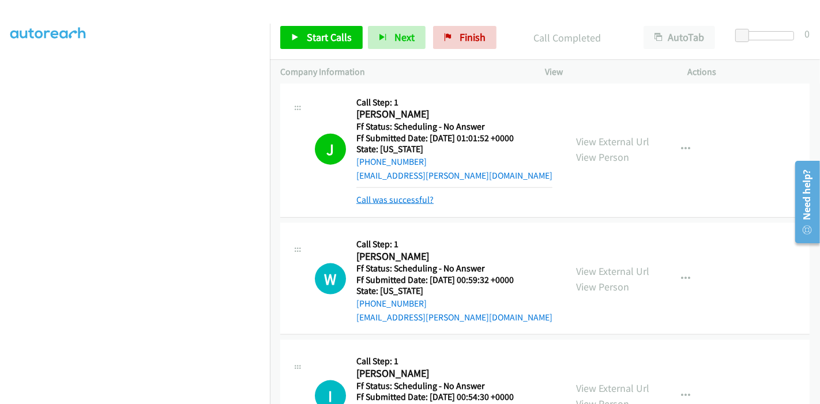
click at [408, 194] on link "Call was successful?" at bounding box center [395, 199] width 77 height 11
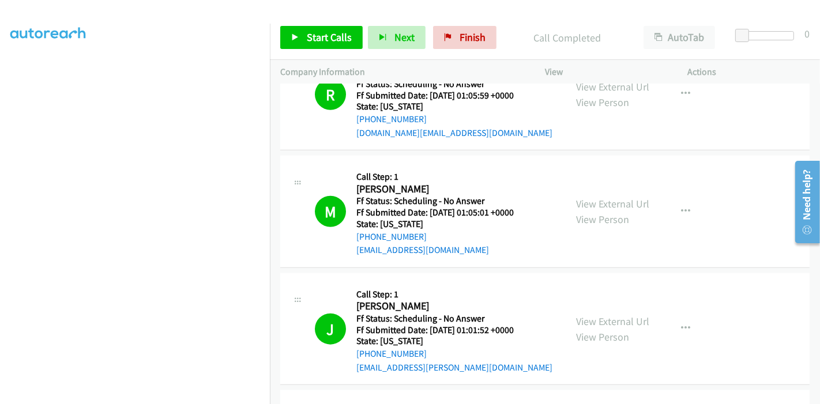
scroll to position [1025, 0]
click at [470, 36] on span "Finish" at bounding box center [473, 37] width 26 height 13
